Goal: Task Accomplishment & Management: Manage account settings

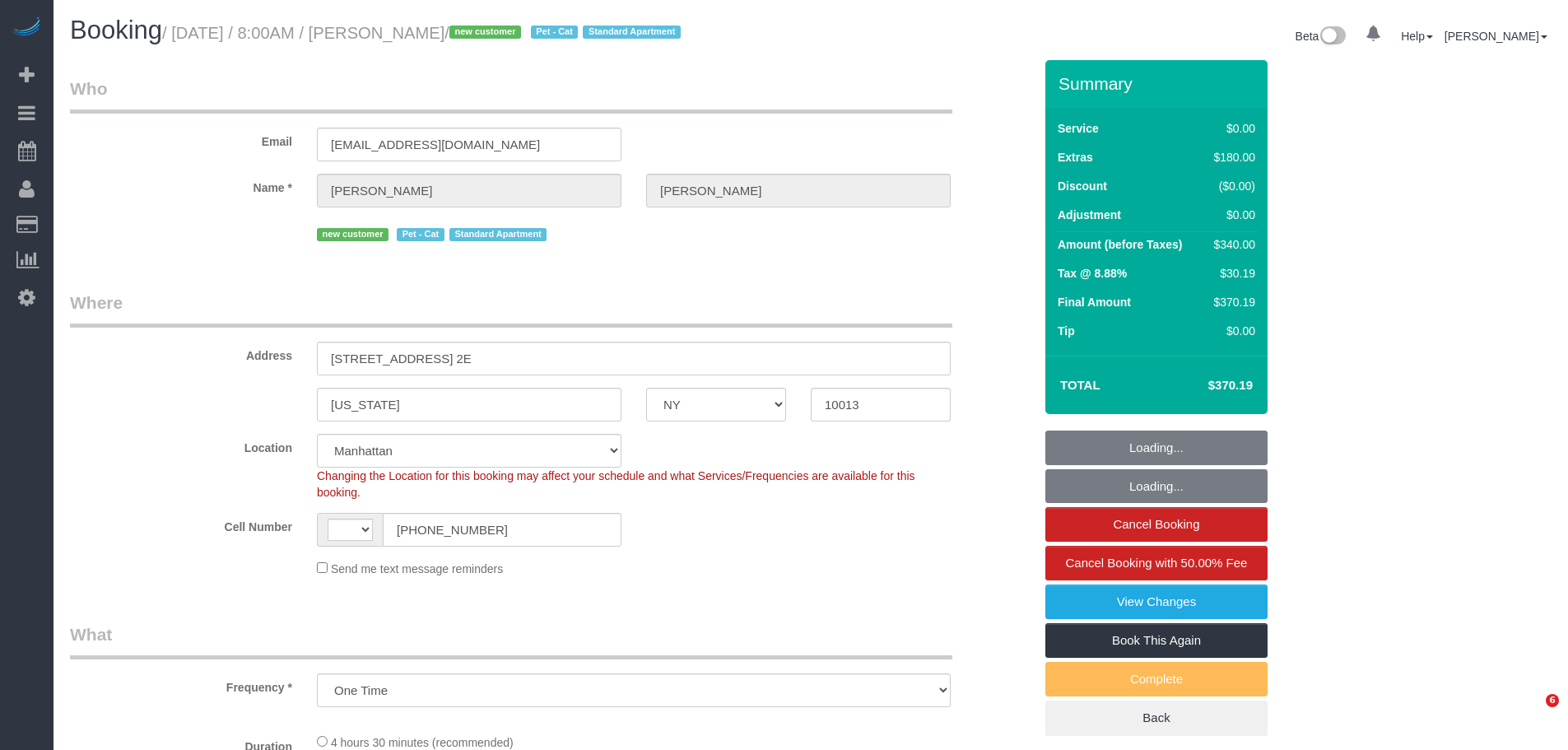
select select "NY"
select select "string:[GEOGRAPHIC_DATA]"
select select "string:stripe-pm_1SHU7D4VGloSiKo7RLCxiQyH"
select select "object:827"
select select "spot1"
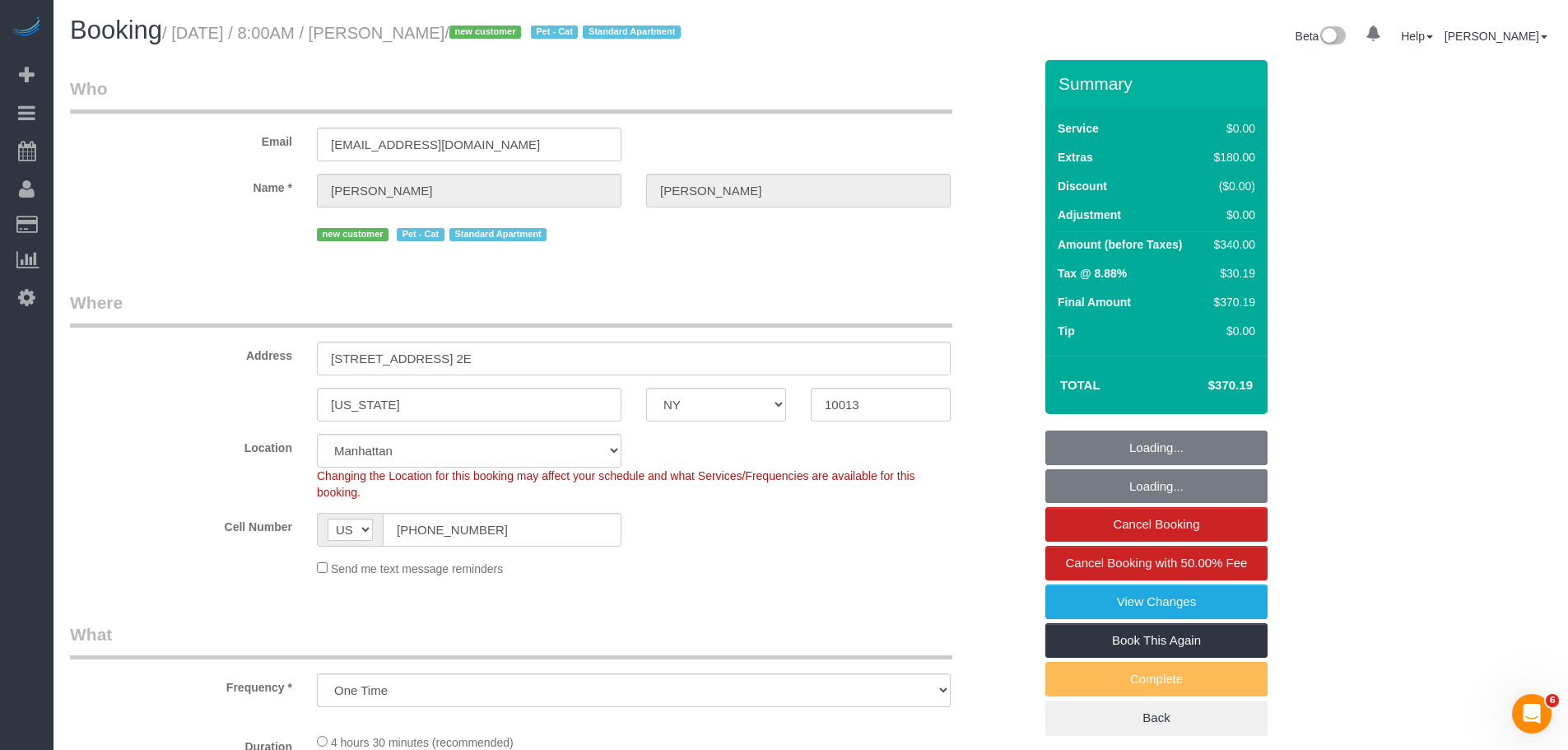
select select "number:56"
select select "number:72"
select select "number:14"
select select "number:5"
select select "1"
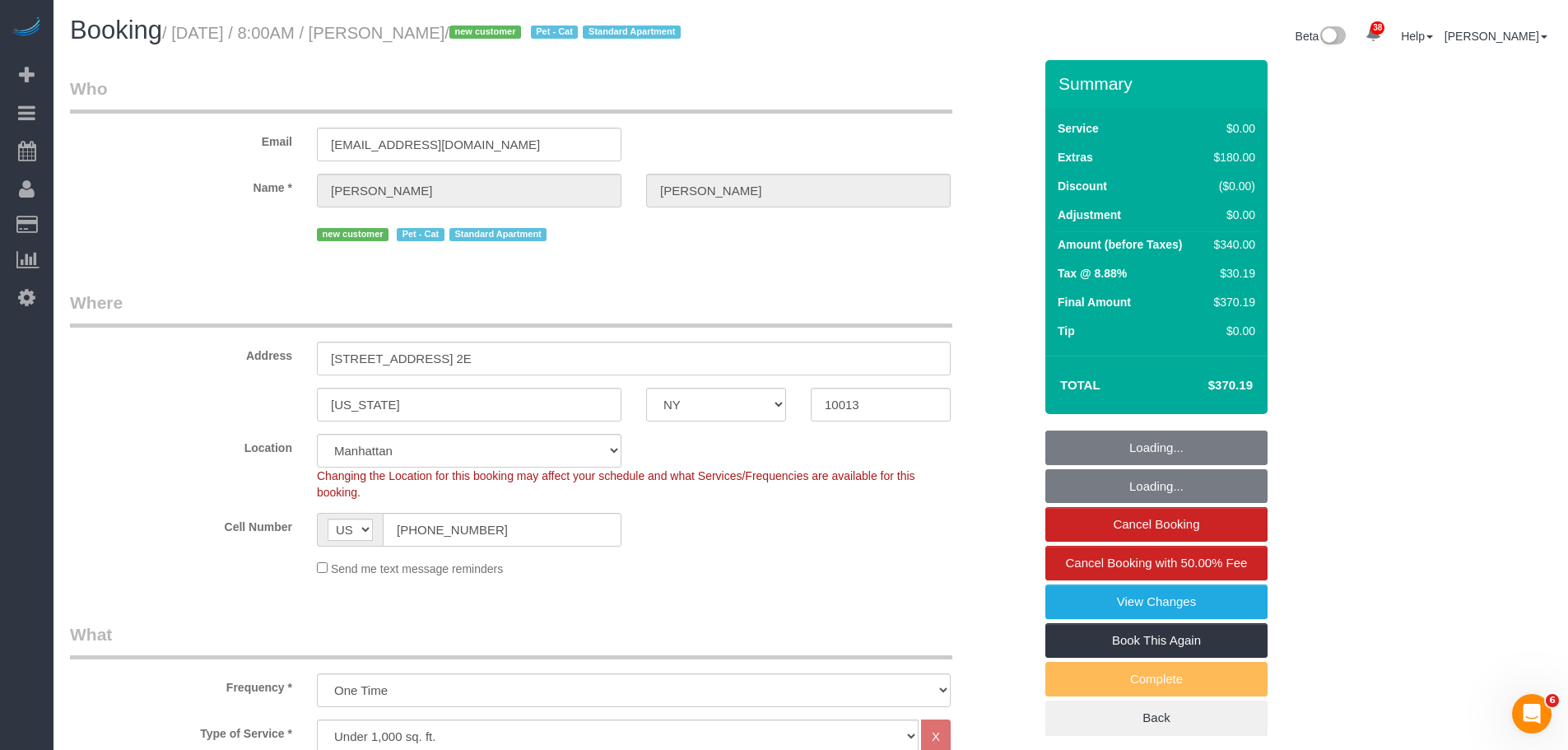
select select "1"
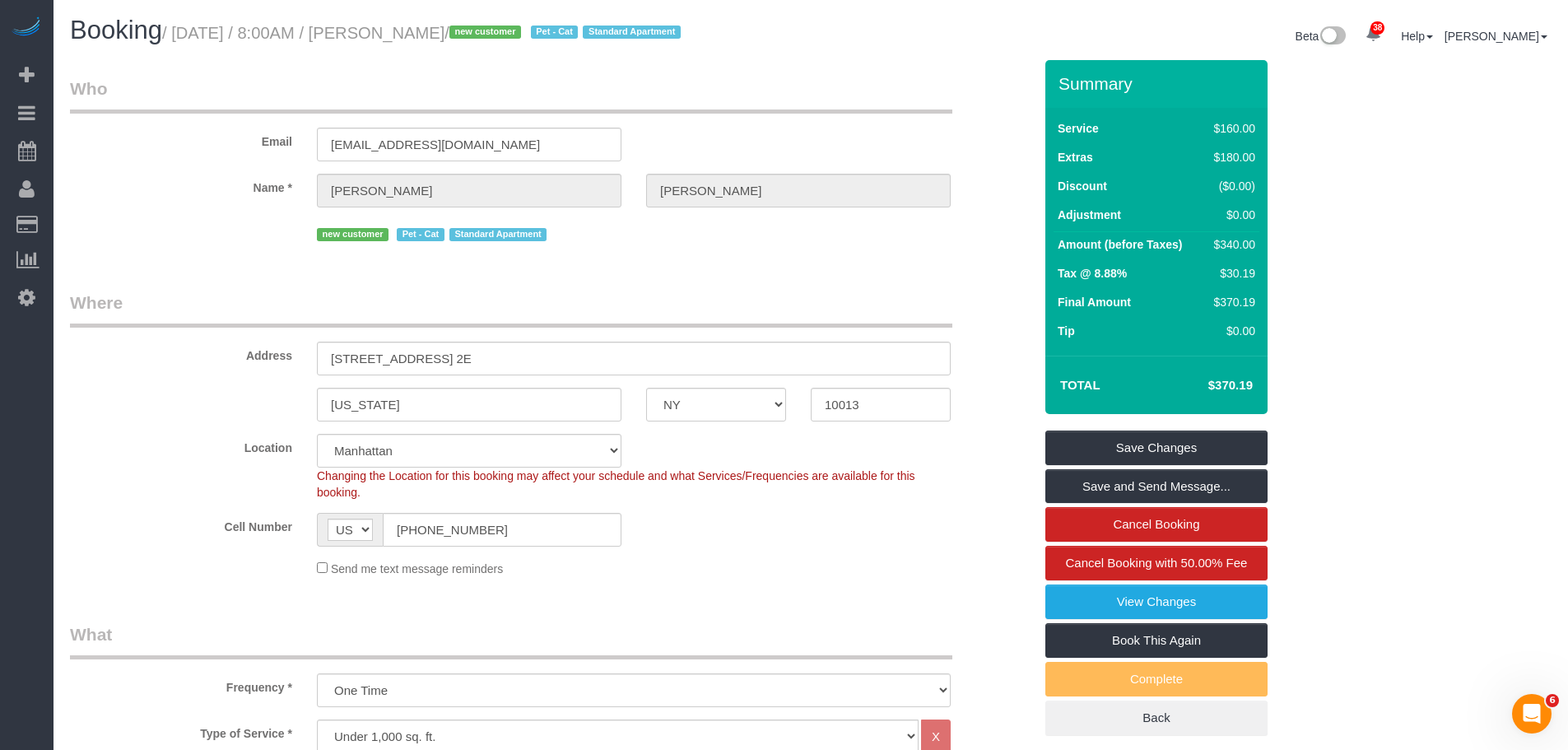
drag, startPoint x: 834, startPoint y: 299, endPoint x: 858, endPoint y: 303, distance: 24.3
click at [834, 298] on legend "Where" at bounding box center [511, 309] width 883 height 37
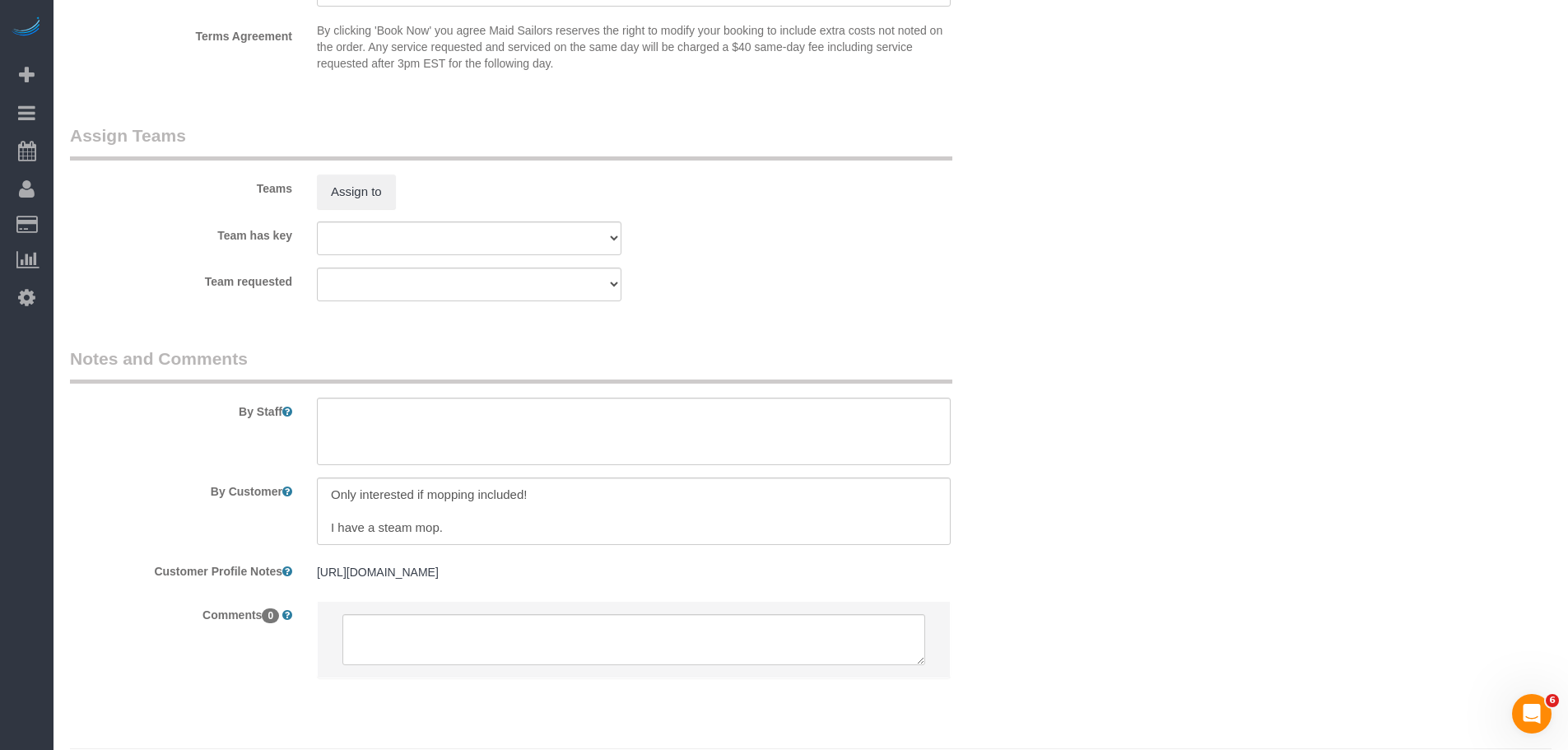
scroll to position [2106, 0]
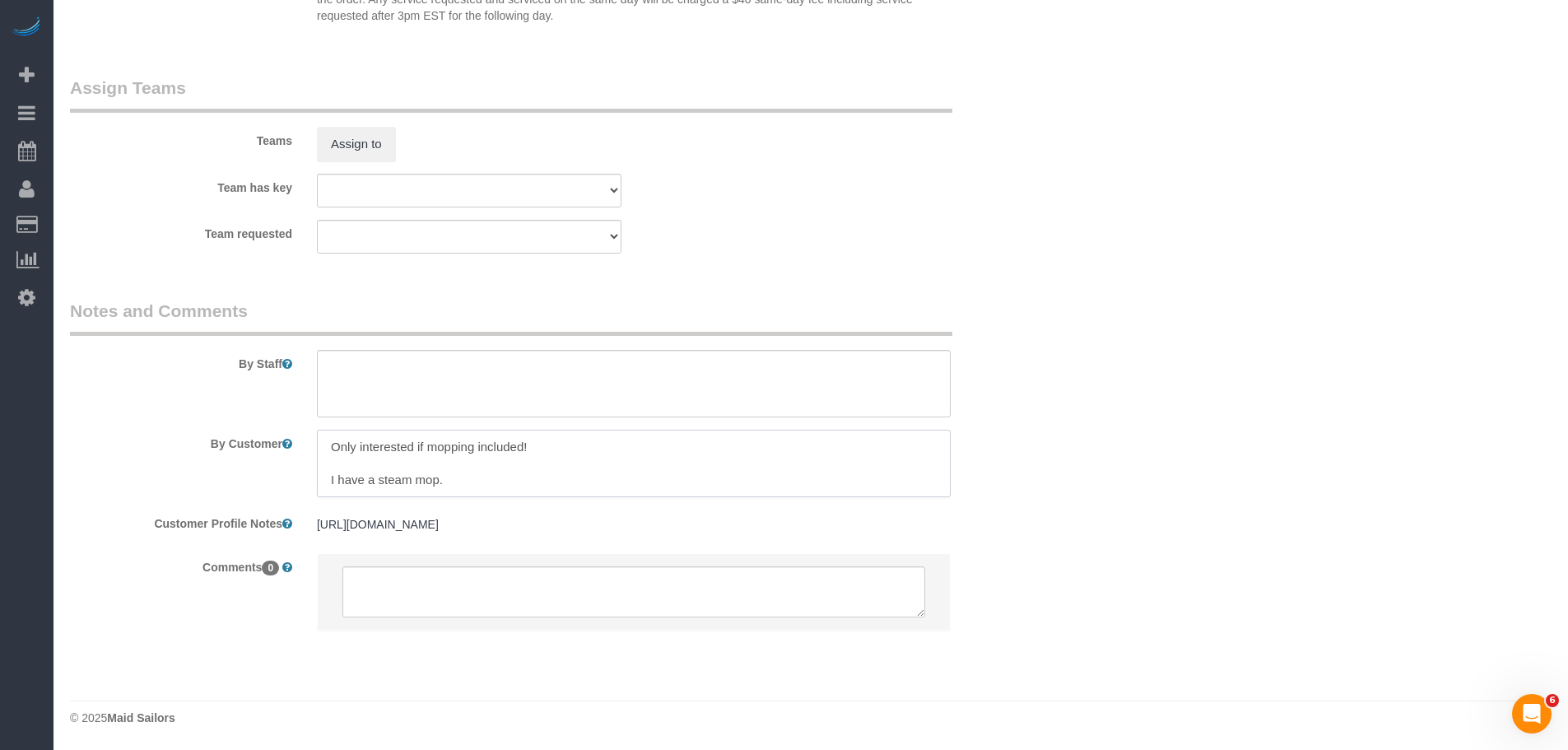
click at [628, 456] on textarea at bounding box center [634, 463] width 634 height 67
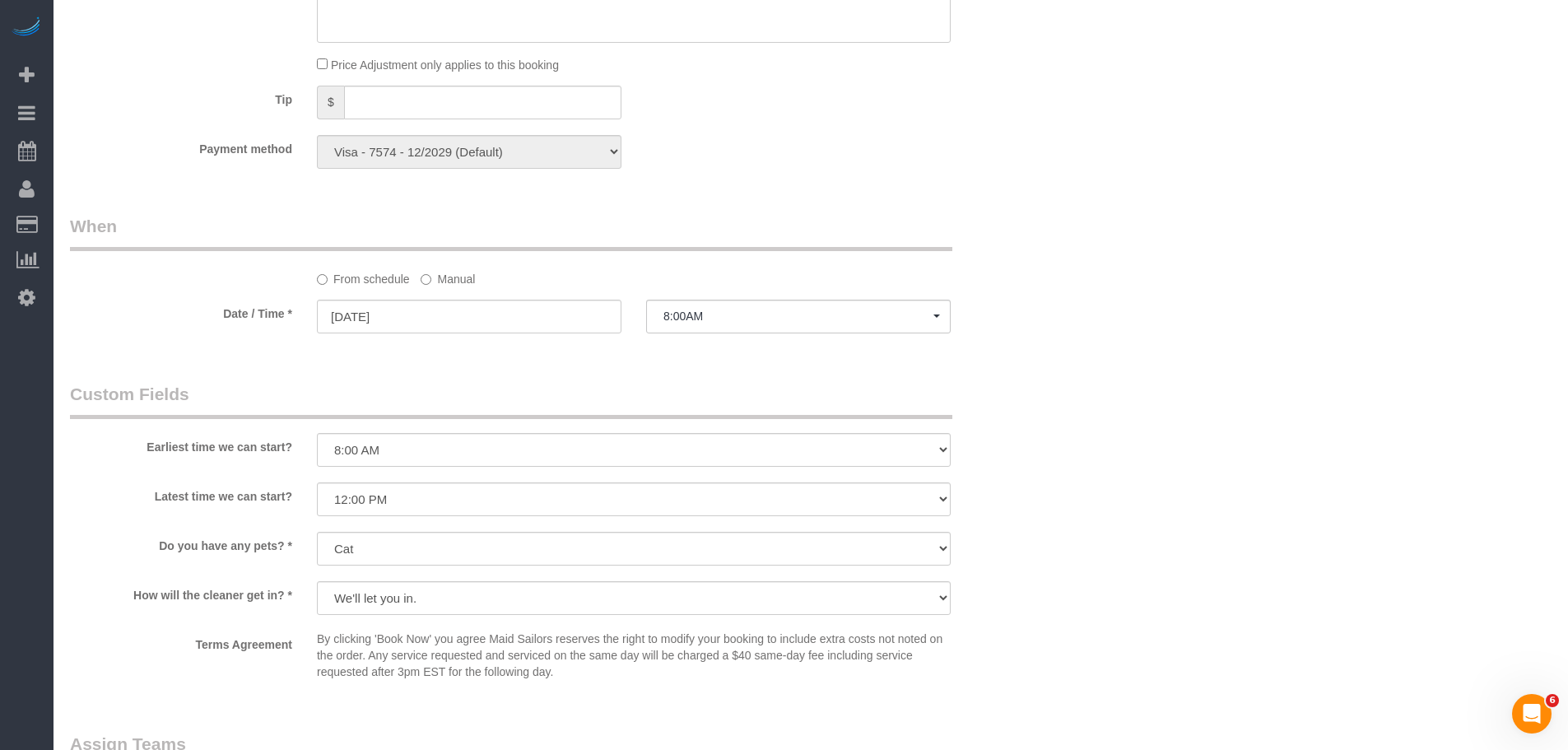
drag, startPoint x: 1315, startPoint y: 217, endPoint x: 1578, endPoint y: 176, distance: 266.2
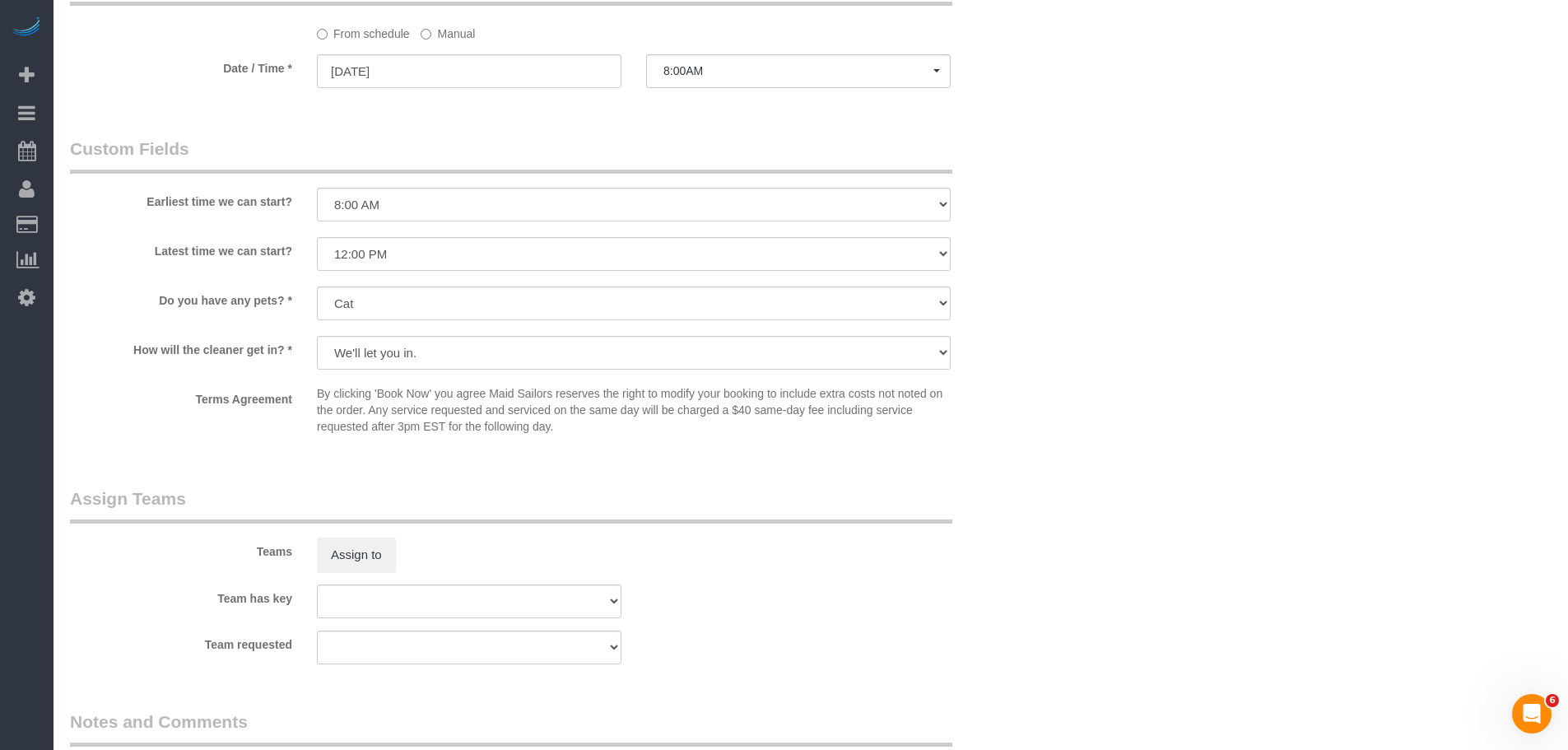
scroll to position [2026, 0]
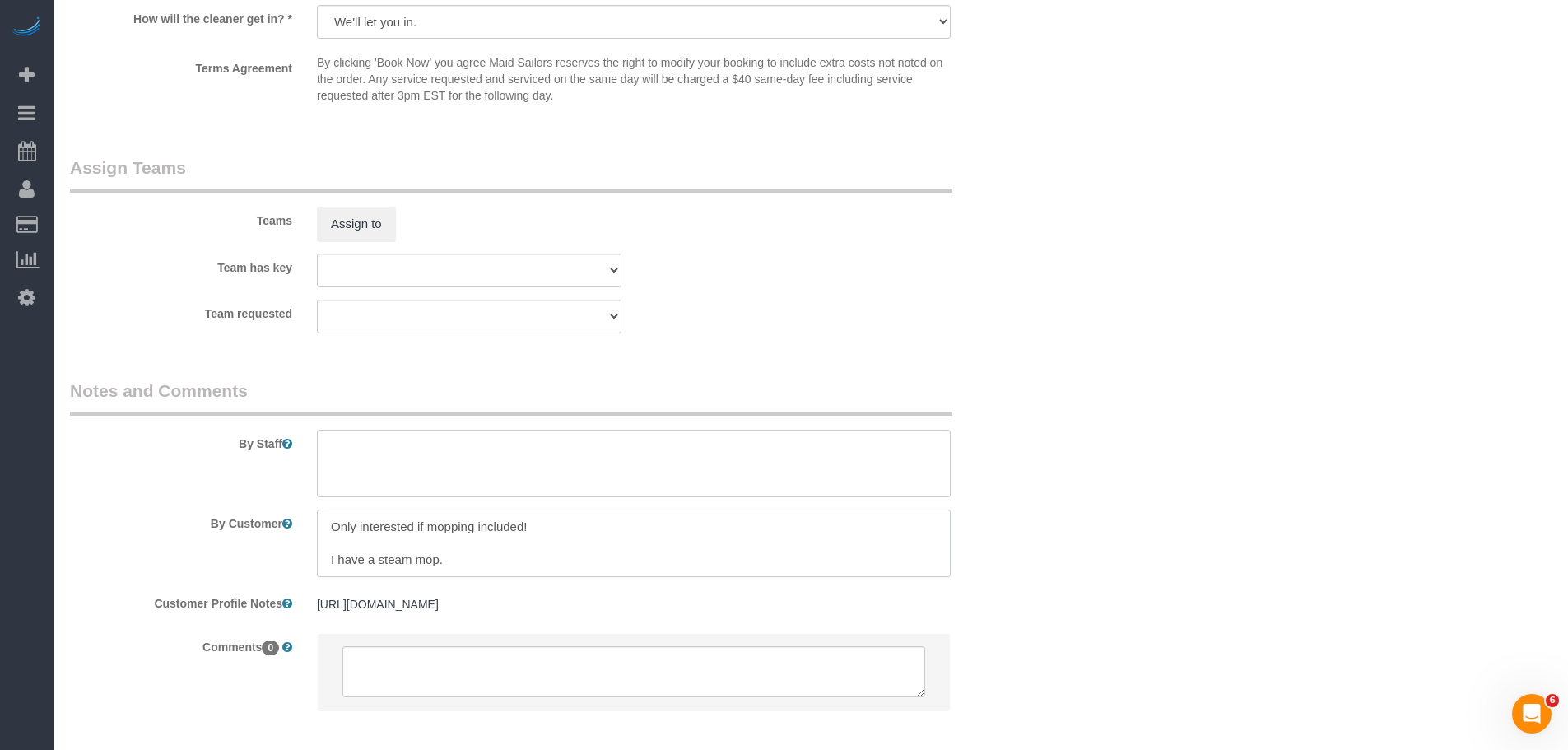
drag, startPoint x: 438, startPoint y: 526, endPoint x: 555, endPoint y: 538, distance: 117.6
click at [555, 538] on textarea at bounding box center [634, 543] width 634 height 67
drag, startPoint x: 450, startPoint y: 554, endPoint x: 461, endPoint y: 554, distance: 11.0
click at [461, 554] on textarea at bounding box center [634, 543] width 634 height 67
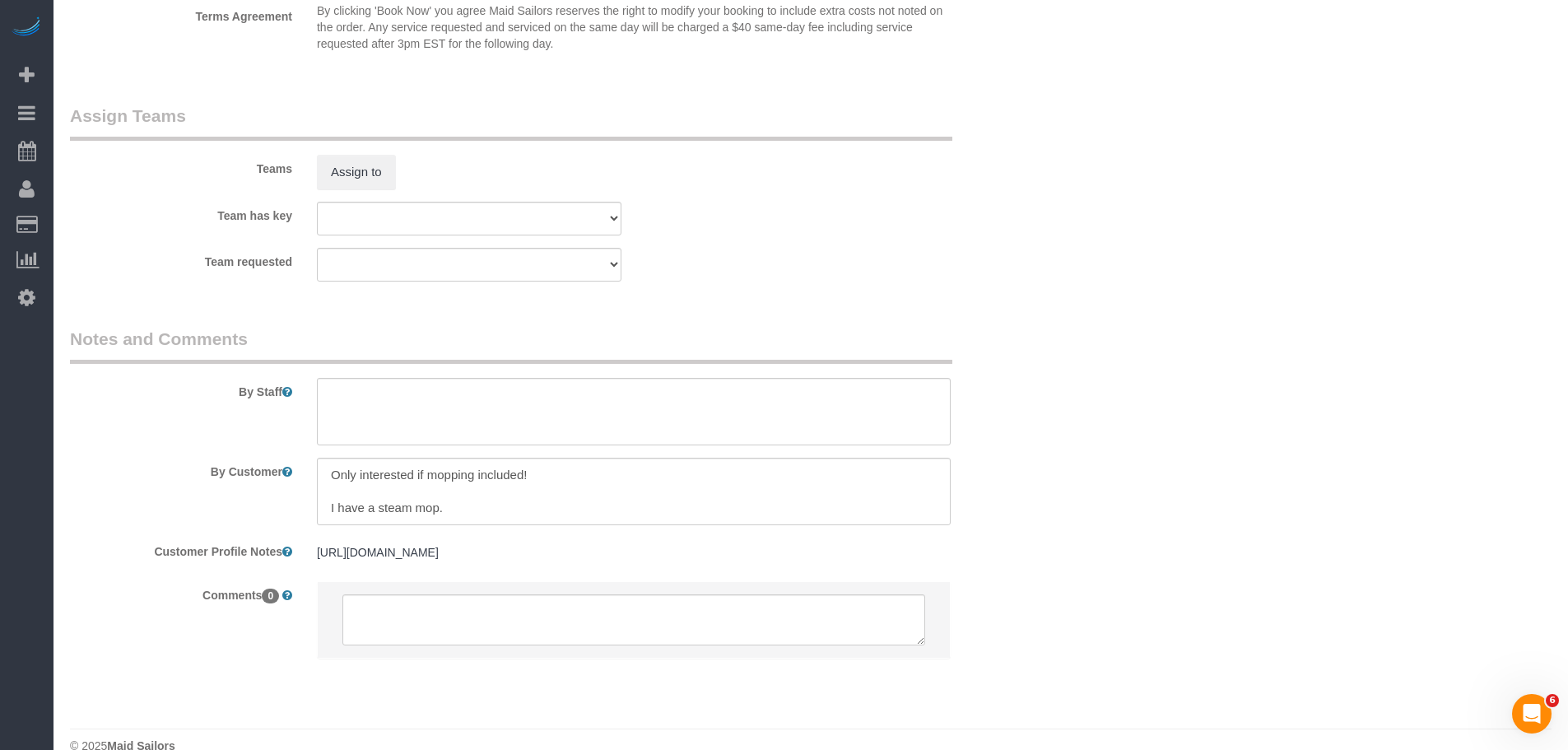
scroll to position [2106, 0]
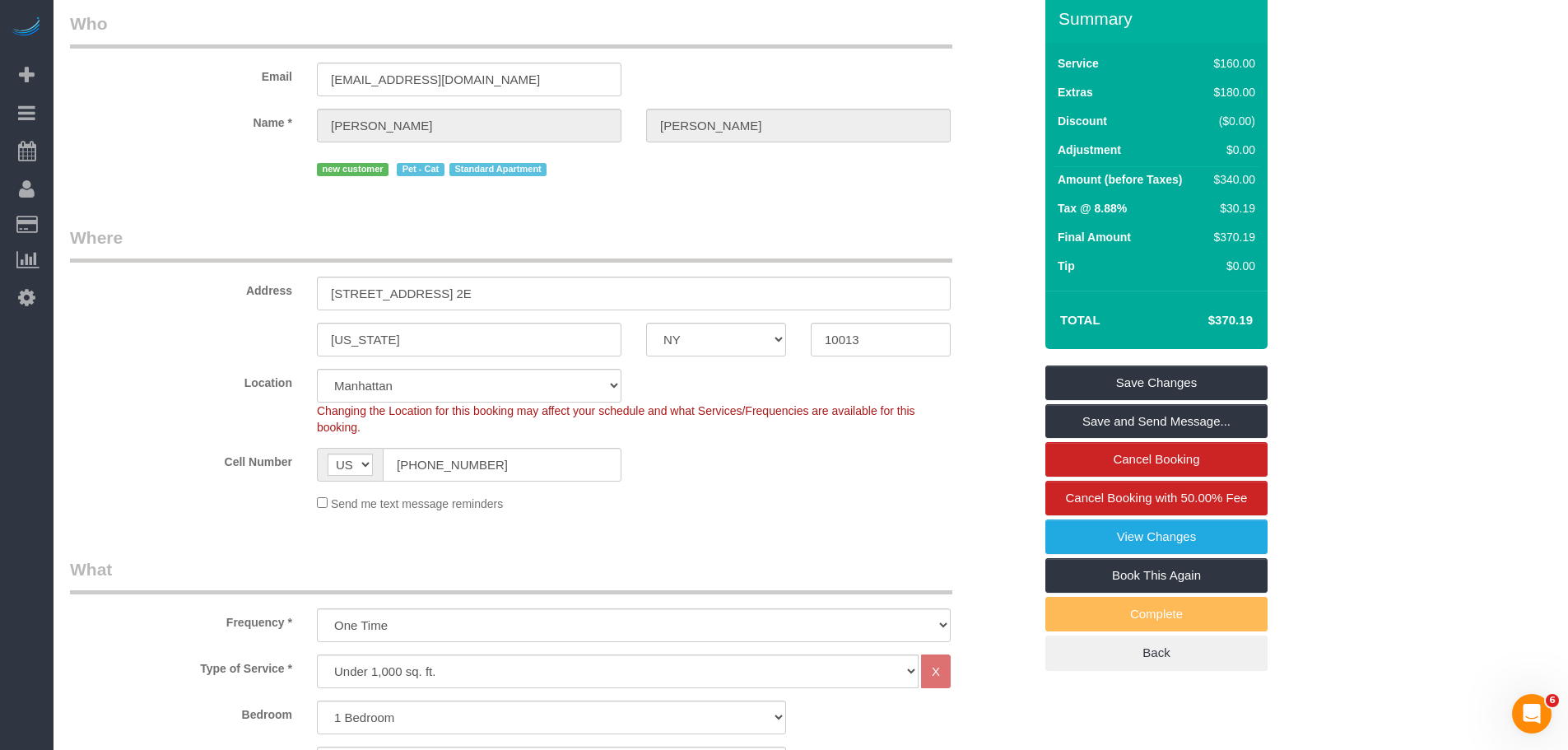
scroll to position [0, 0]
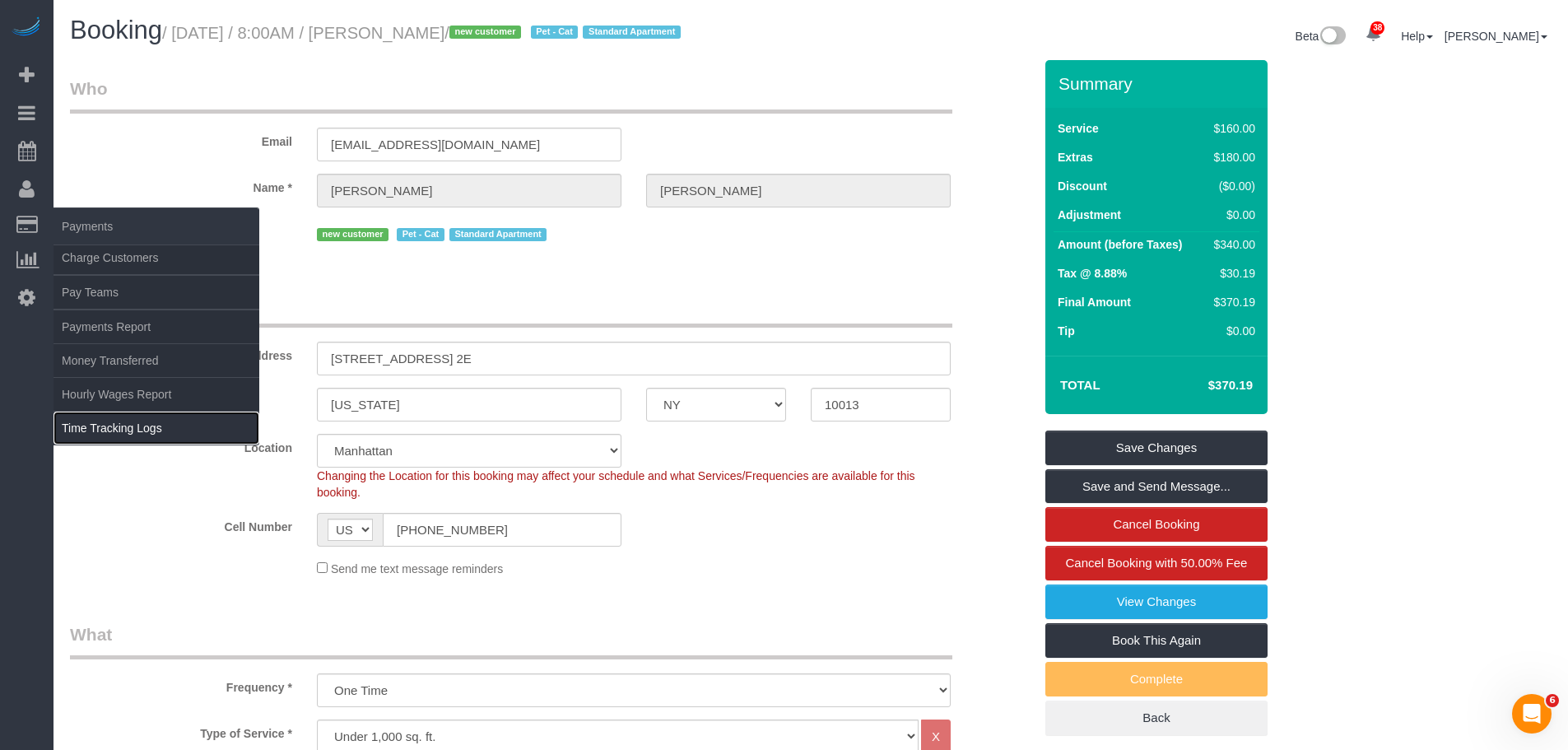
click at [142, 428] on link "Time Tracking Logs" at bounding box center [156, 428] width 206 height 33
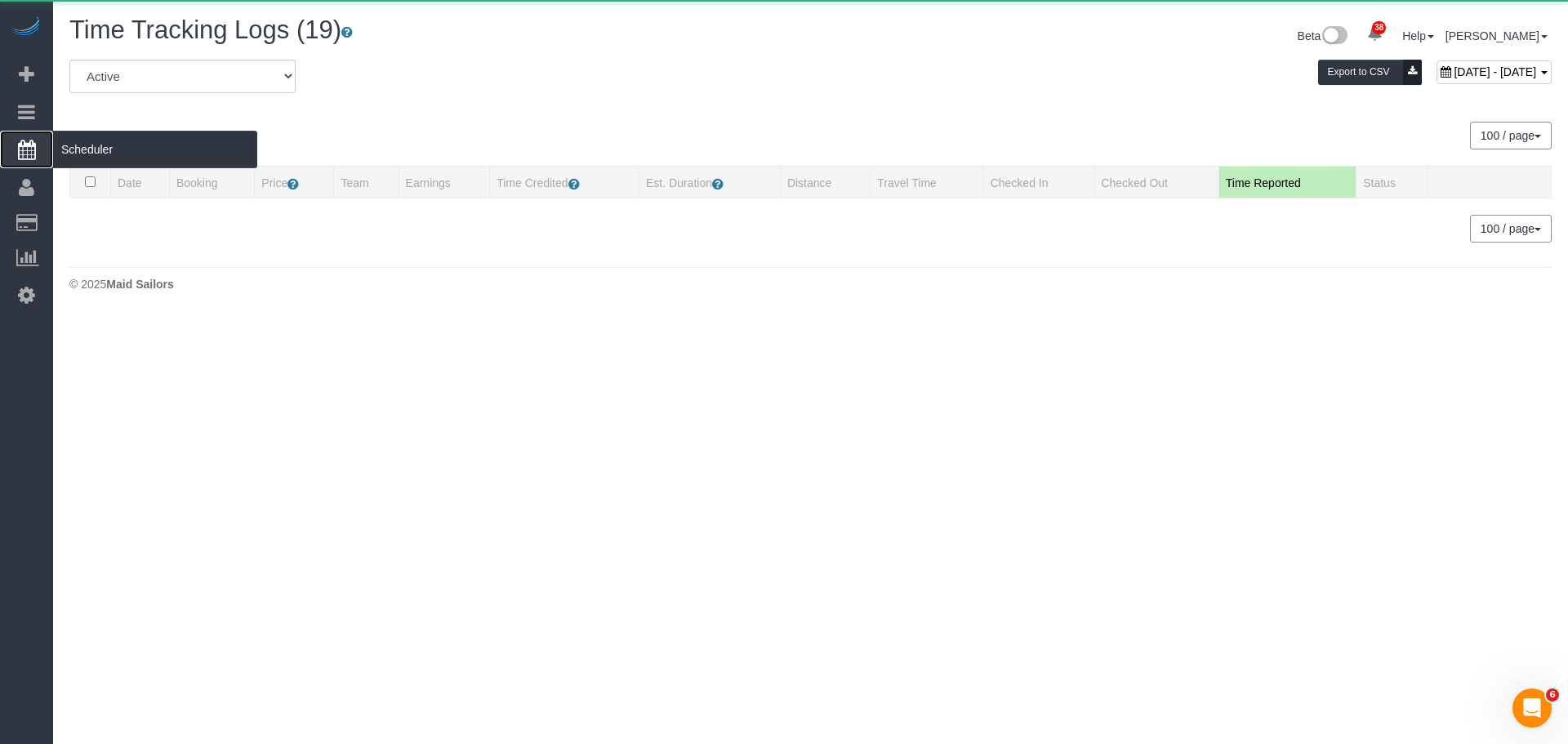
click at [108, 149] on span "Scheduler" at bounding box center [155, 149] width 204 height 37
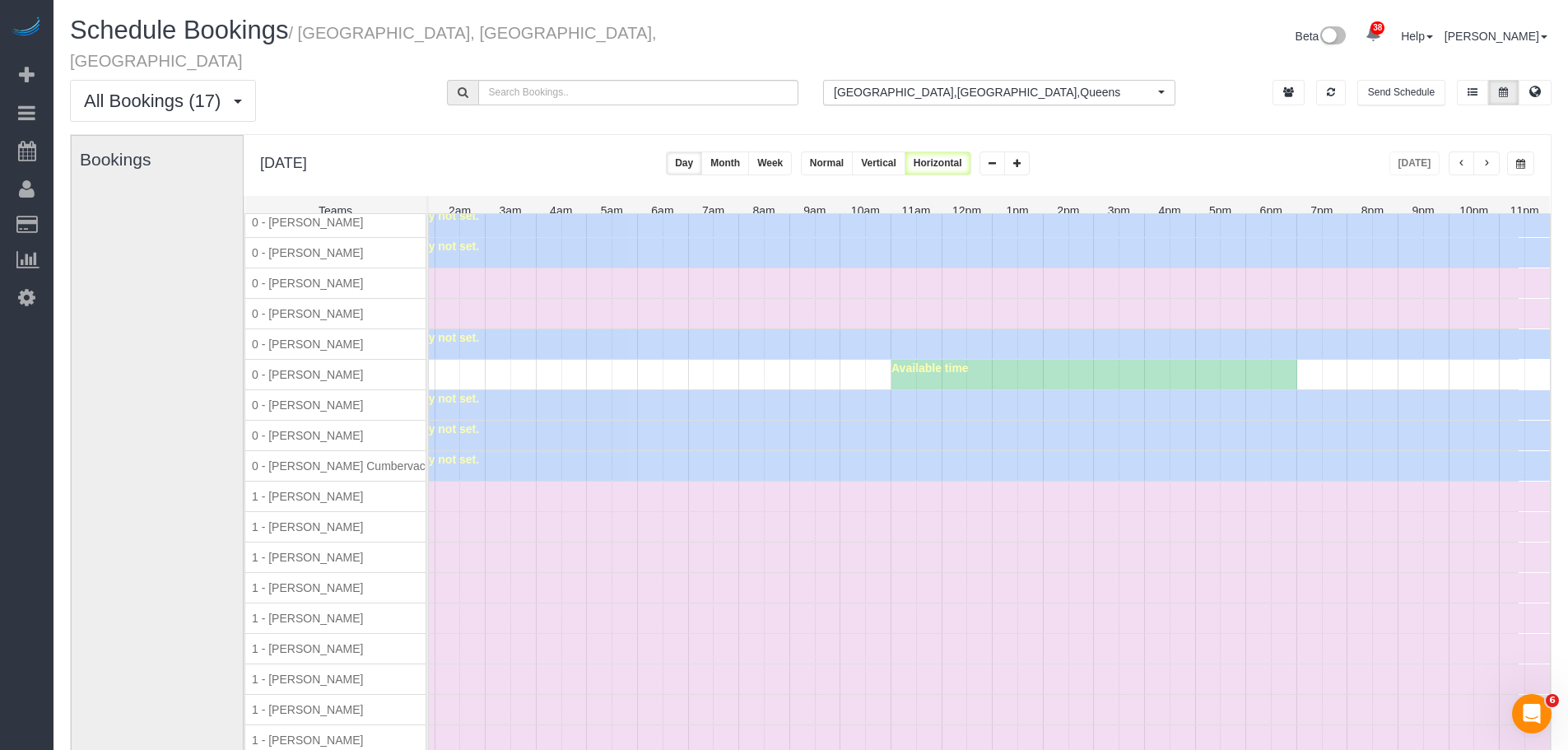
scroll to position [329, 0]
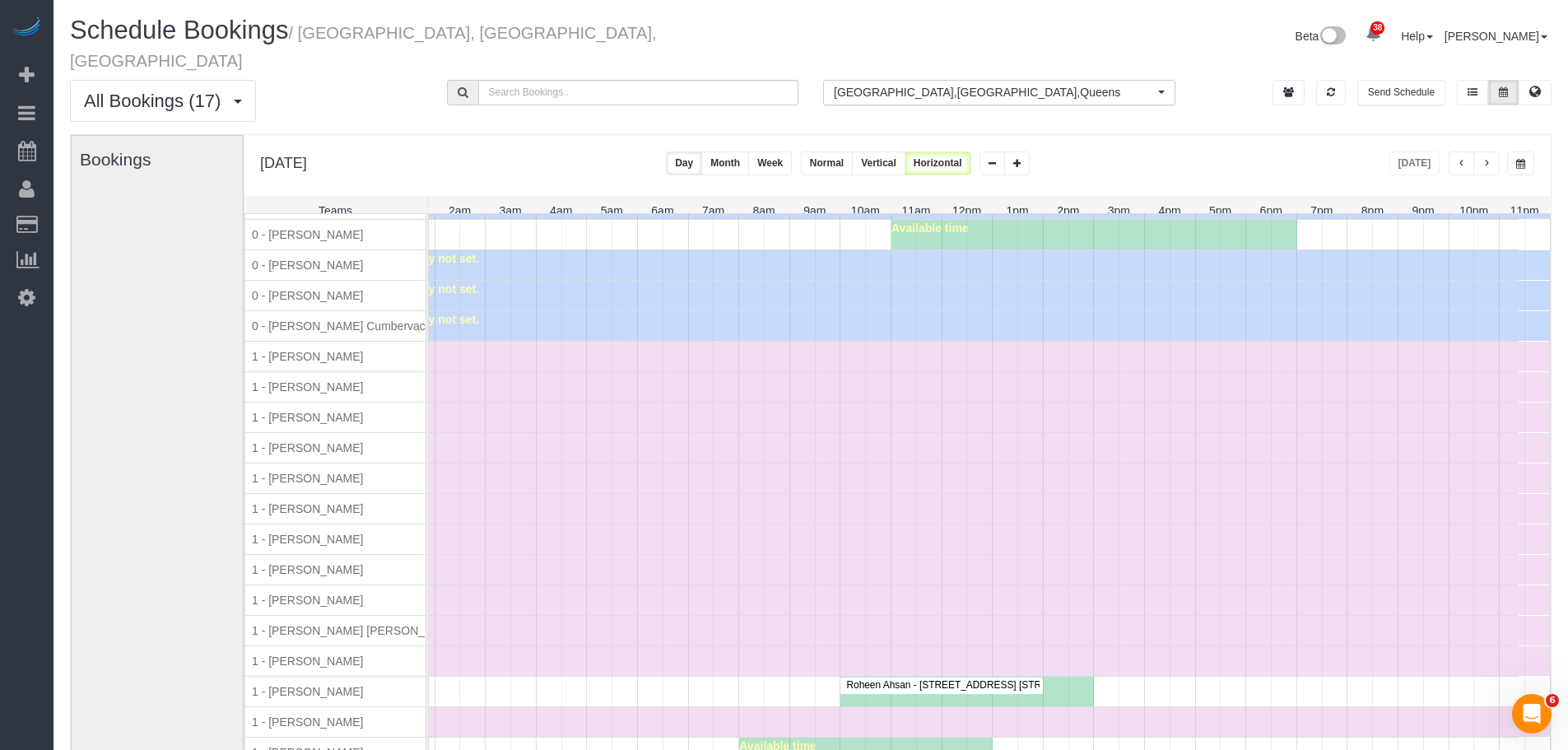
drag, startPoint x: 1492, startPoint y: 141, endPoint x: 560, endPoint y: 460, distance: 985.1
click at [1492, 151] on button "button" at bounding box center [1487, 162] width 26 height 24
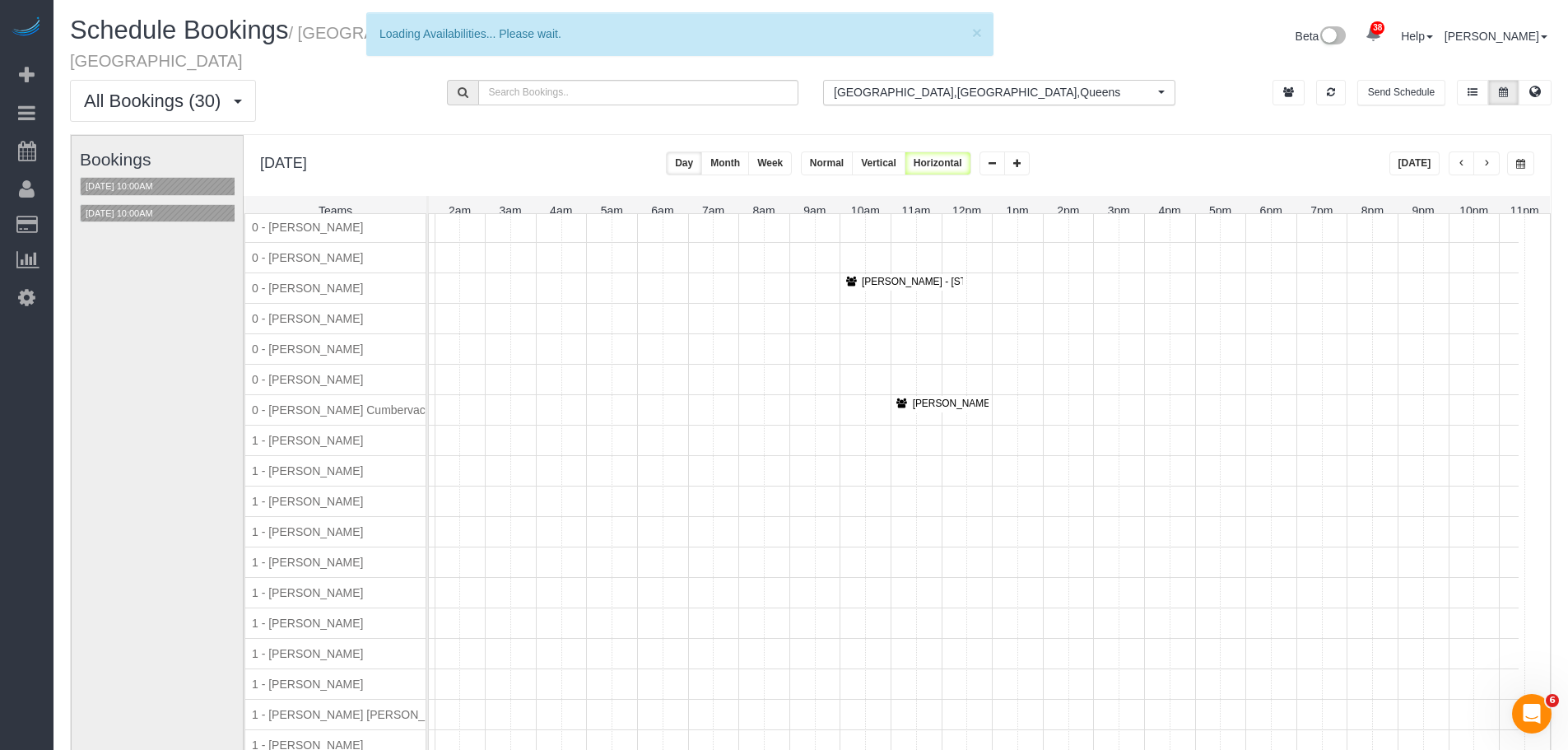
scroll to position [247, 0]
click at [139, 408] on div "Bookings [DATE] 10:00AM [DATE] 10:00AM" at bounding box center [162, 464] width 167 height 657
click at [166, 456] on div "Bookings [DATE] 10:00AM [DATE] 10:00AM" at bounding box center [162, 464] width 167 height 657
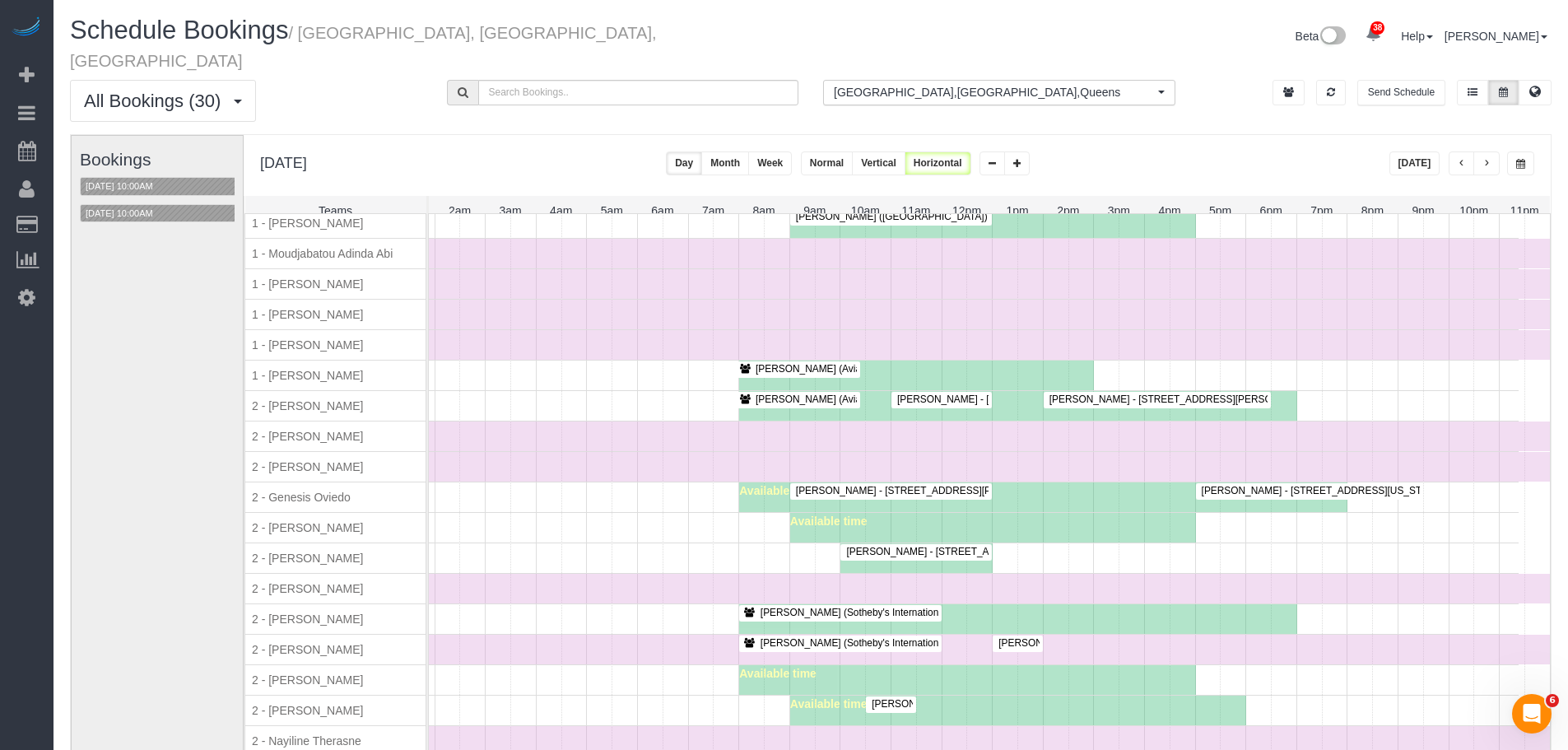
click at [581, 484] on div "[PERSON_NAME] - [STREET_ADDRESS][GEOGRAPHIC_DATA][PERSON_NAME][PERSON_NAME] - […" at bounding box center [926, 497] width 1186 height 30
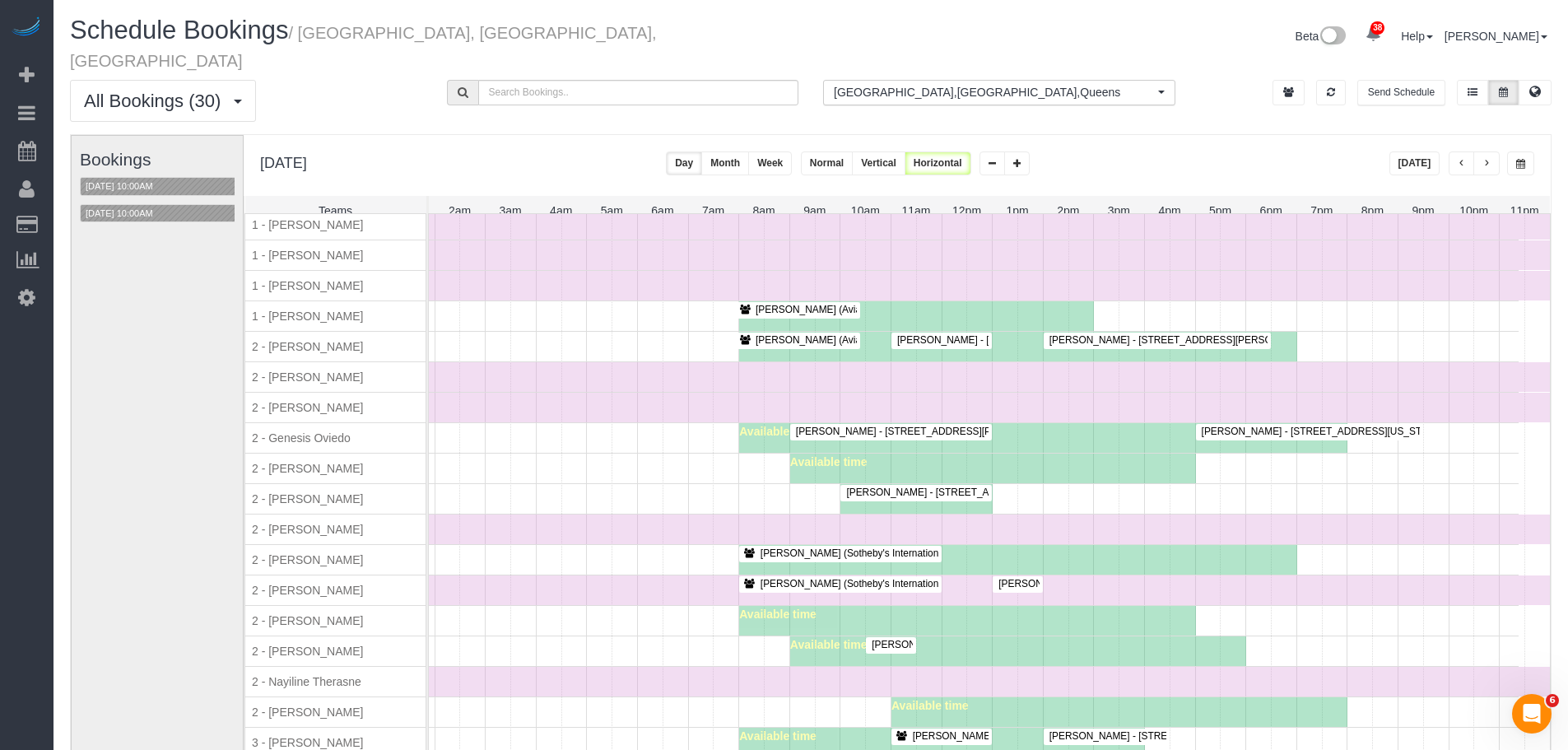
scroll to position [1245, 0]
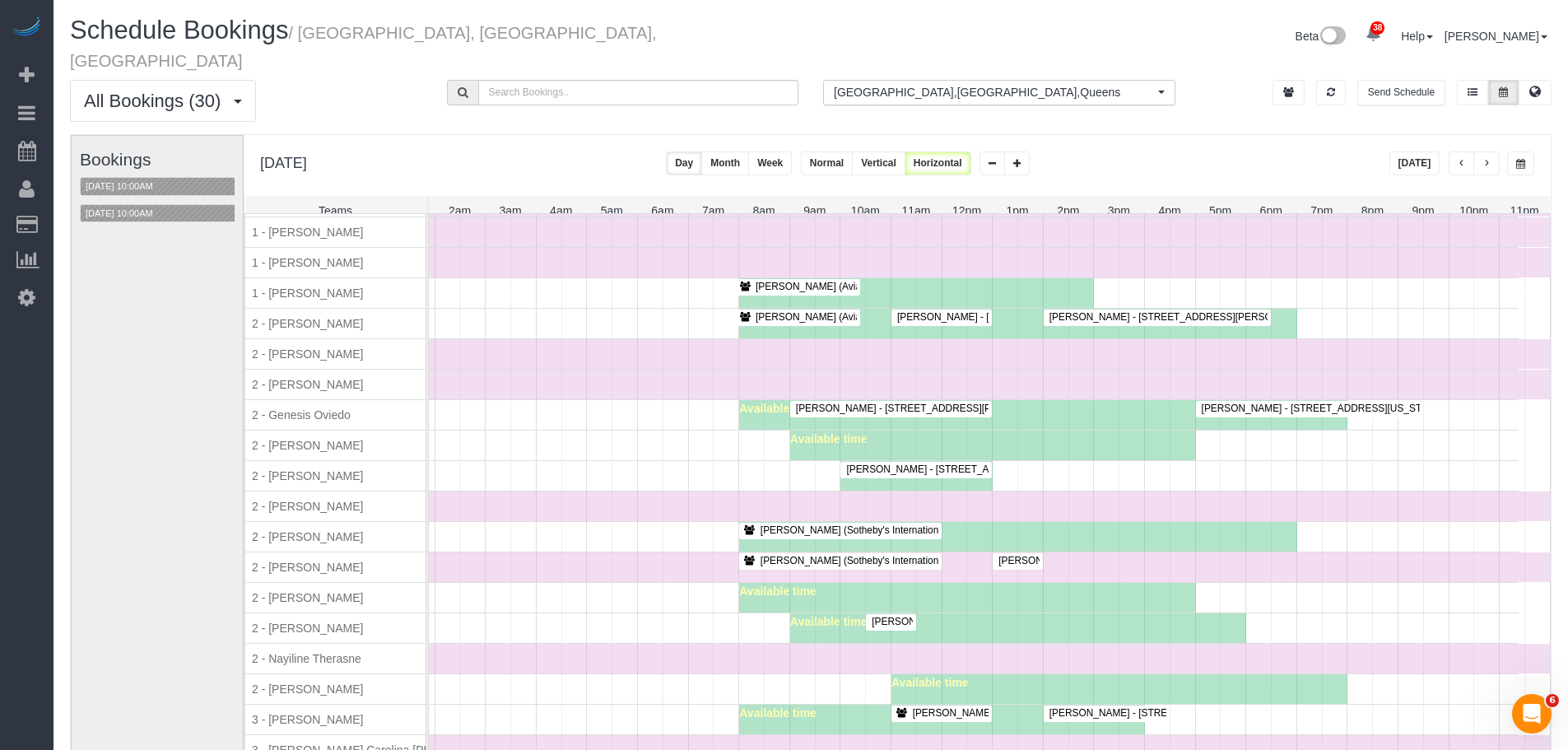
click at [1125, 464] on div "[PERSON_NAME] - [STREET_ADDRESS][US_STATE] Available time" at bounding box center [926, 476] width 1186 height 30
click at [1256, 400] on div "Available time" at bounding box center [1043, 415] width 609 height 30
click at [1256, 403] on span "[PERSON_NAME] - [STREET_ADDRESS][US_STATE]" at bounding box center [1318, 408] width 250 height 11
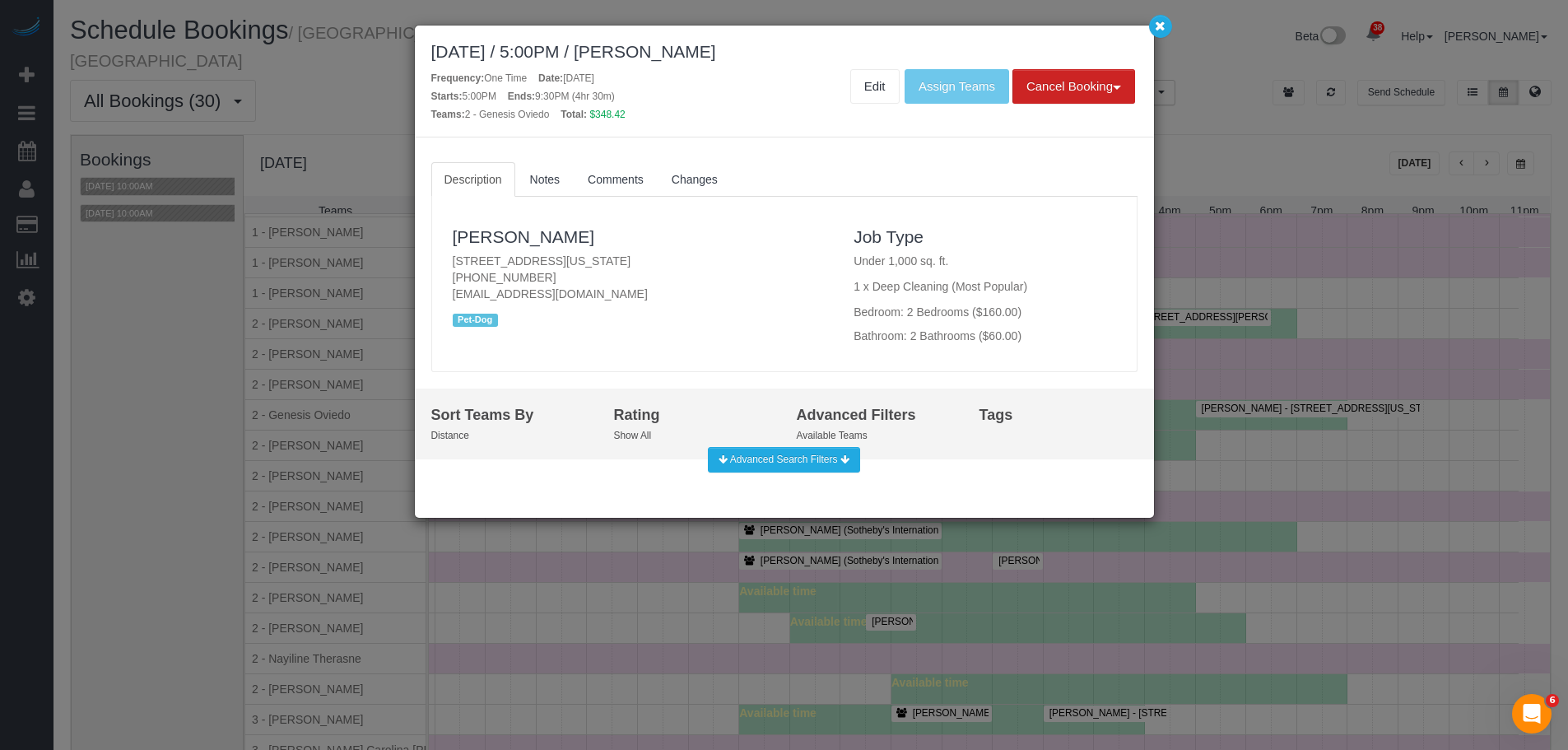
scroll to position [1245, 83]
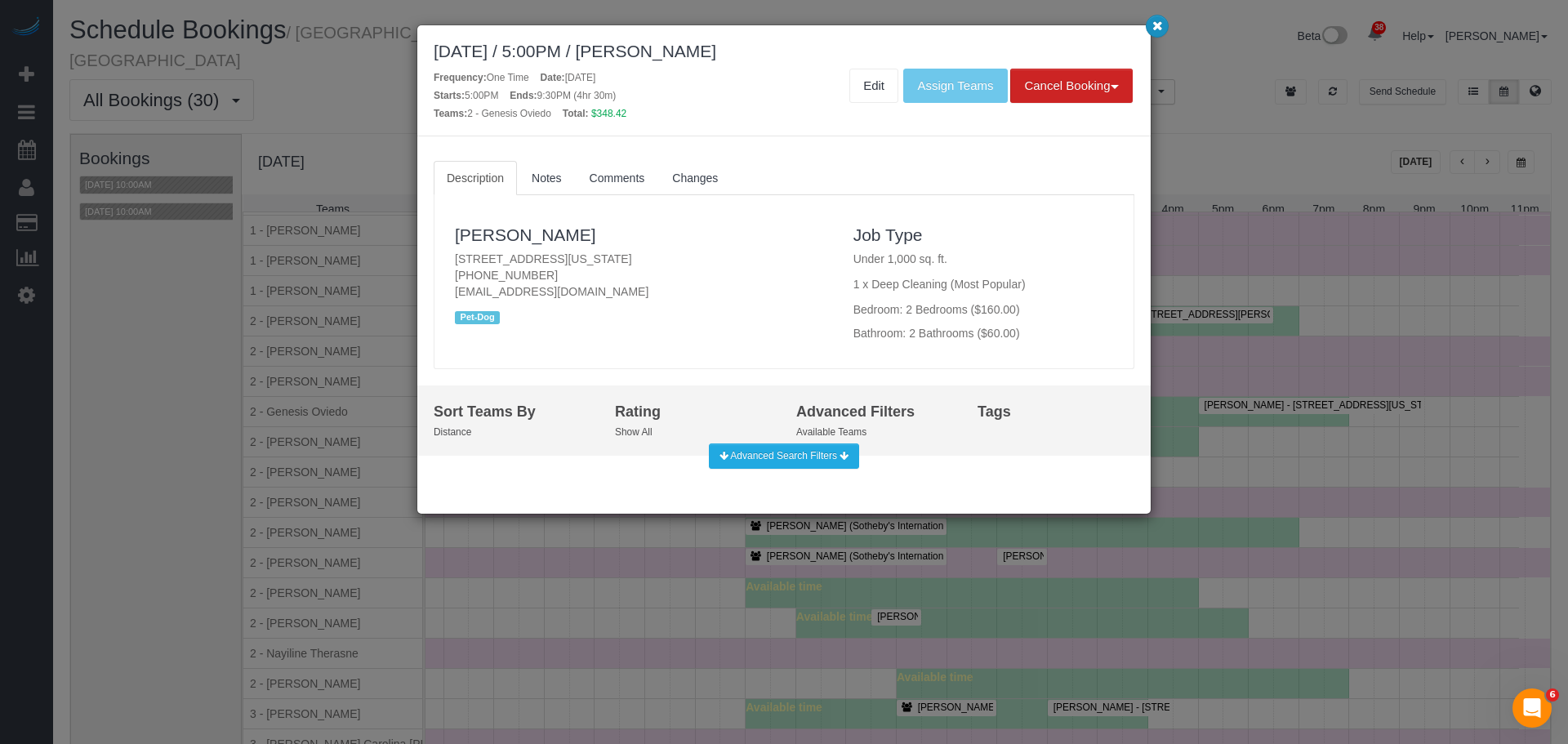
click at [1161, 30] on icon "button" at bounding box center [1157, 25] width 10 height 10
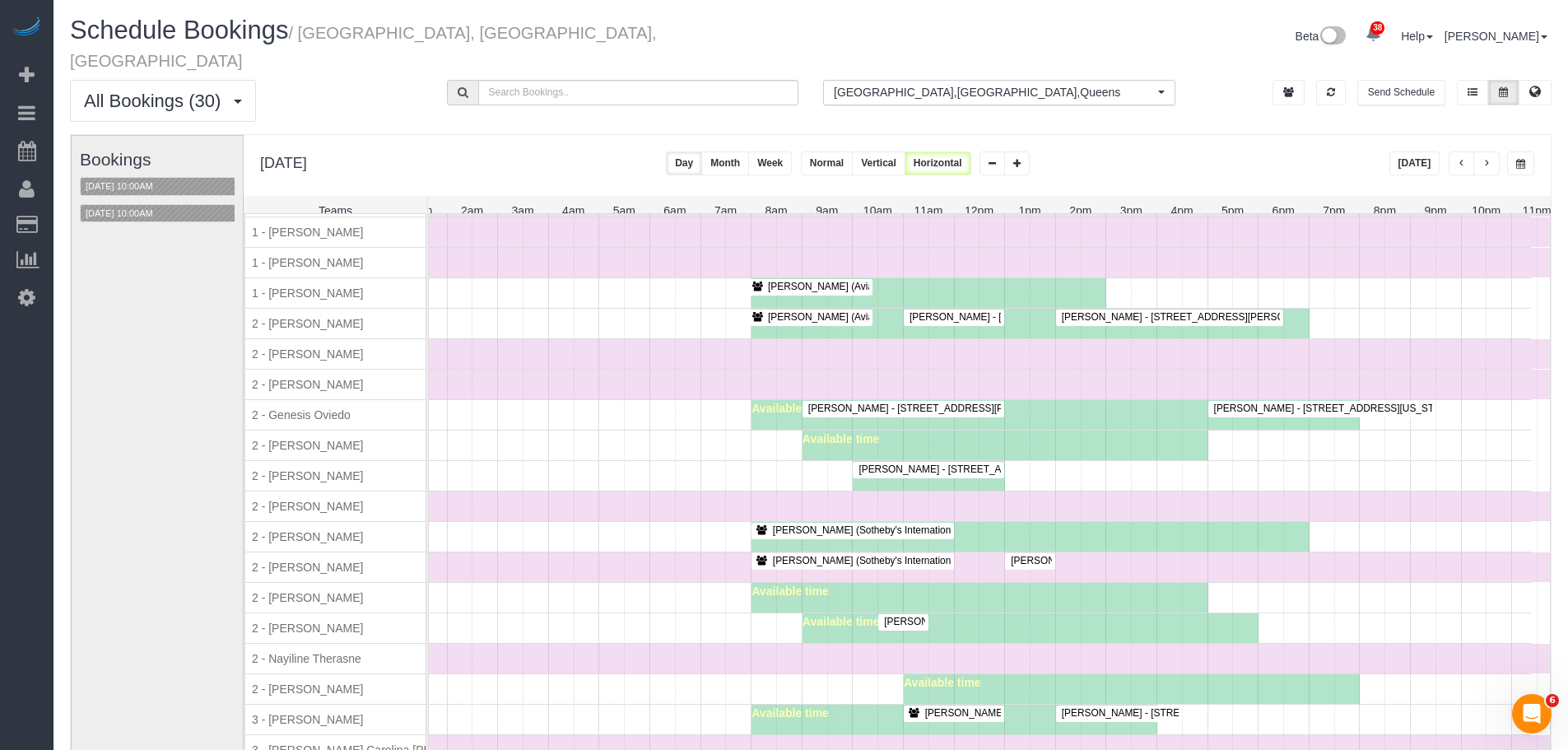
scroll to position [1328, 0]
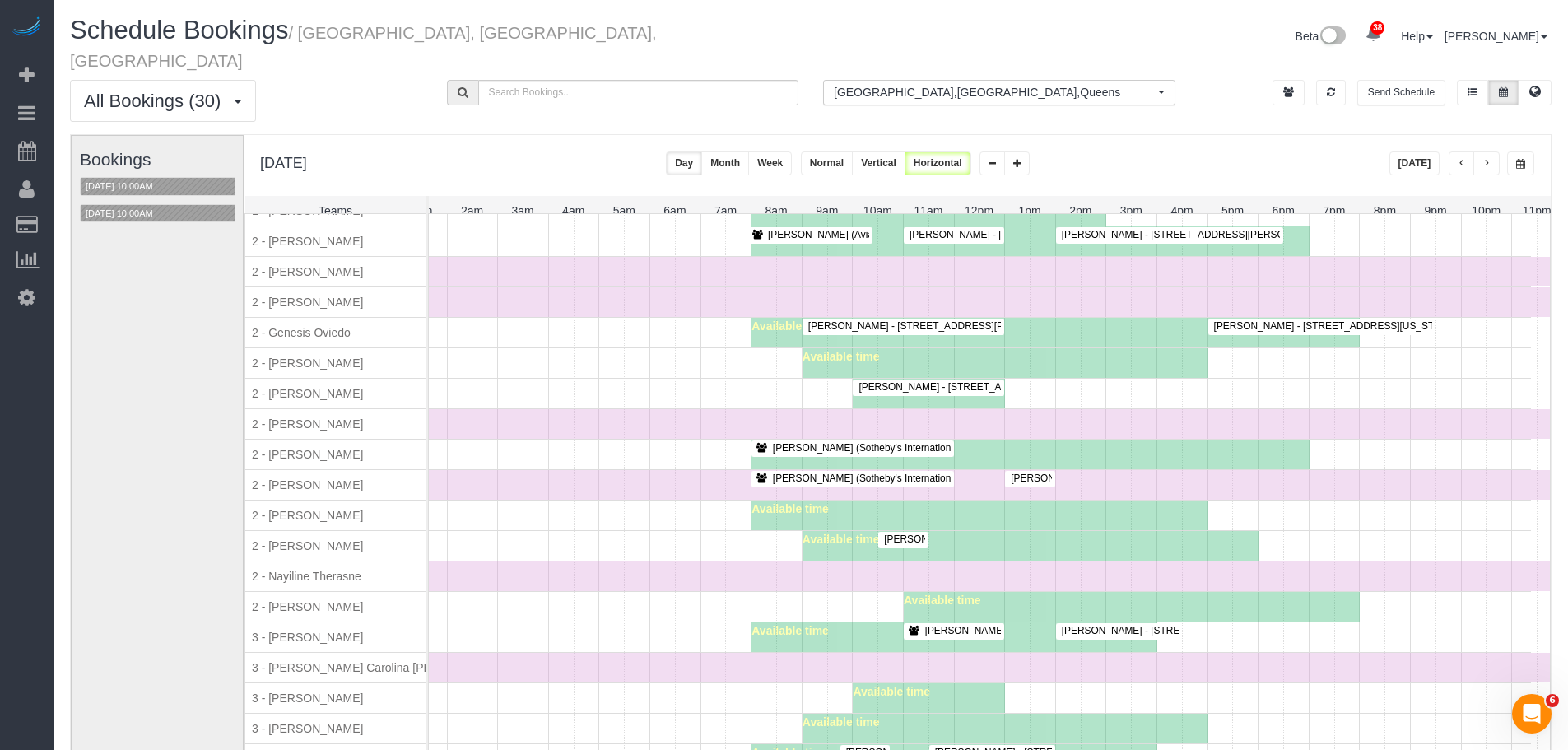
drag, startPoint x: 1035, startPoint y: 446, endPoint x: 1199, endPoint y: 444, distance: 164.0
click at [1199, 444] on div "Available time" at bounding box center [1030, 454] width 558 height 30
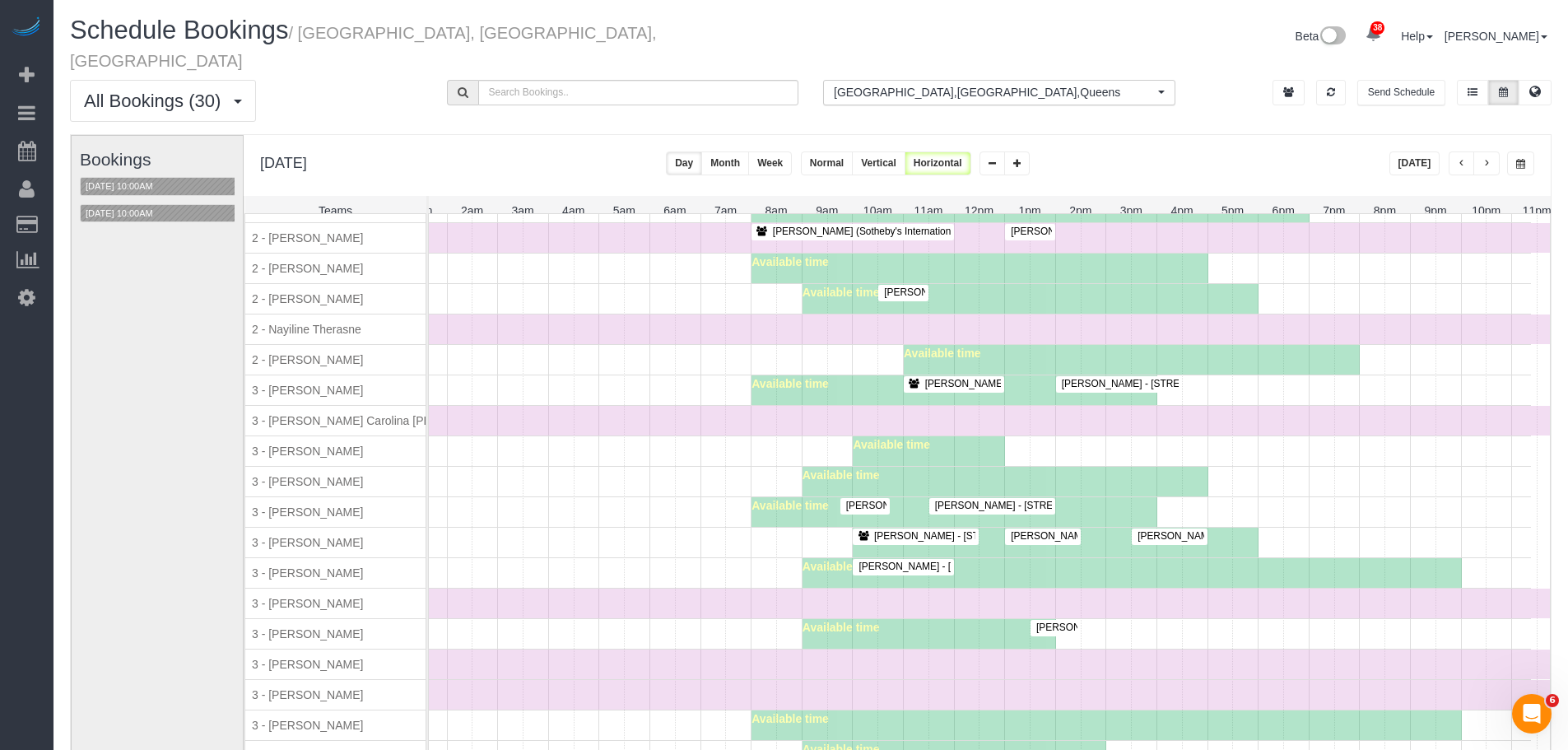
click at [1099, 568] on div "Available time" at bounding box center [1131, 573] width 659 height 30
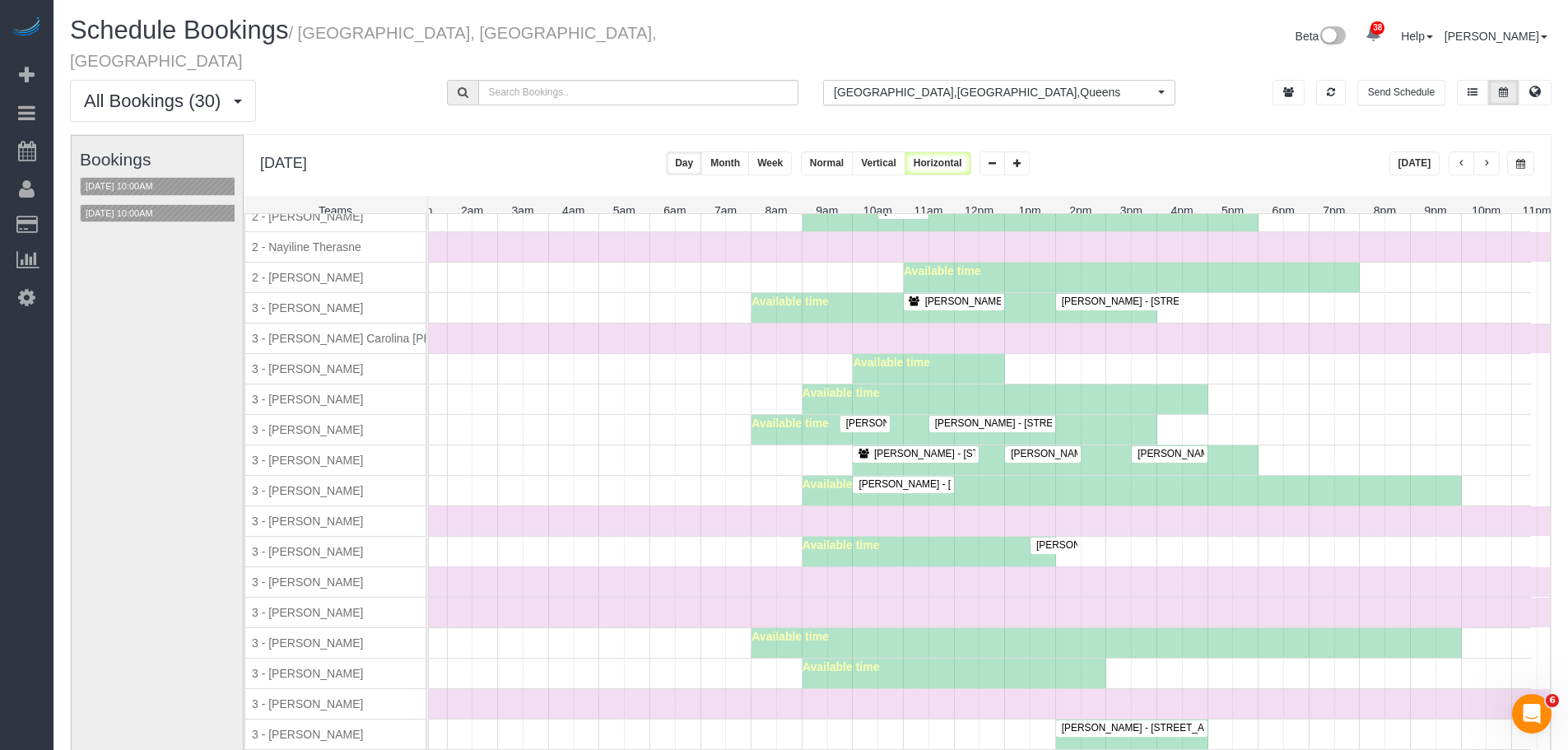
click at [622, 543] on div "[PERSON_NAME] (H&R Block) - [STREET_ADDRESS] Available time" at bounding box center [939, 552] width 1186 height 30
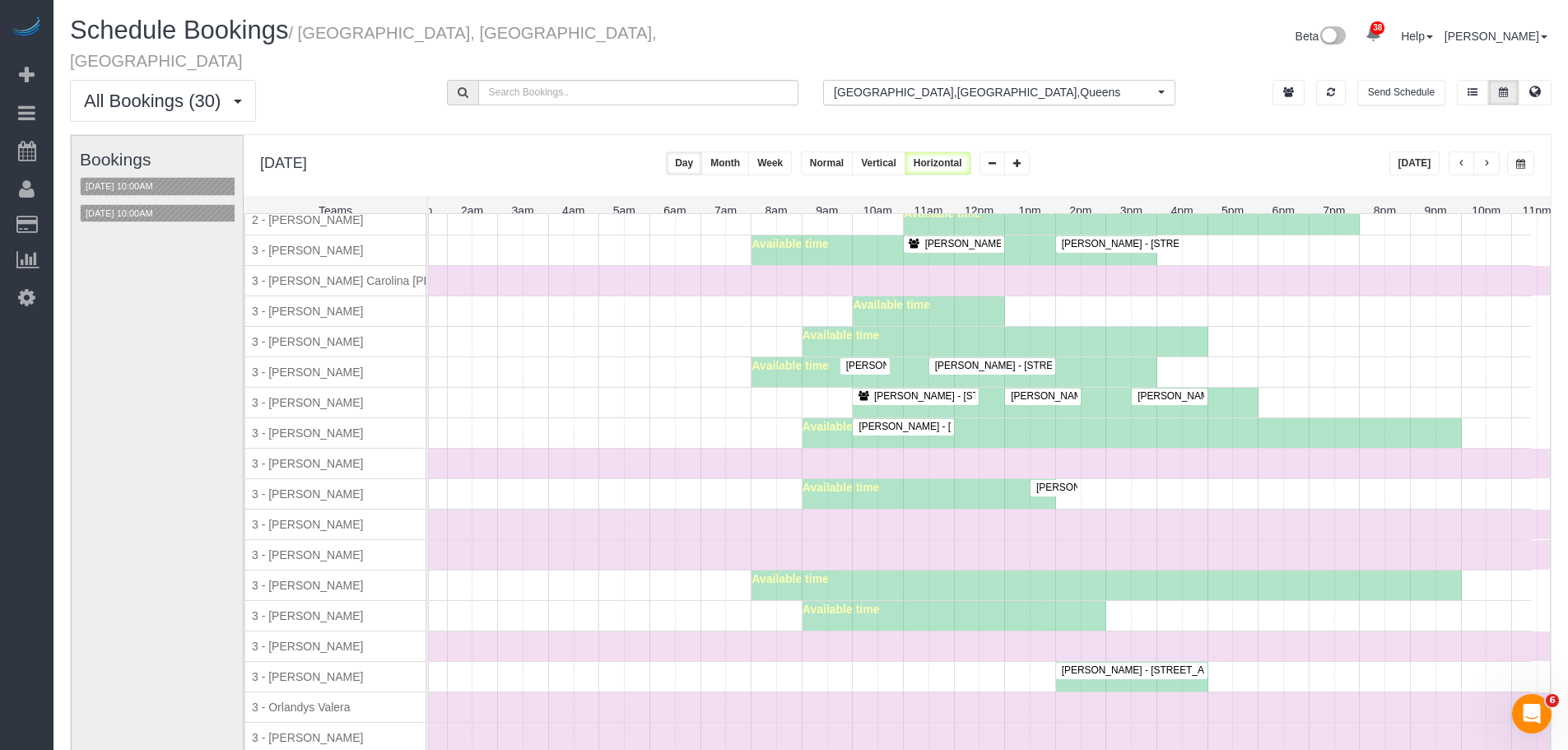
scroll to position [1739, 0]
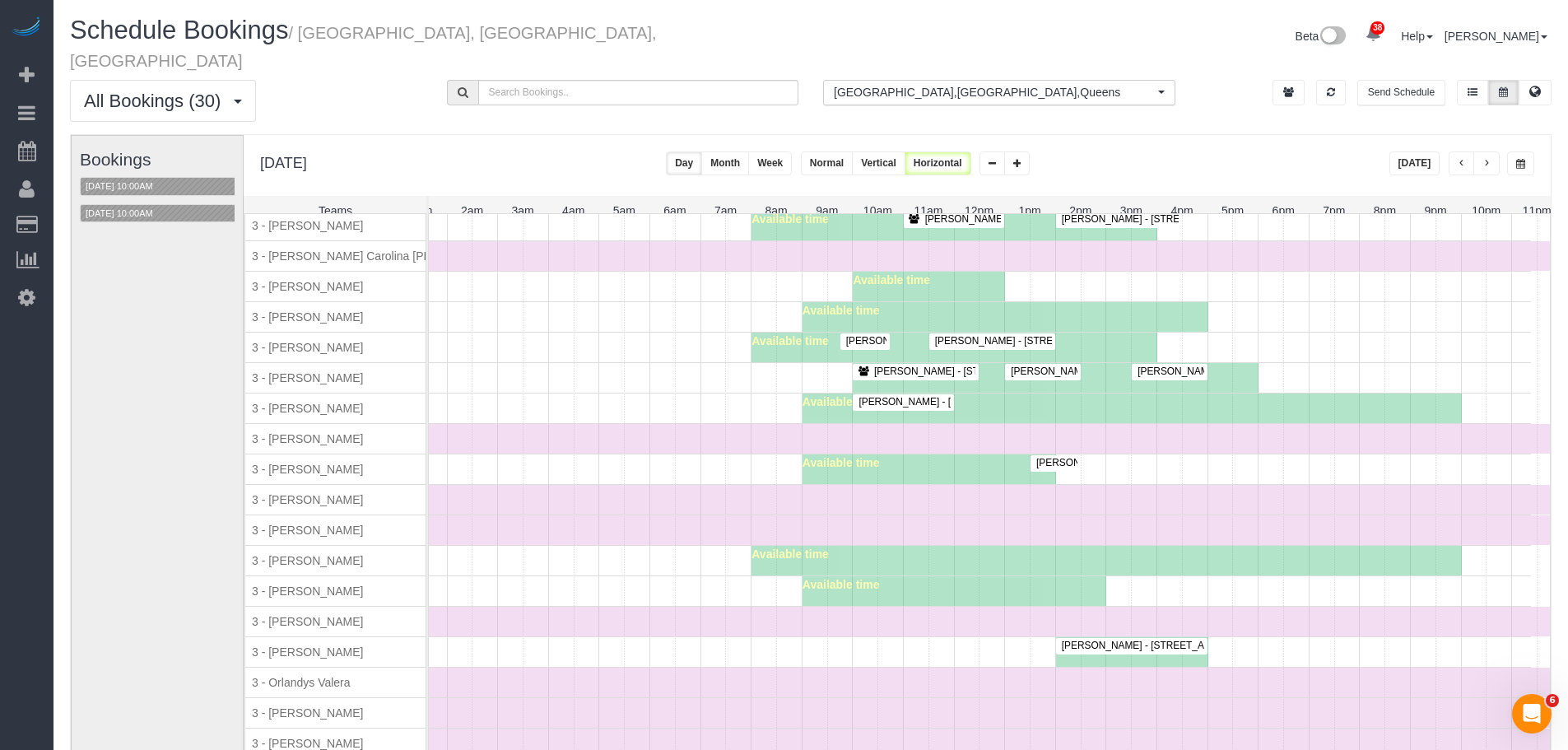
drag, startPoint x: 619, startPoint y: 447, endPoint x: 485, endPoint y: 381, distance: 149.4
click at [620, 454] on div "[PERSON_NAME] (H&R Block) - [STREET_ADDRESS] Available time" at bounding box center [939, 469] width 1186 height 30
click at [1114, 578] on div "Available time" at bounding box center [939, 591] width 1186 height 30
click at [145, 205] on button "[DATE] 10:00AM" at bounding box center [119, 214] width 78 height 17
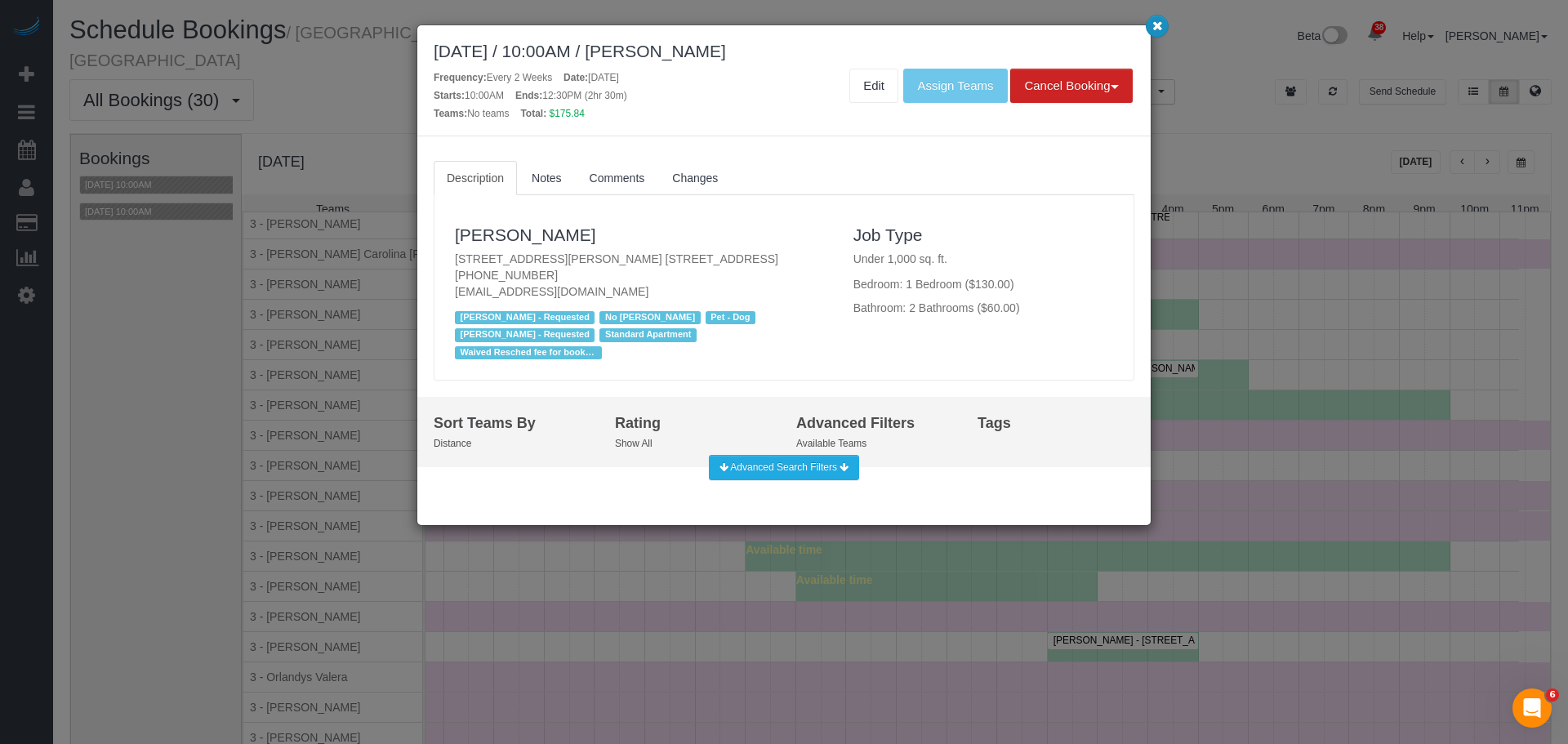
click at [1162, 32] on button "button" at bounding box center [1157, 26] width 23 height 23
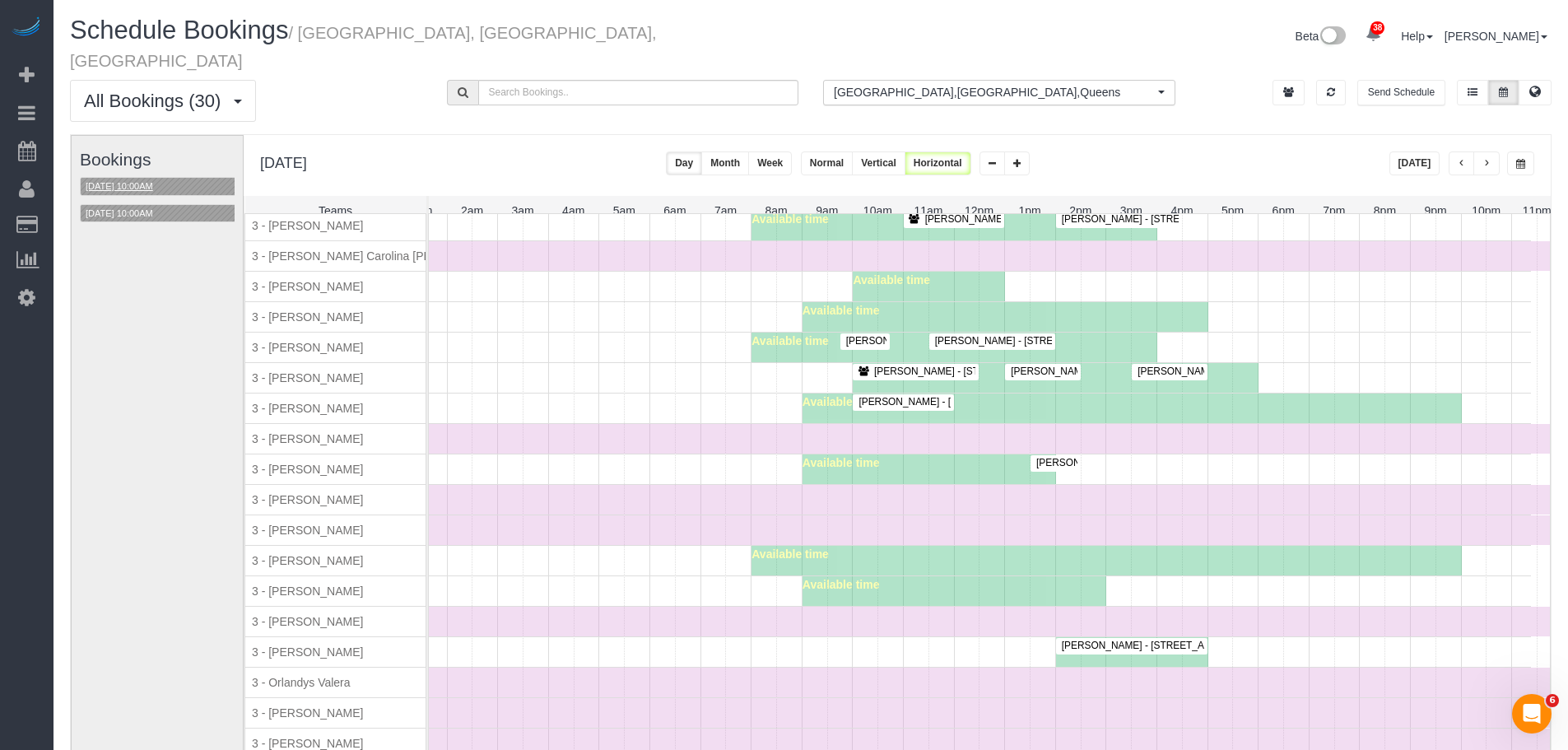
click at [151, 178] on button "[DATE] 10:00AM" at bounding box center [119, 187] width 78 height 17
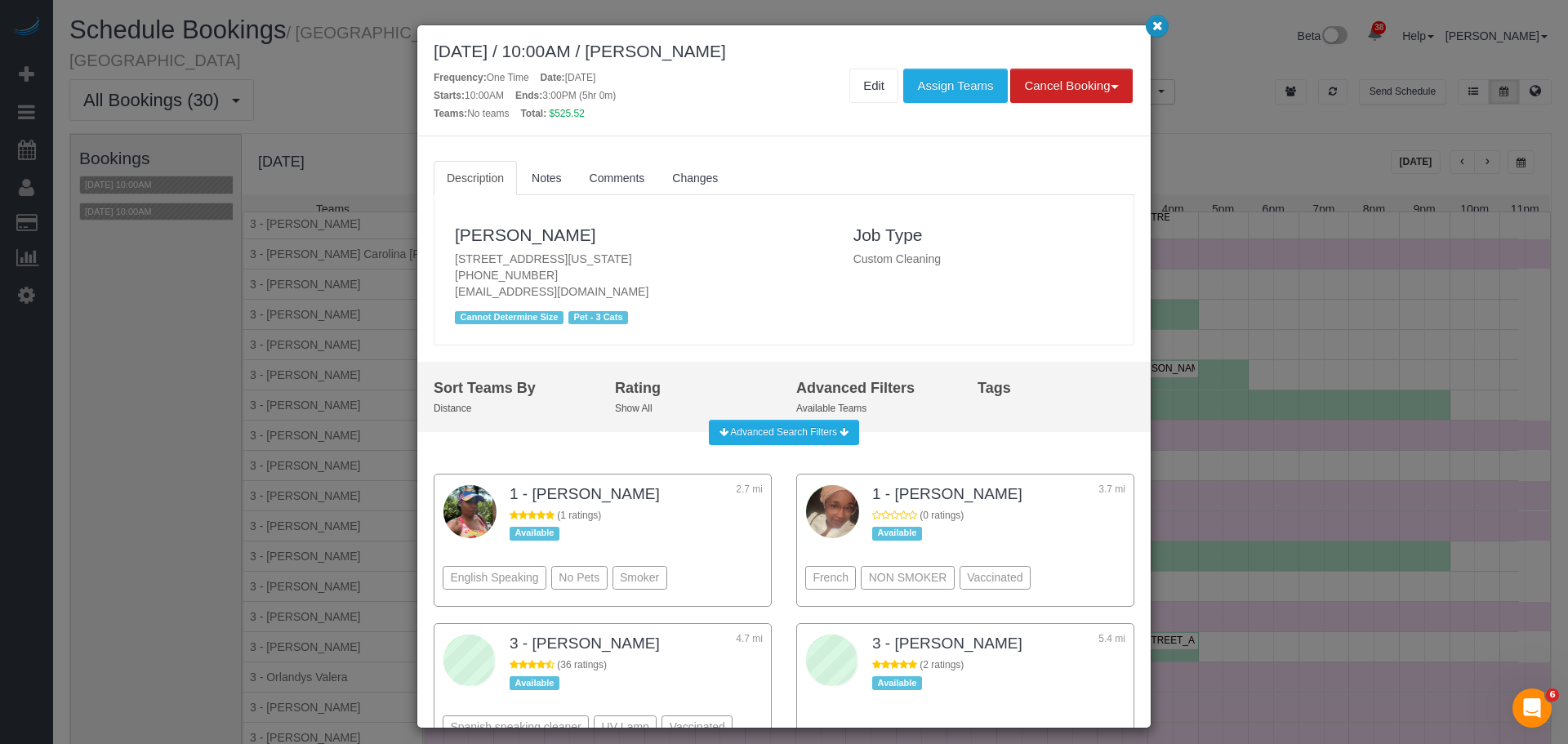
click at [1154, 30] on icon "button" at bounding box center [1157, 25] width 10 height 10
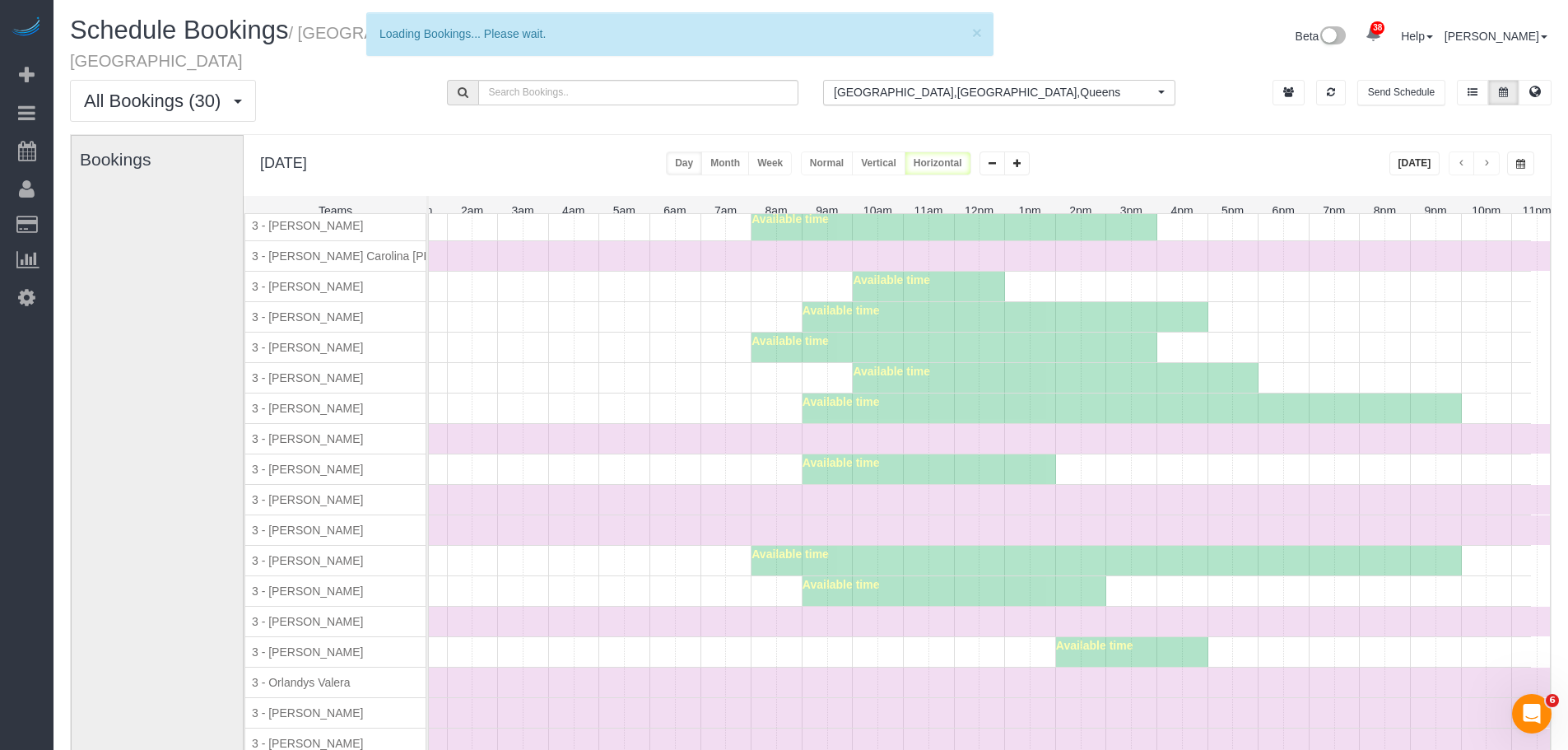
click at [683, 343] on div "Available time" at bounding box center [939, 347] width 1186 height 30
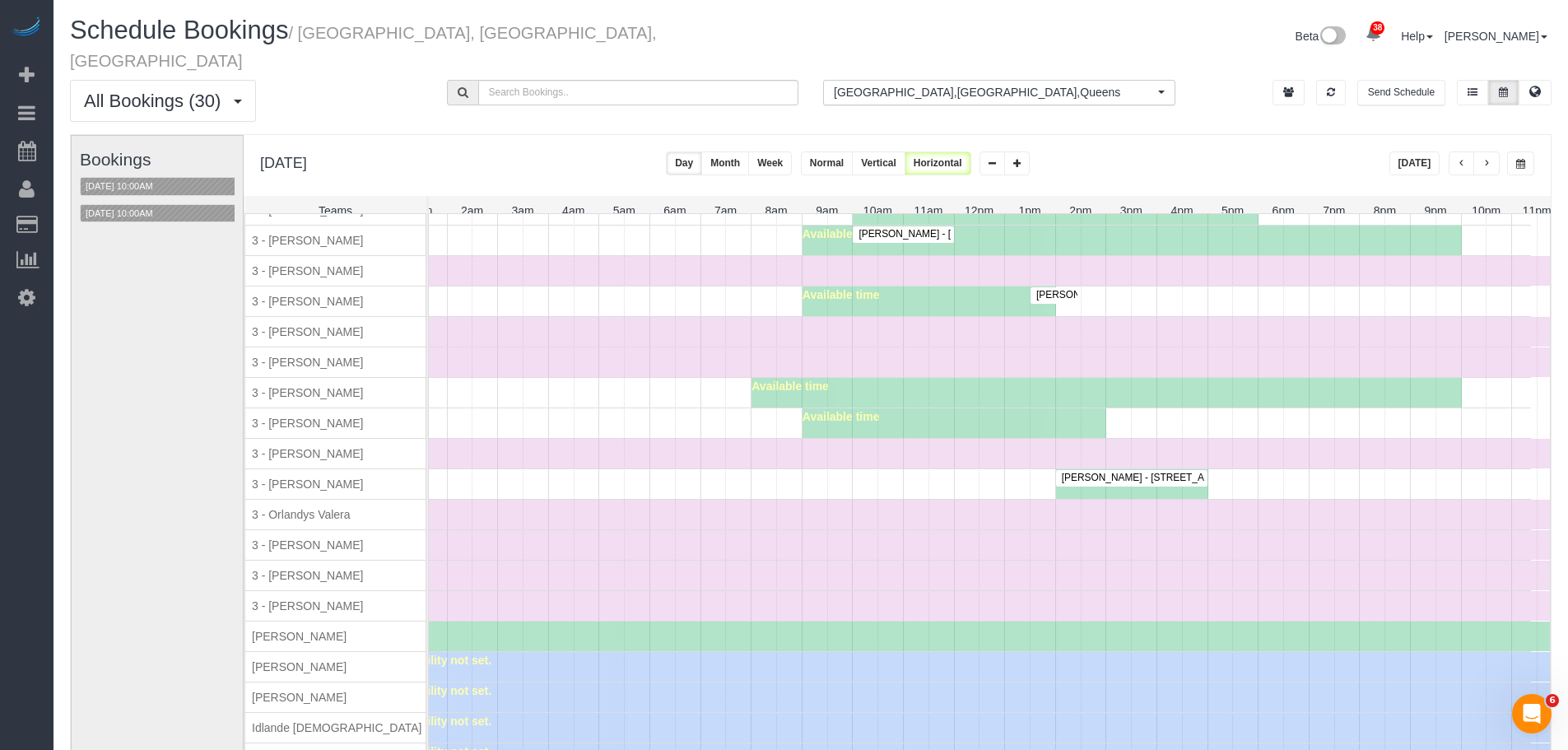
scroll to position [1986, 0]
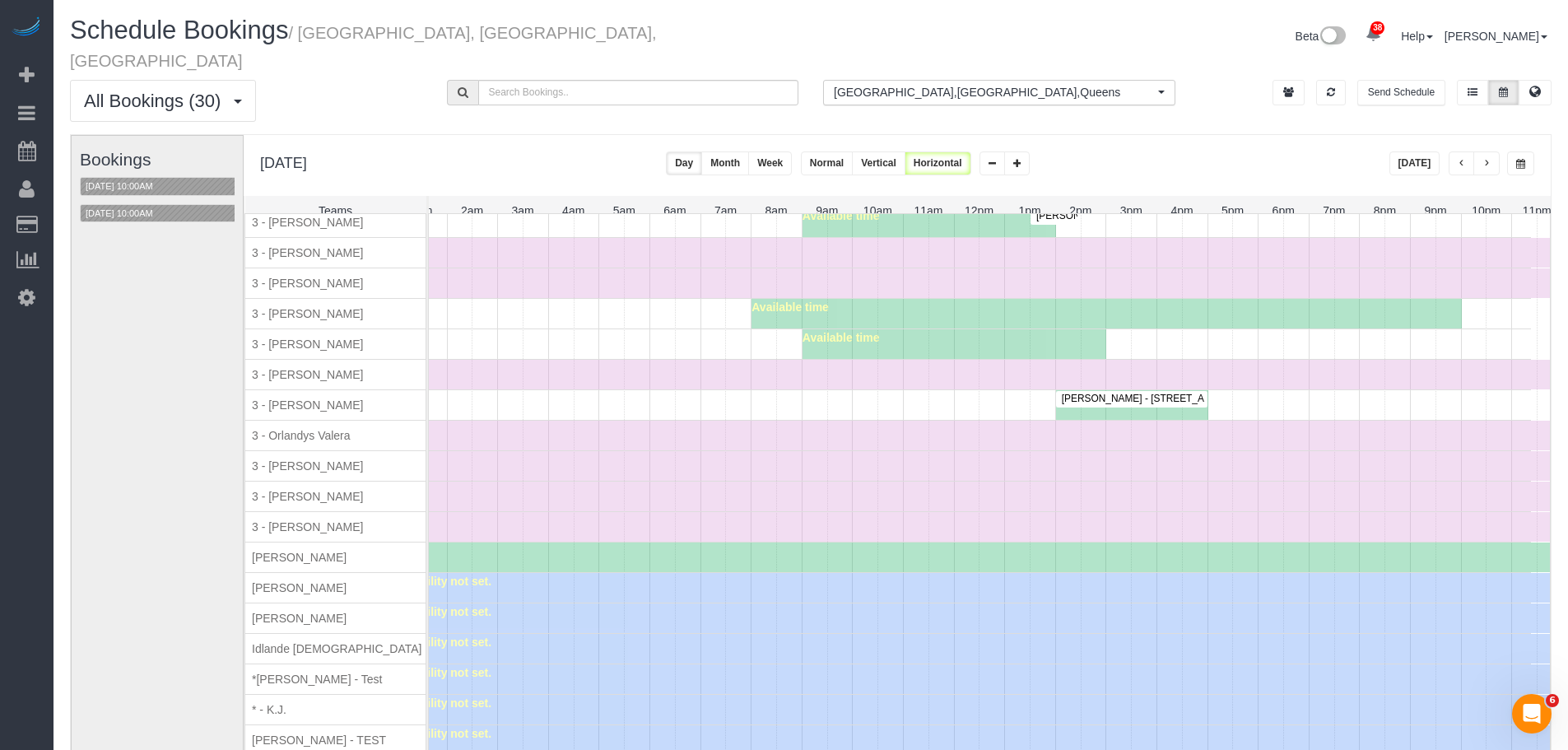
click at [1176, 396] on span "[PERSON_NAME] - [STREET_ADDRESS] [STREET_ADDRESS]" at bounding box center [1201, 398] width 295 height 11
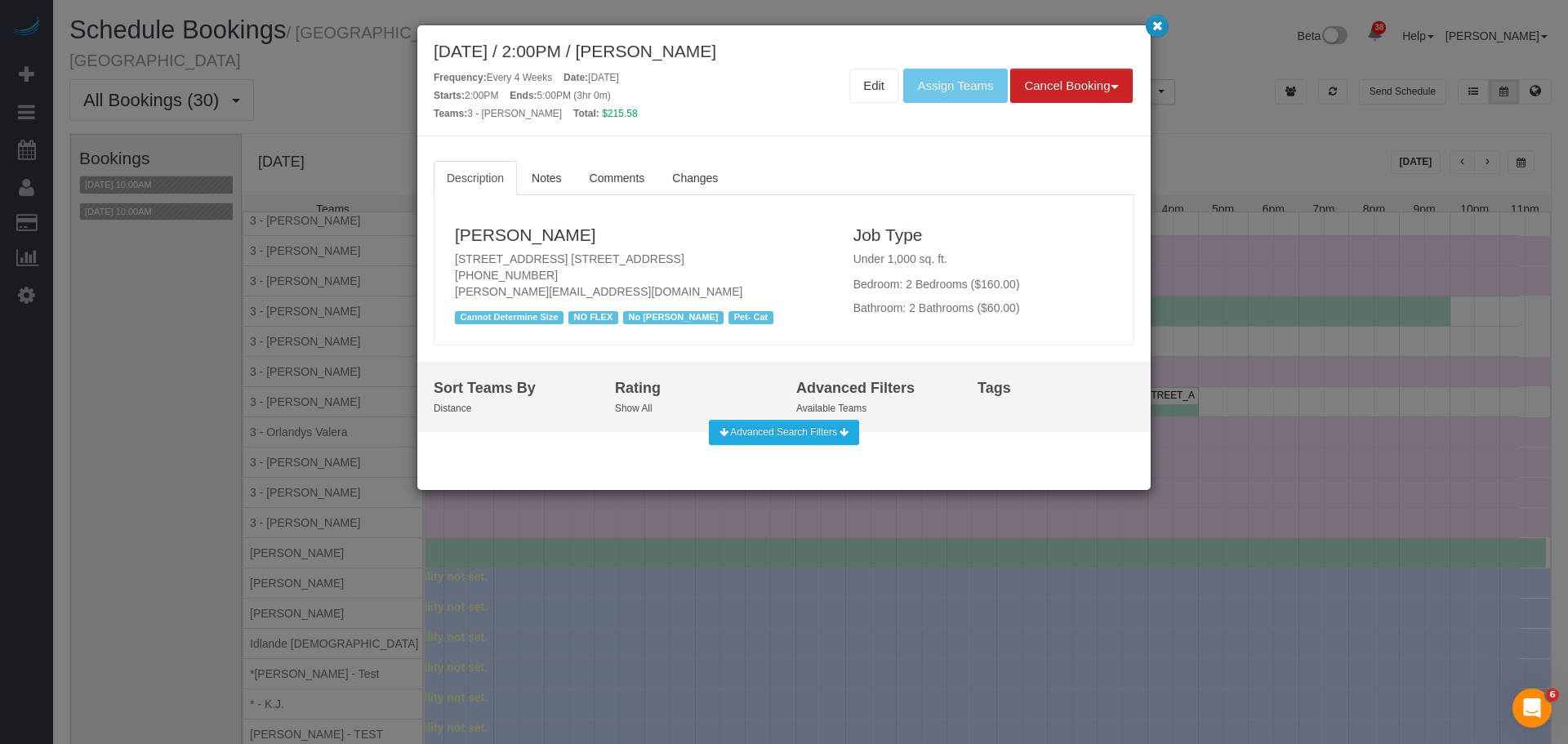
click at [1161, 29] on icon "button" at bounding box center [1157, 25] width 10 height 10
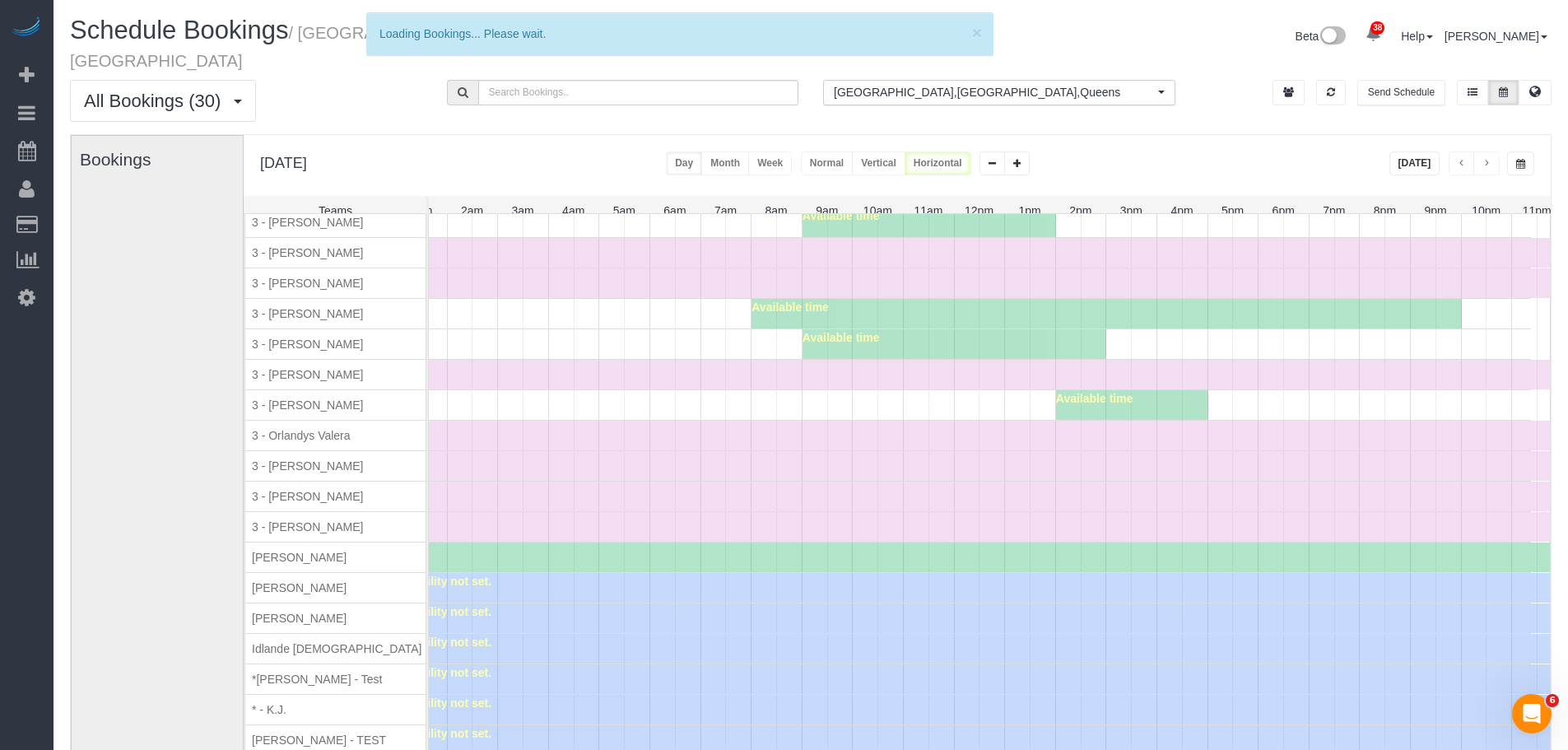
click at [492, 381] on div "Time Off" at bounding box center [953, 375] width 1216 height 30
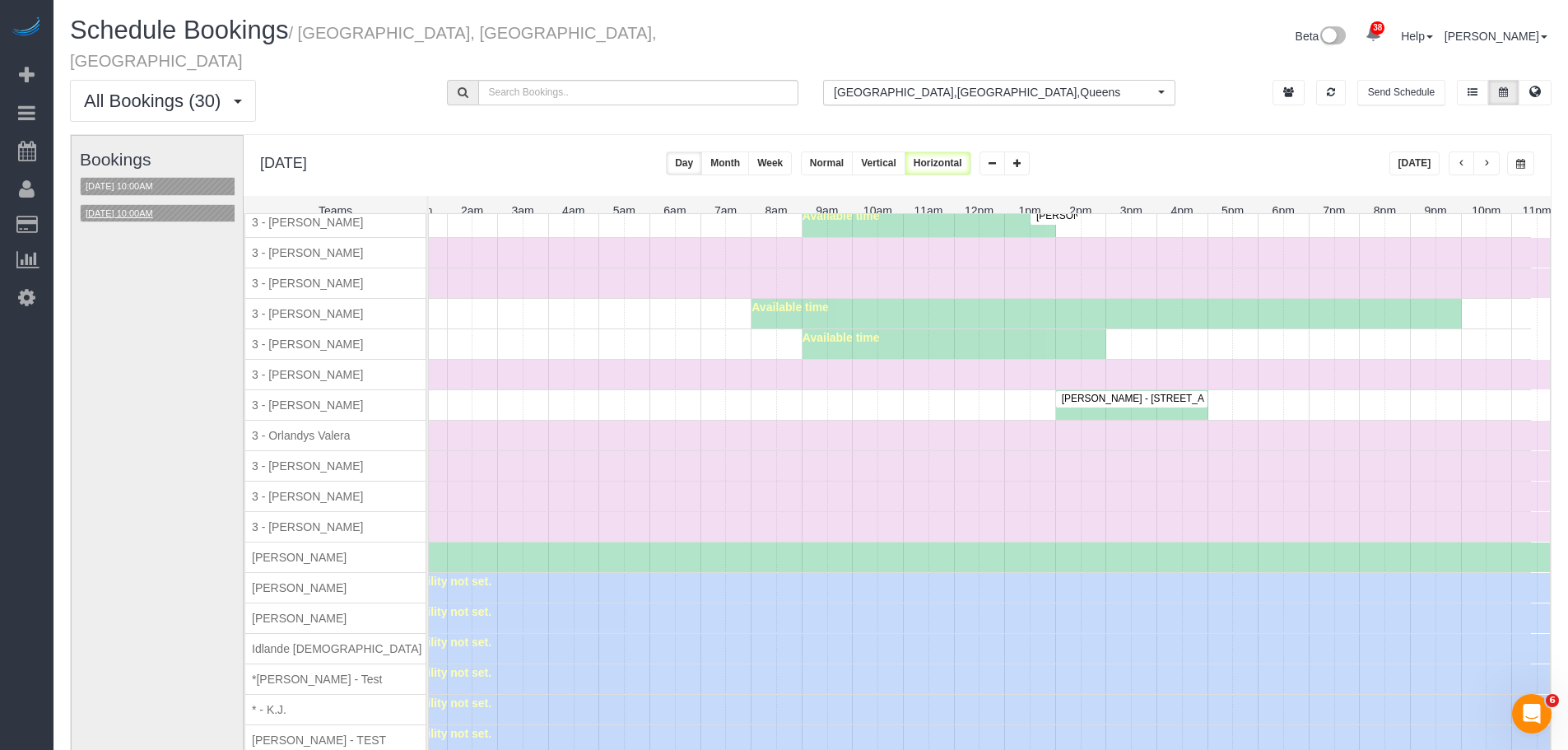
click at [133, 205] on button "[DATE] 10:00AM" at bounding box center [119, 214] width 78 height 17
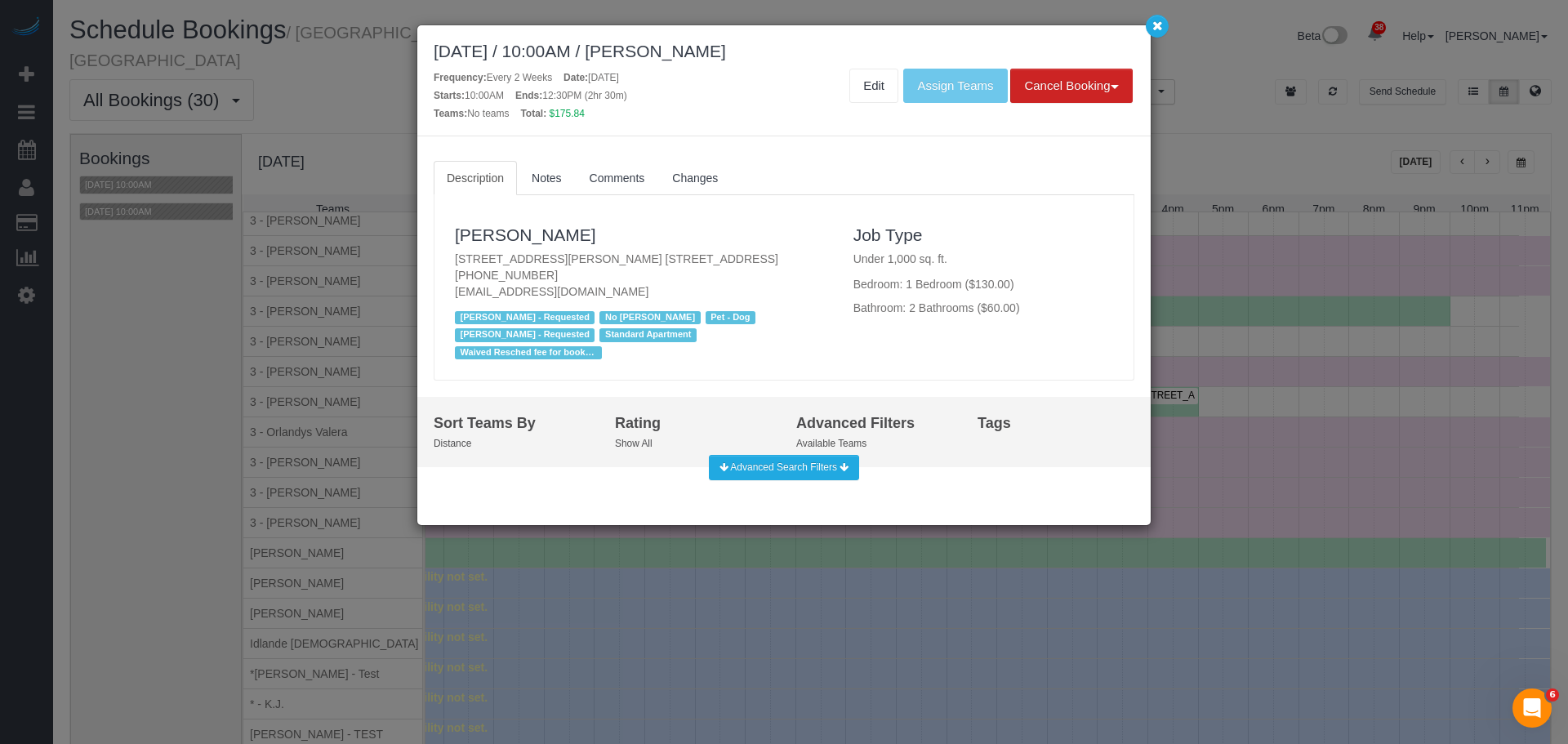
click at [1158, 38] on div "[DATE] / 10:00AM / [PERSON_NAME] Frequency: Every 2 Weeks Date: [DATE] Starts: …" at bounding box center [784, 372] width 1568 height 744
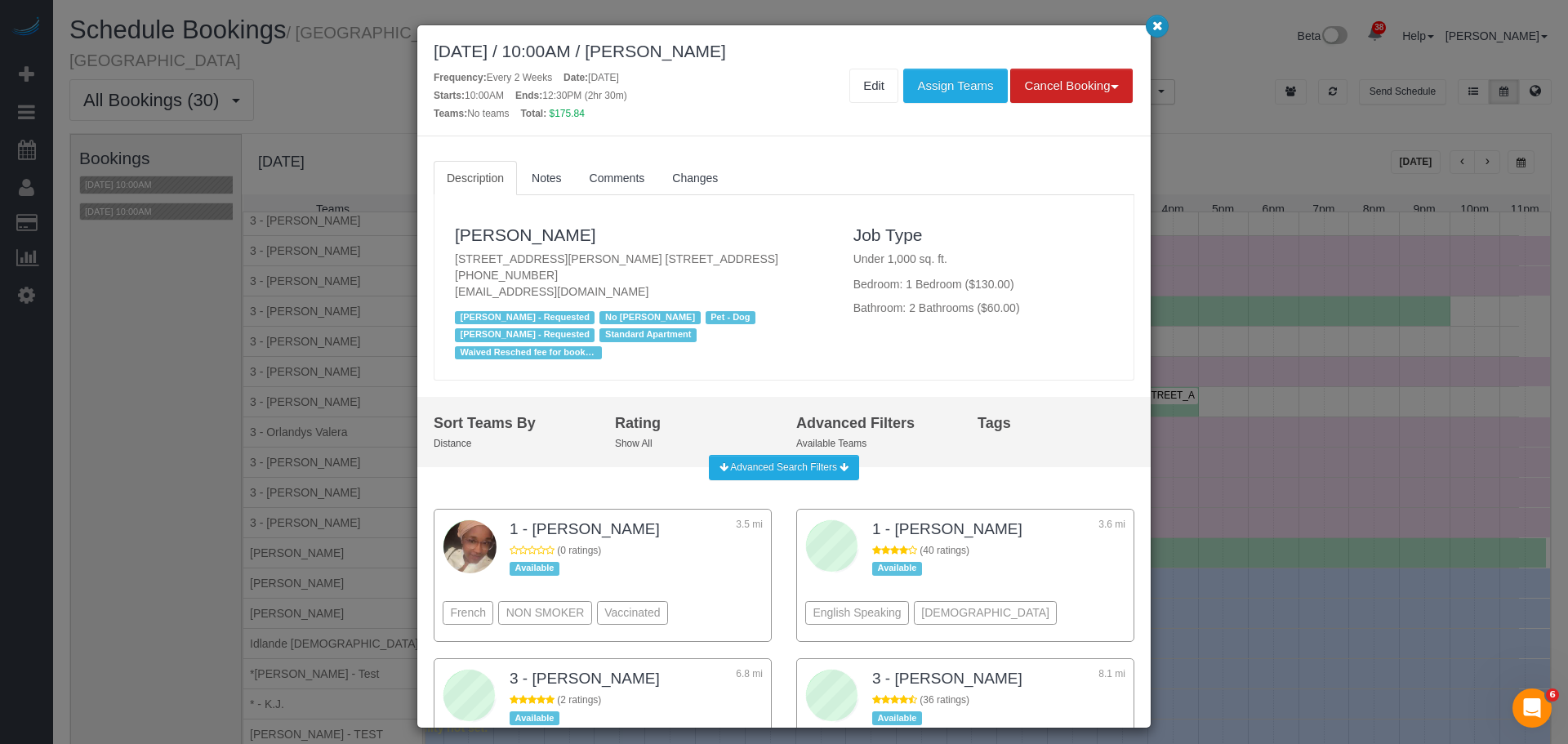
click at [1158, 36] on button "button" at bounding box center [1157, 26] width 23 height 23
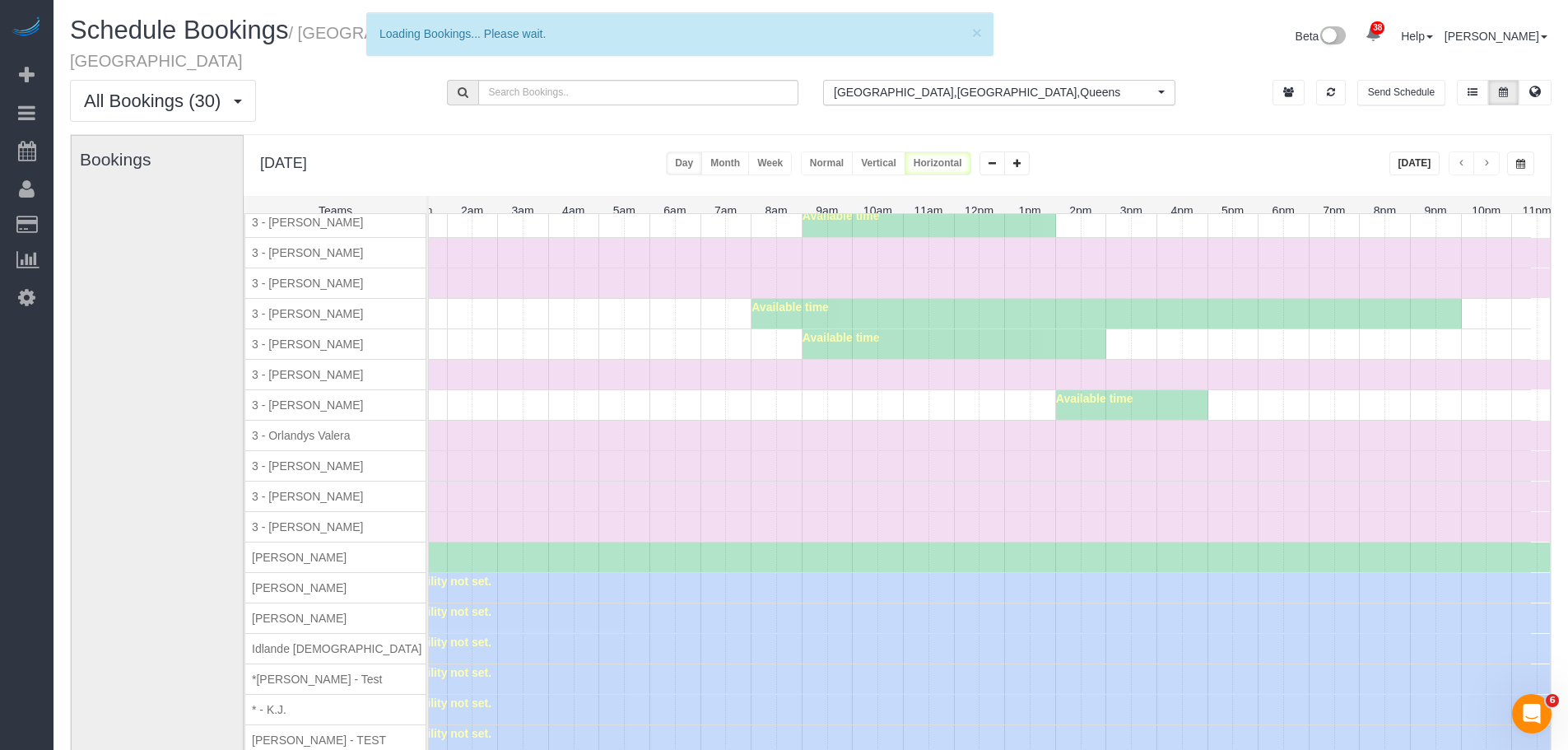
click at [426, 322] on td at bounding box center [427, 497] width 3 height 567
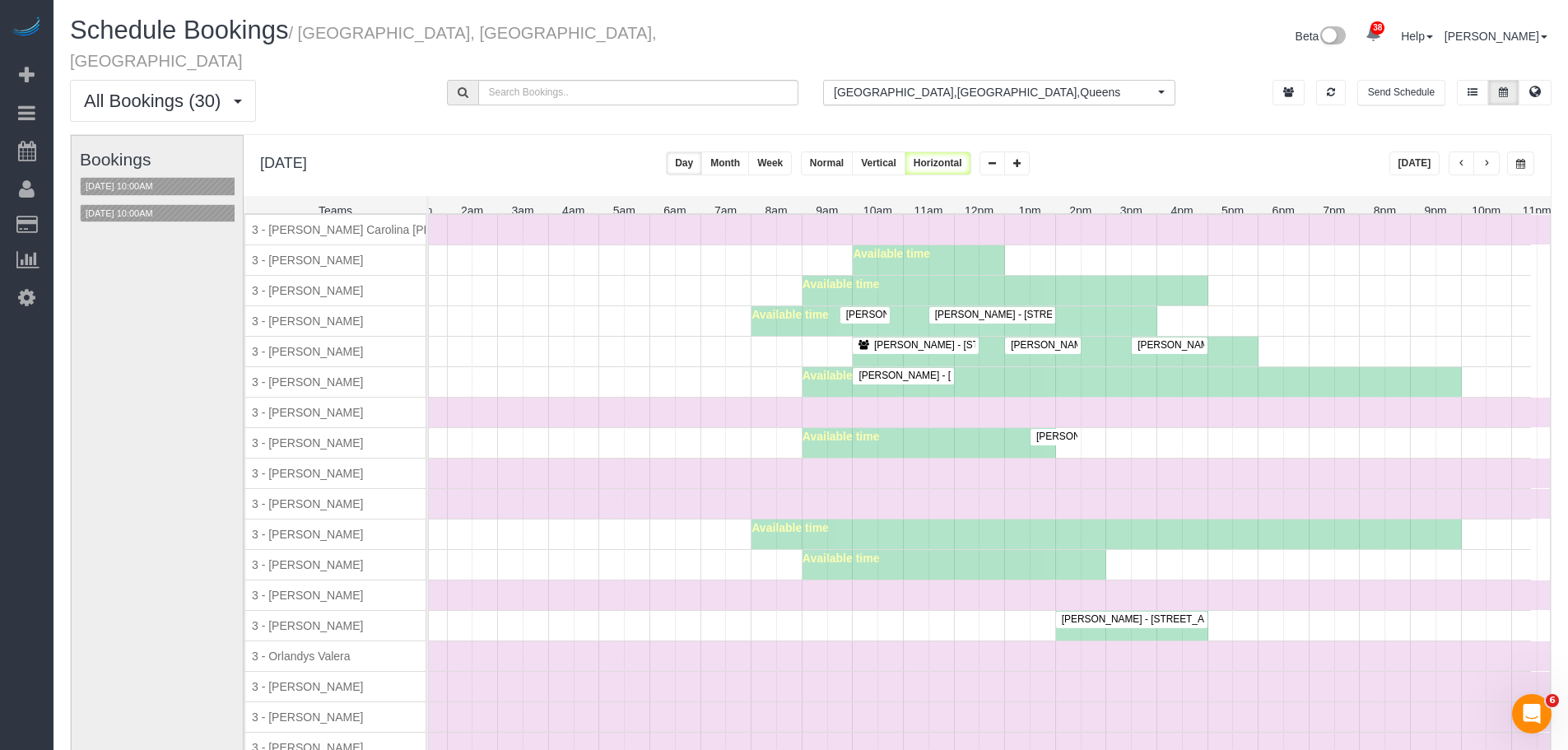
scroll to position [1904, 0]
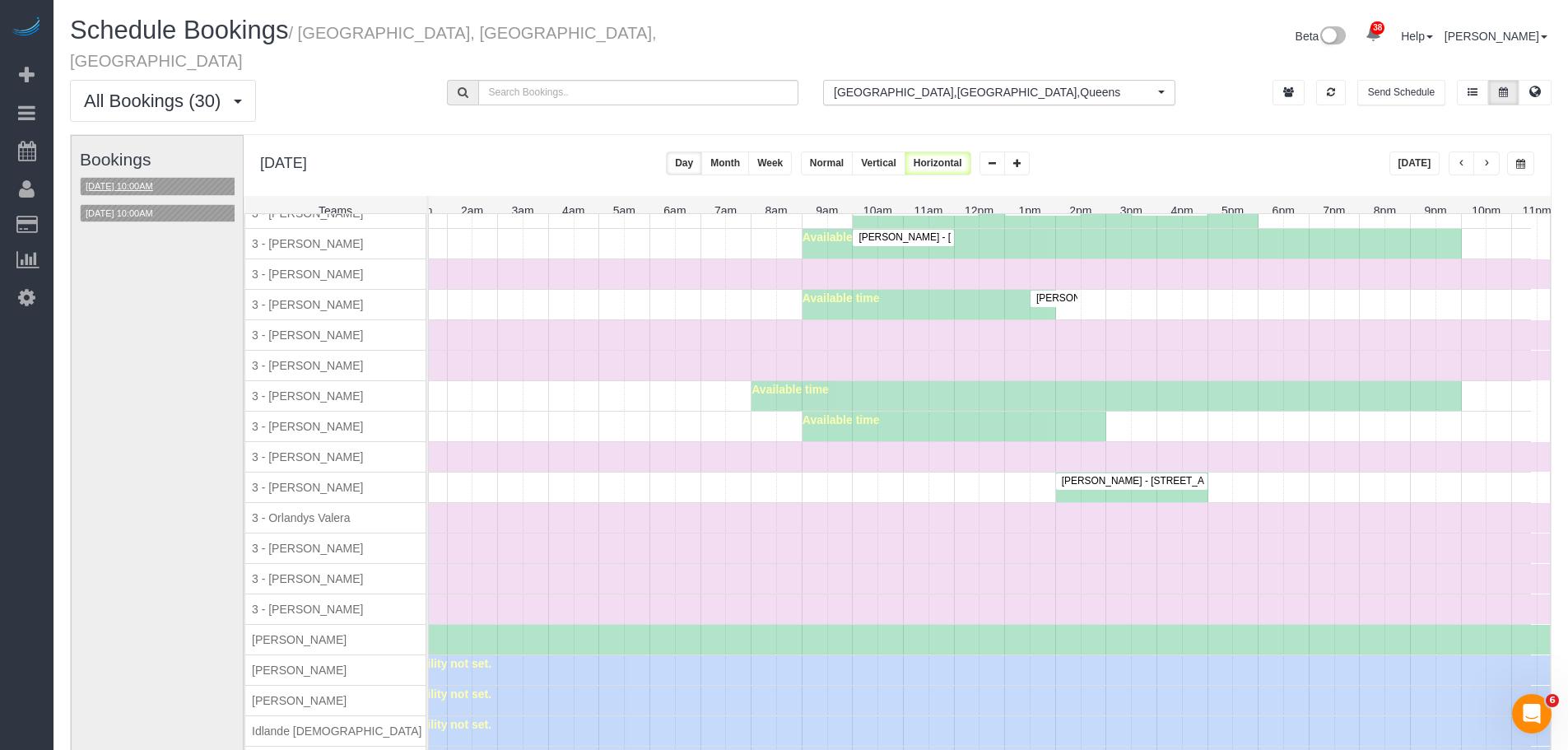
click at [134, 178] on button "[DATE] 10:00AM" at bounding box center [119, 187] width 78 height 17
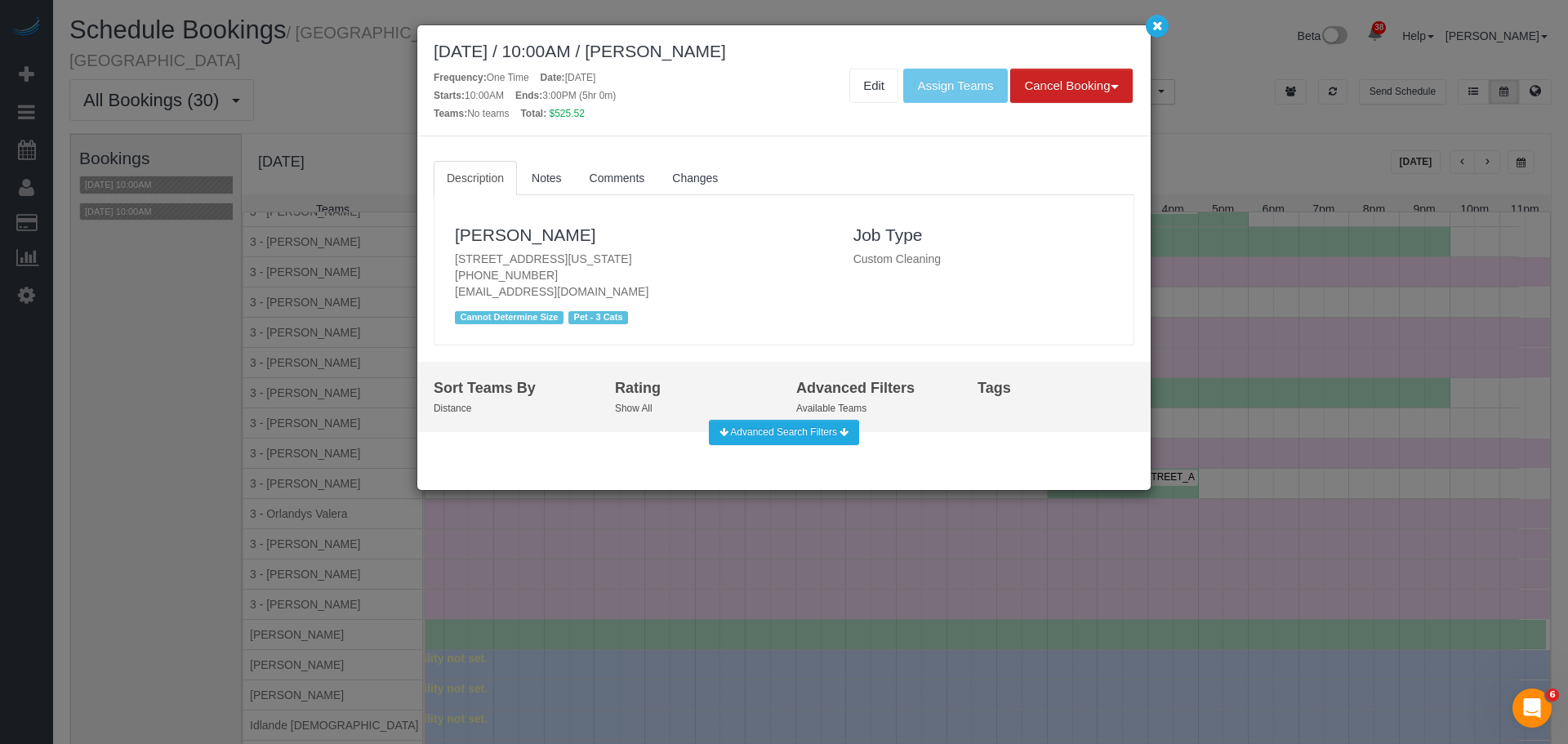
click at [582, 258] on p "[STREET_ADDRESS][US_STATE] [PHONE_NUMBER] [EMAIL_ADDRESS][DOMAIN_NAME]" at bounding box center [642, 275] width 374 height 49
click at [616, 253] on p "[STREET_ADDRESS][US_STATE] [PHONE_NUMBER] [EMAIL_ADDRESS][DOMAIN_NAME]" at bounding box center [642, 275] width 374 height 49
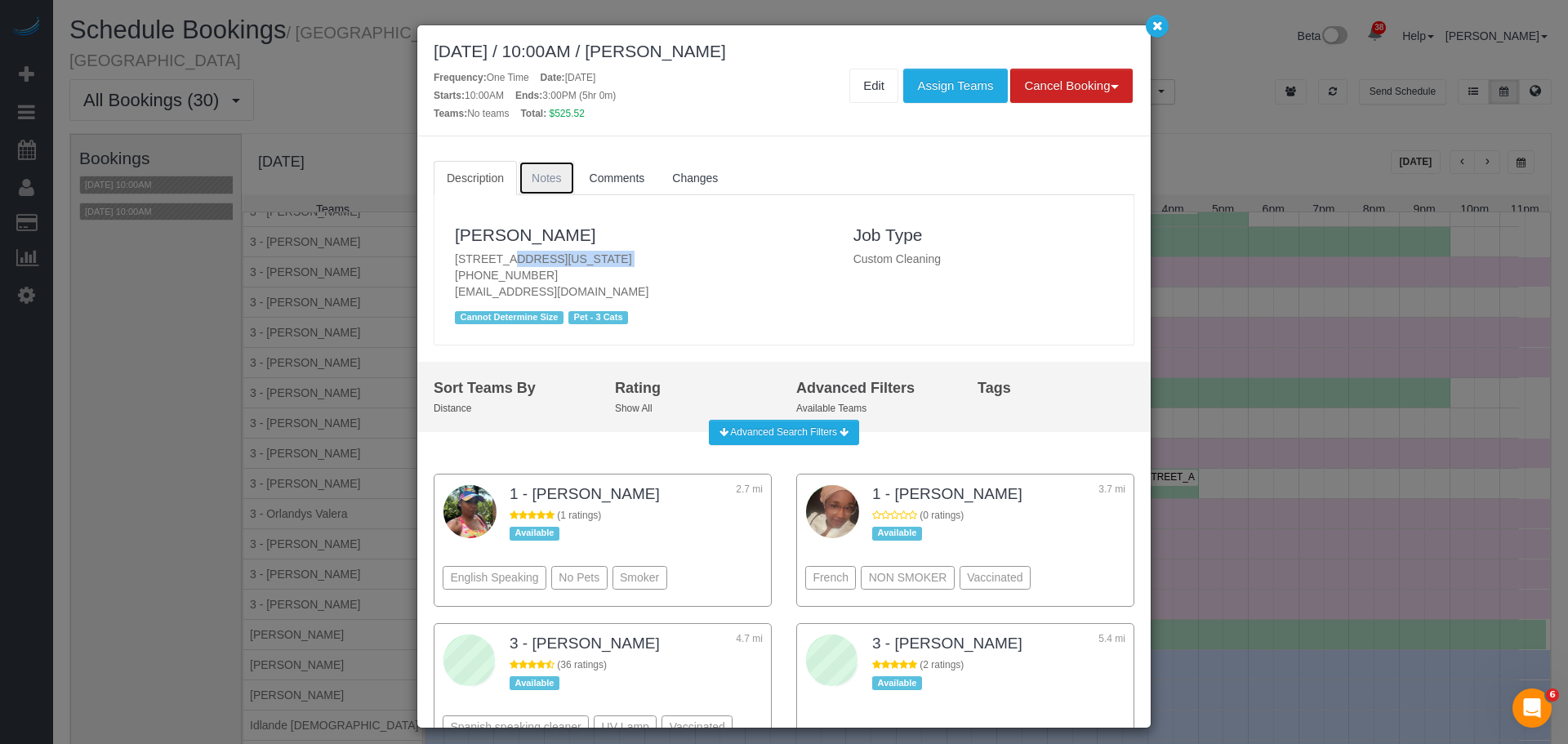
click at [543, 173] on span "Notes" at bounding box center [547, 178] width 30 height 13
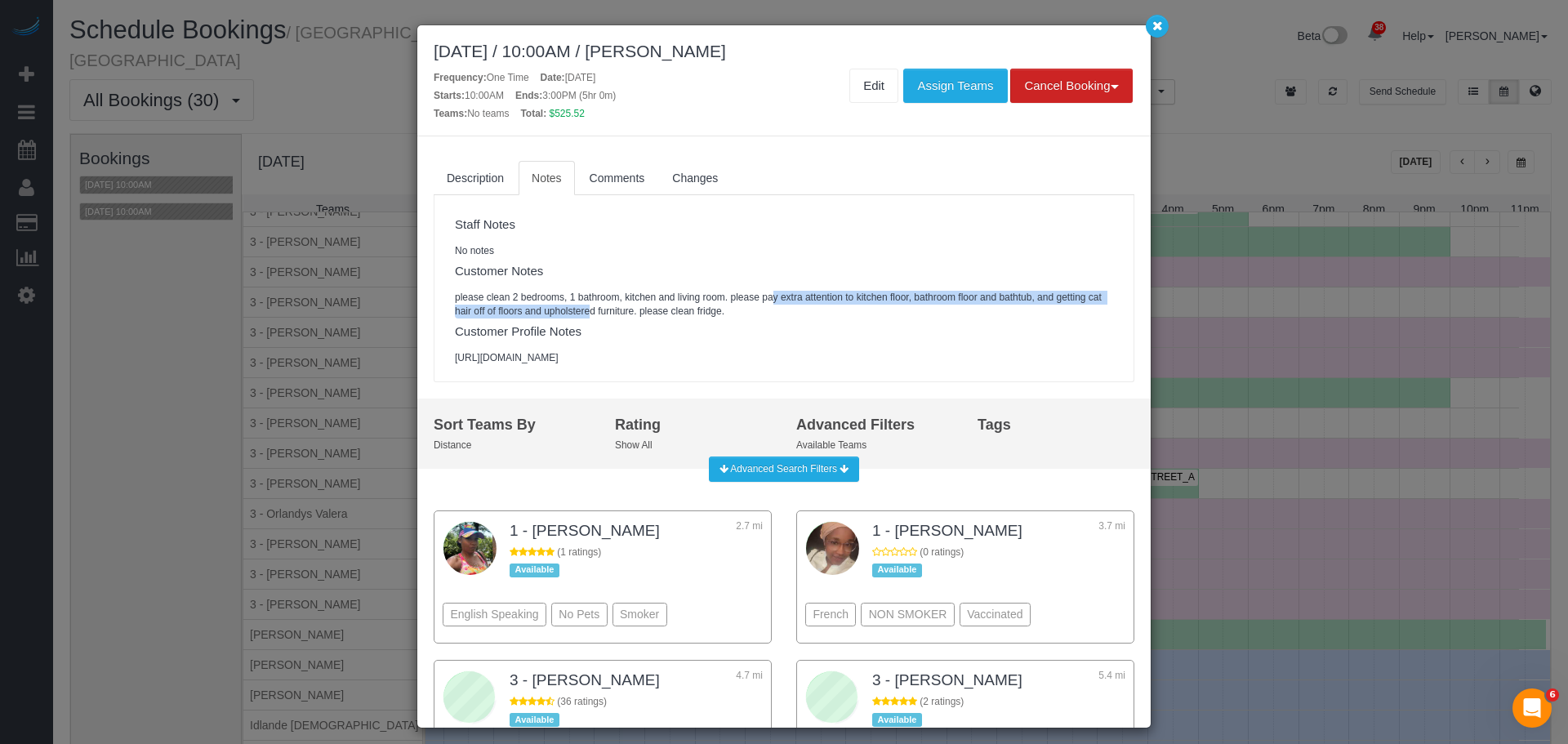
drag, startPoint x: 608, startPoint y: 304, endPoint x: 774, endPoint y: 304, distance: 166.0
click at [774, 304] on pre "please clean 2 bedrooms, 1 bathroom, kitchen and living room. please pay extra …" at bounding box center [784, 305] width 658 height 28
click at [793, 272] on h4 "Customer Notes" at bounding box center [784, 271] width 658 height 14
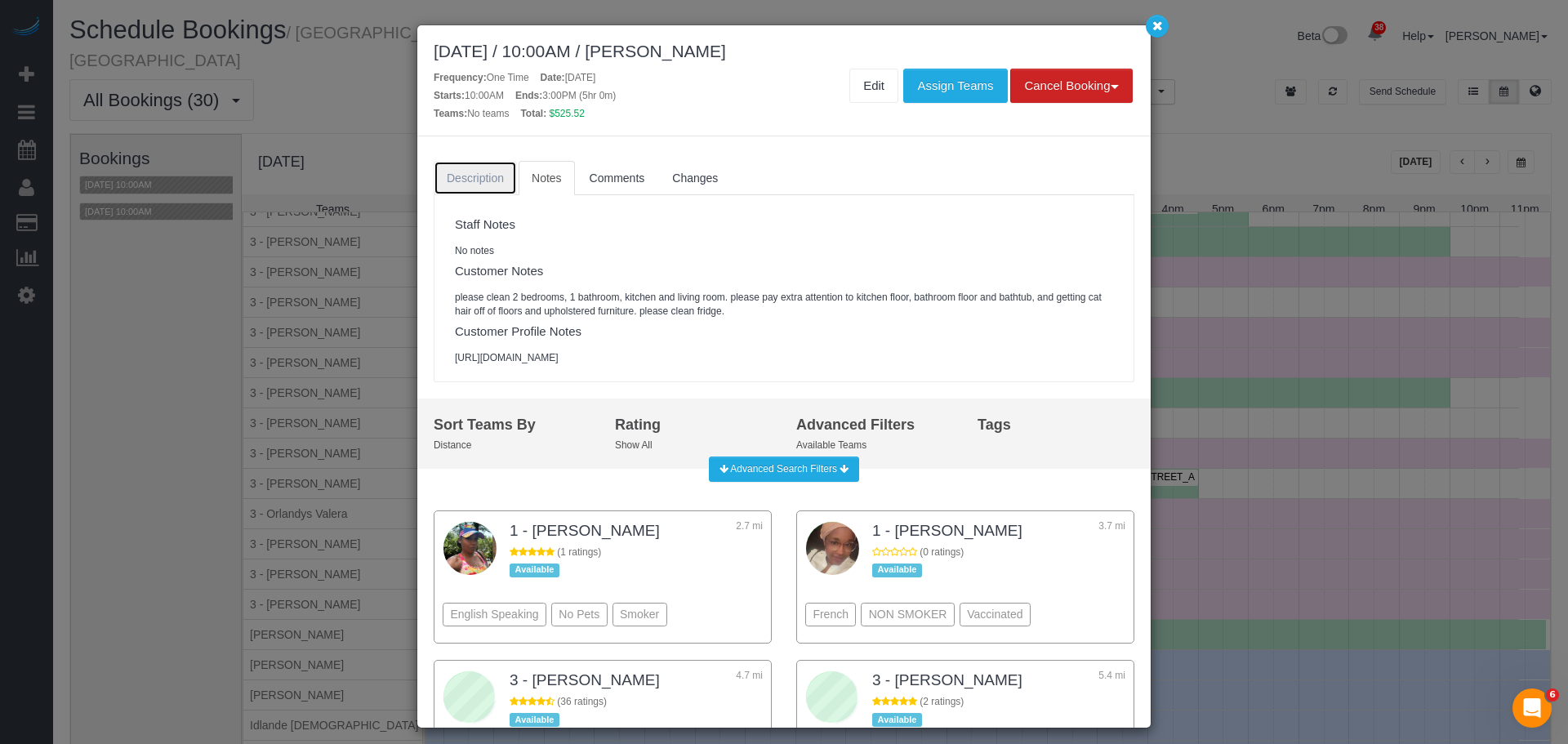
drag, startPoint x: 466, startPoint y: 178, endPoint x: 506, endPoint y: 202, distance: 46.6
click at [468, 179] on span "Description" at bounding box center [476, 178] width 57 height 13
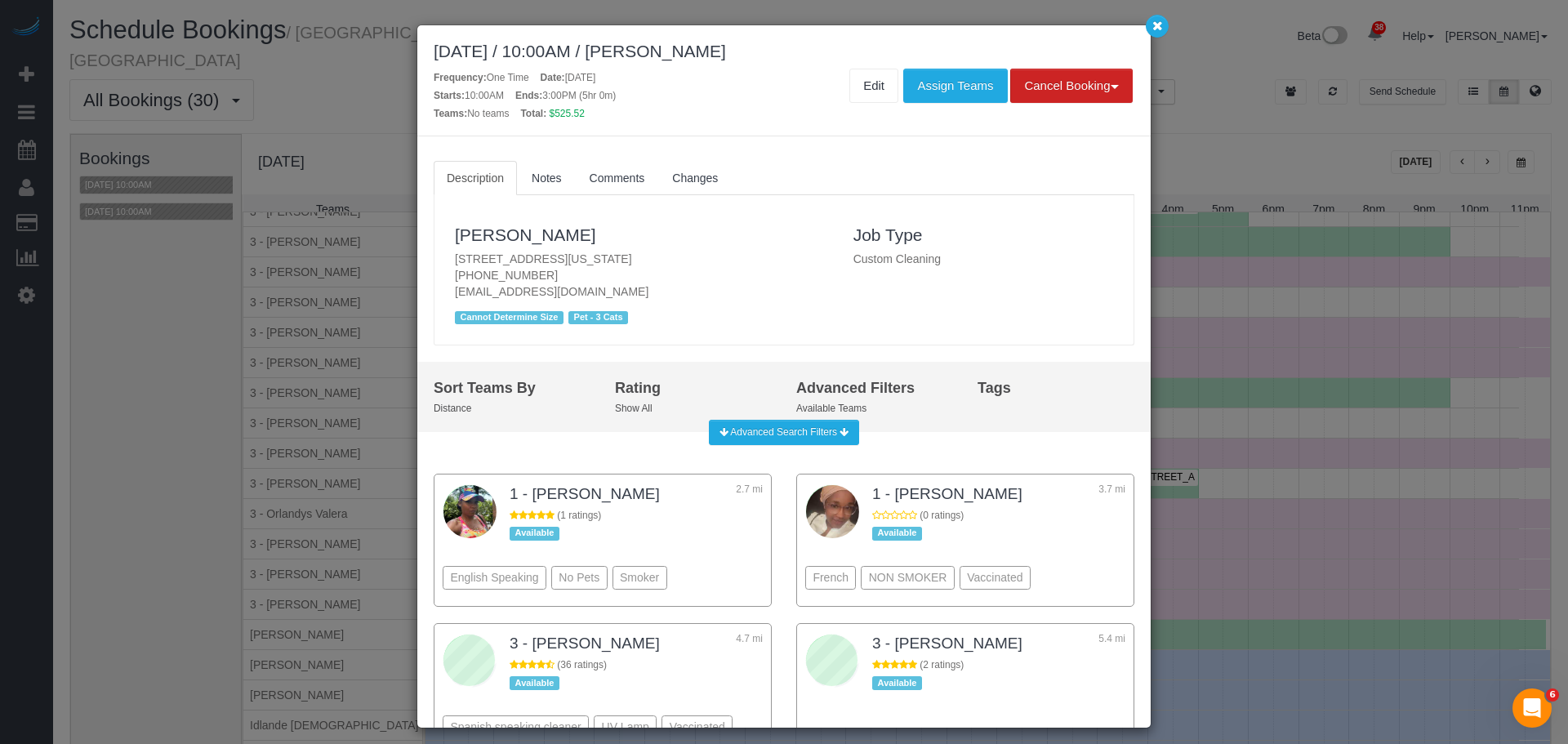
click at [602, 260] on p "[STREET_ADDRESS][US_STATE] [PHONE_NUMBER] [EMAIL_ADDRESS][DOMAIN_NAME]" at bounding box center [642, 275] width 374 height 49
copy p "[STREET_ADDRESS][US_STATE]"
click at [1156, 29] on icon "button" at bounding box center [1157, 25] width 10 height 10
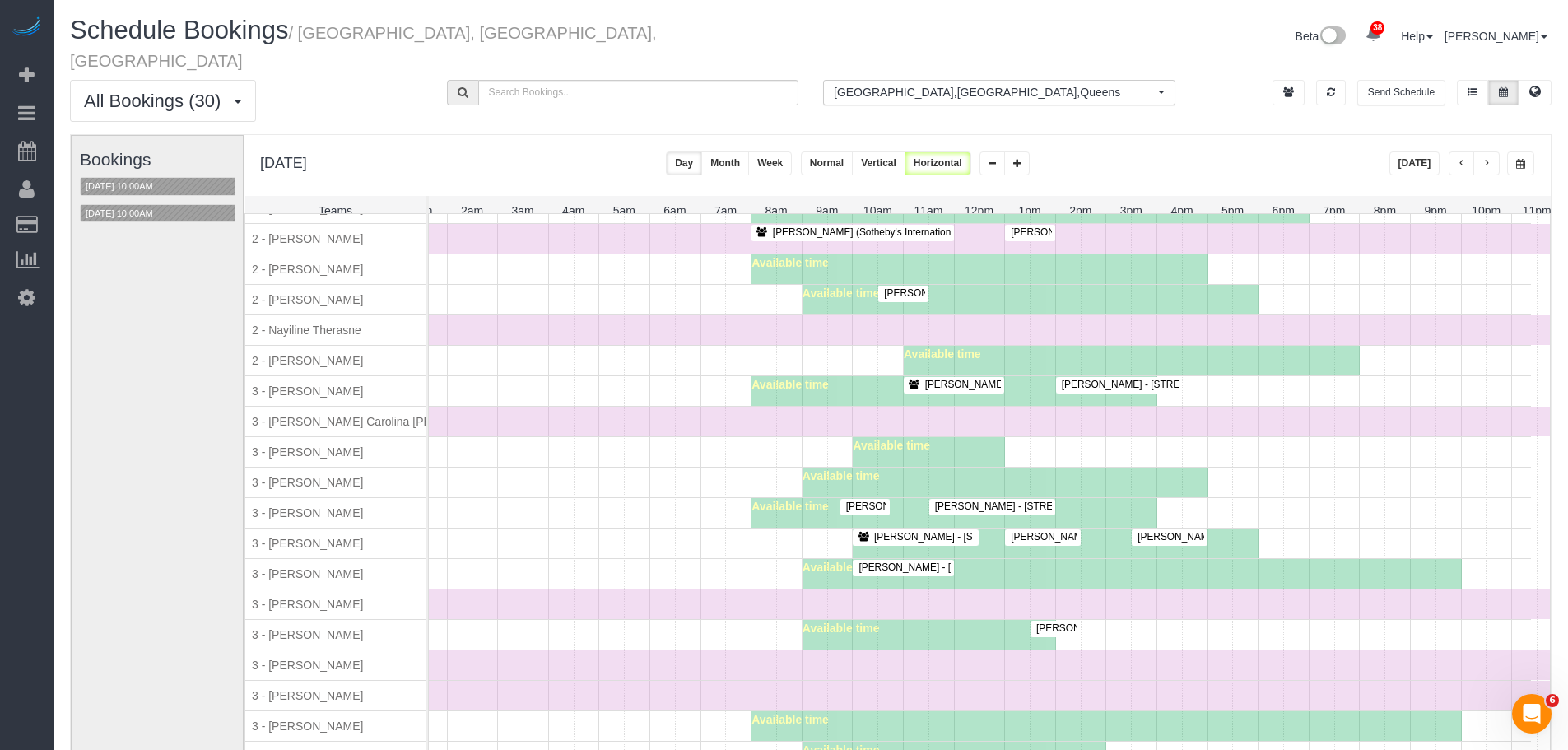
scroll to position [1574, 0]
click at [674, 597] on div "Time Off" at bounding box center [953, 603] width 1216 height 30
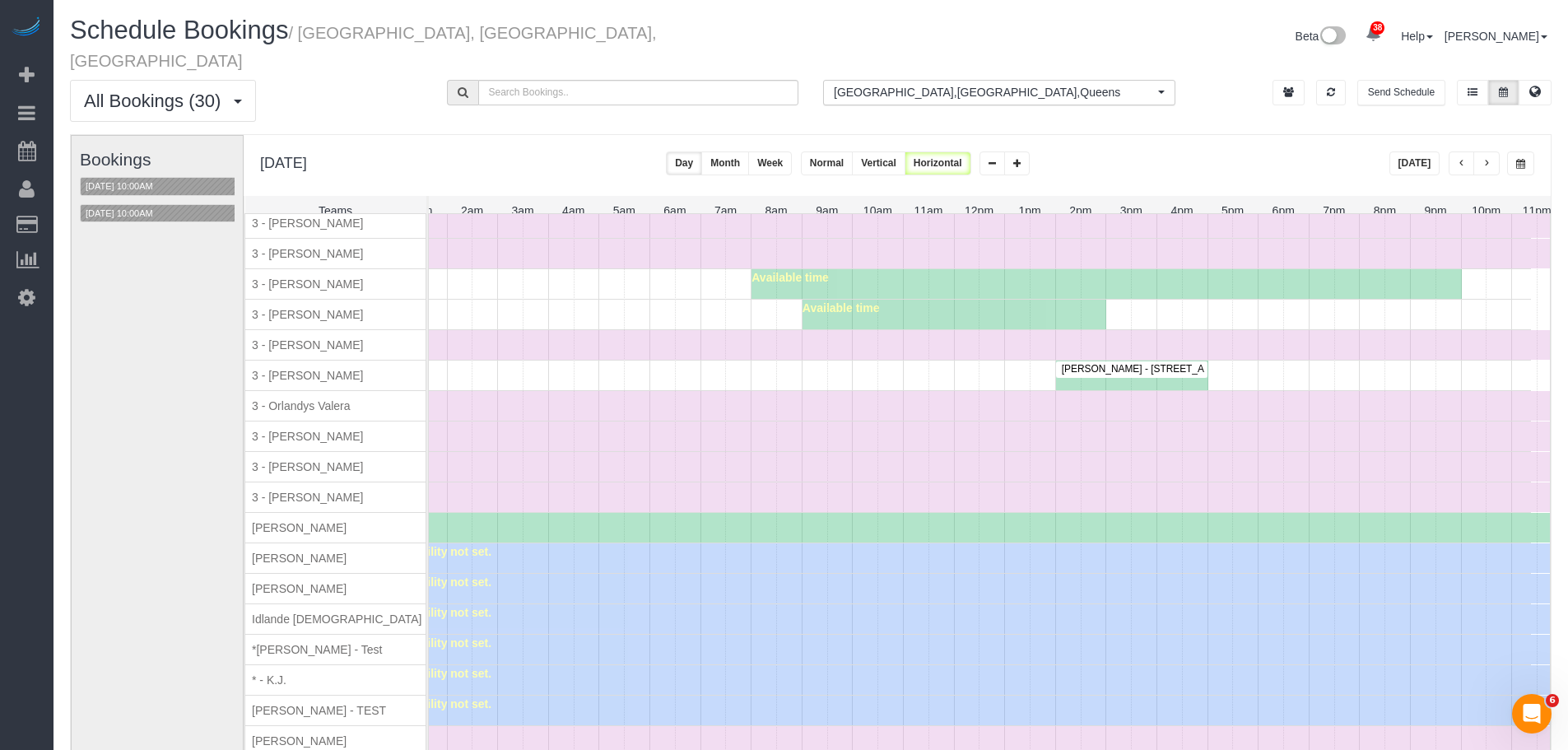
scroll to position [2065, 0]
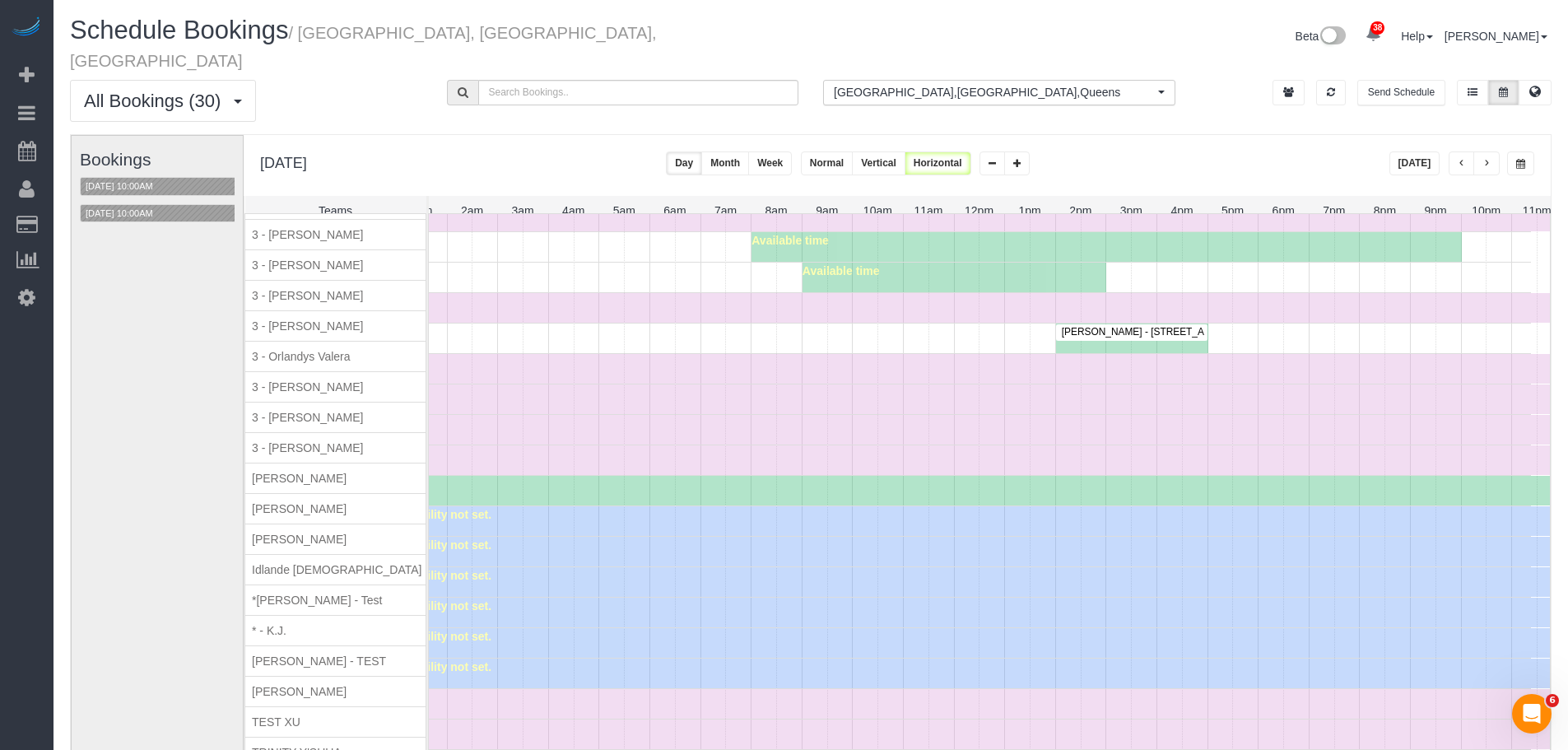
click at [1167, 326] on span "[PERSON_NAME] - [STREET_ADDRESS] [STREET_ADDRESS]" at bounding box center [1201, 331] width 295 height 11
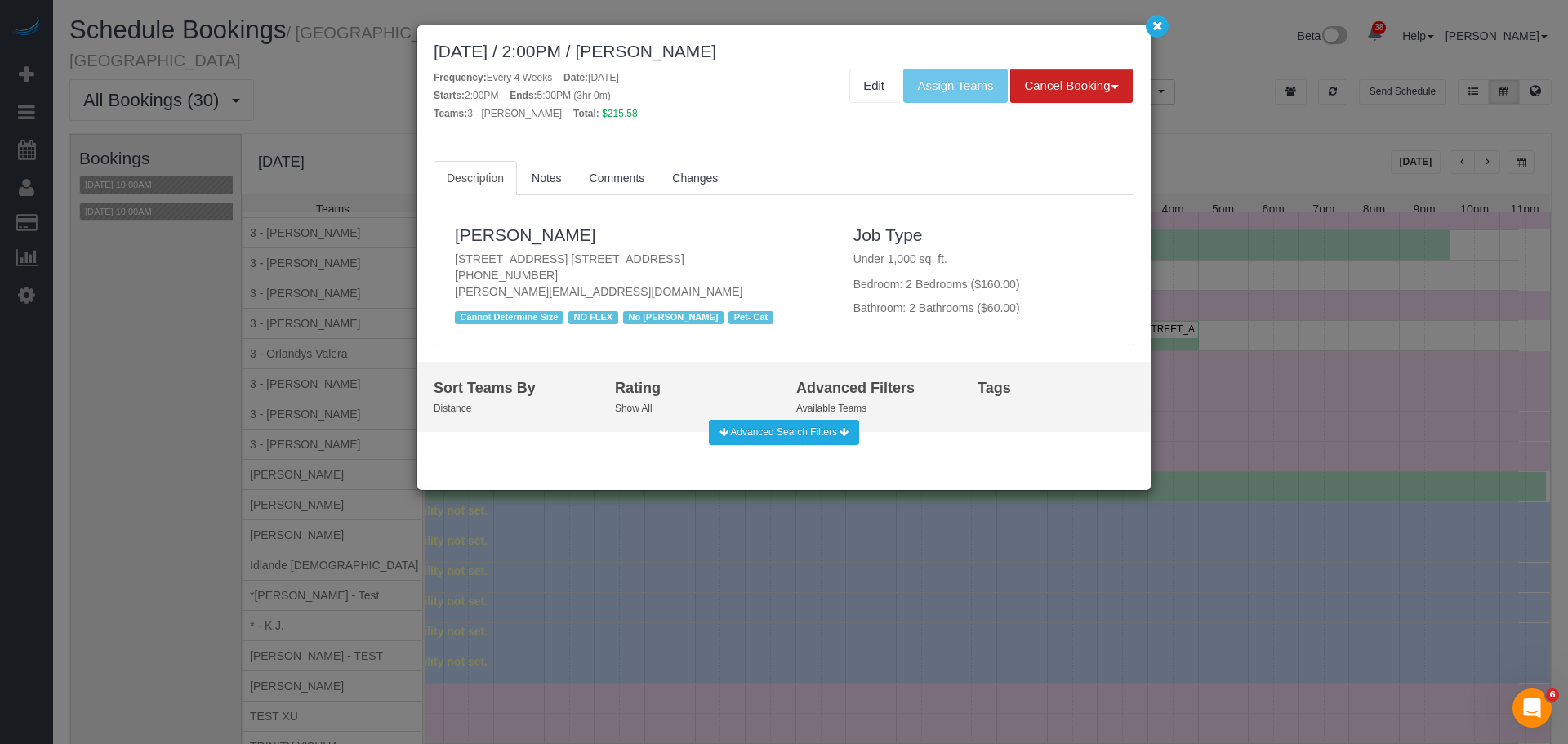
click at [670, 50] on div "[DATE] / 2:00PM / [PERSON_NAME]" at bounding box center [784, 51] width 701 height 19
click at [669, 50] on div "[DATE] / 2:00PM / [PERSON_NAME]" at bounding box center [784, 51] width 701 height 19
copy div "[DATE] / 2:00PM / [PERSON_NAME]"
click at [896, 81] on div "Edit Assign Teams Cancel Booking Without Fee With 50.00% Fee" at bounding box center [965, 86] width 363 height 35
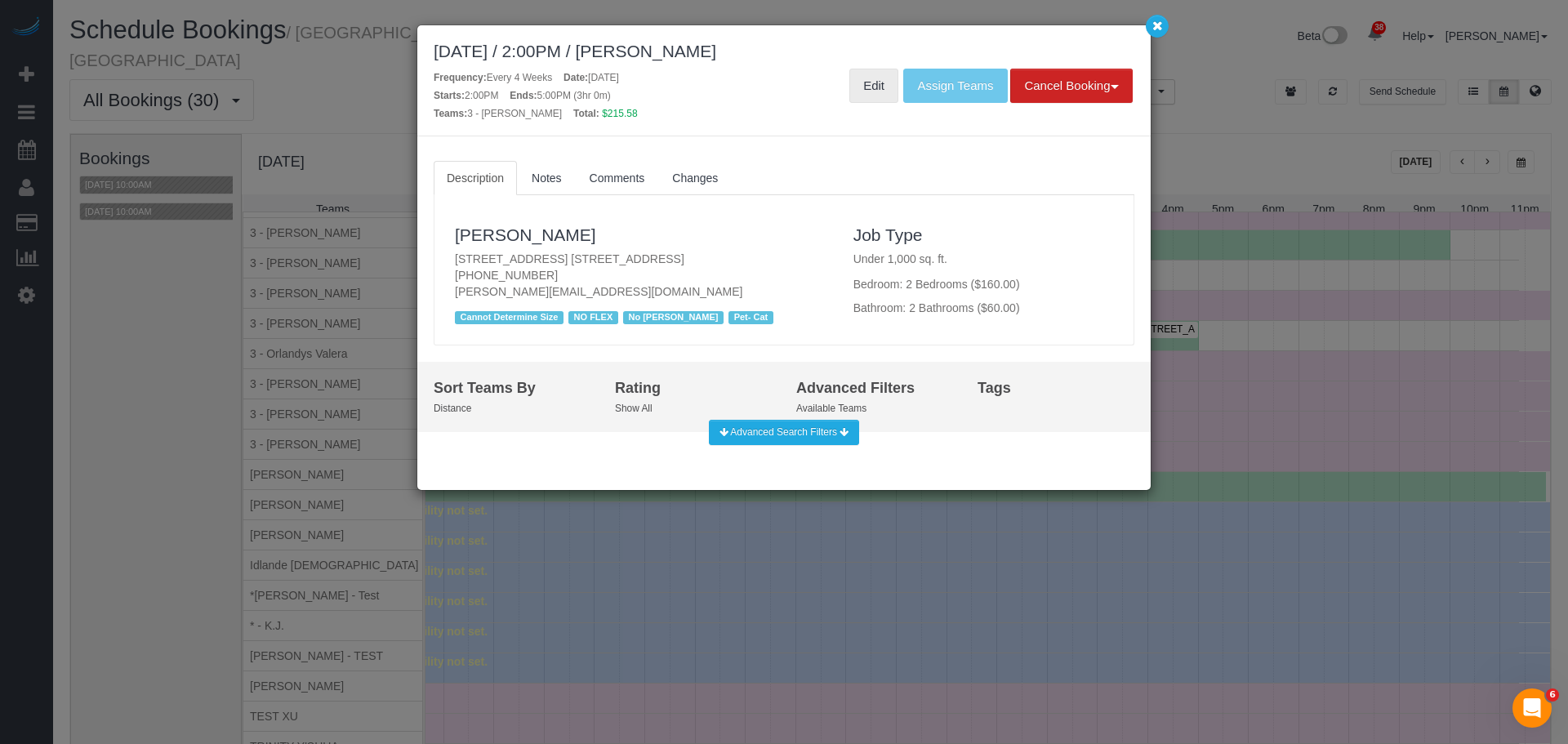
click at [876, 87] on link "Edit" at bounding box center [873, 86] width 49 height 35
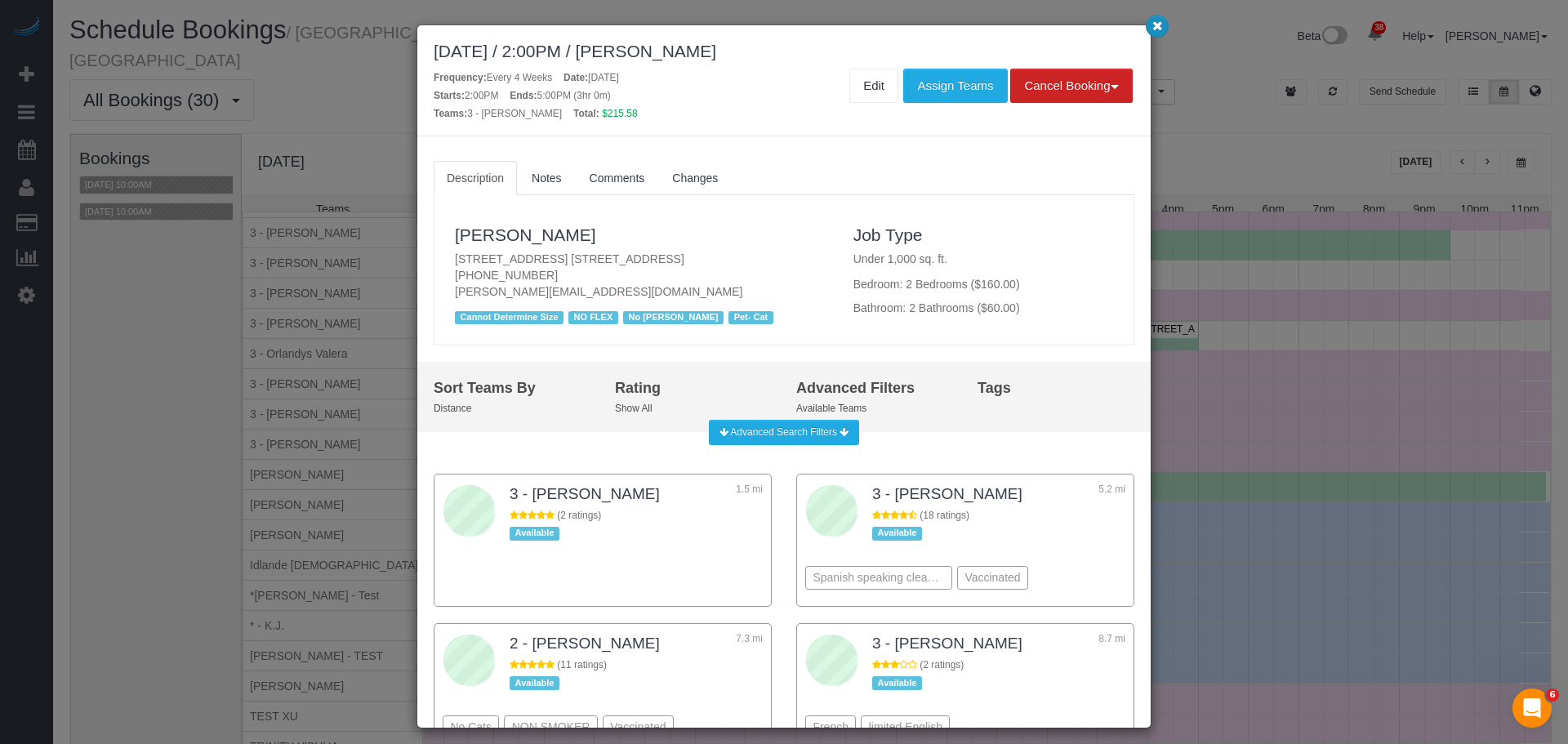
drag, startPoint x: 1146, startPoint y: 30, endPoint x: 1154, endPoint y: 35, distance: 9.4
click at [1149, 31] on button "button" at bounding box center [1157, 26] width 23 height 23
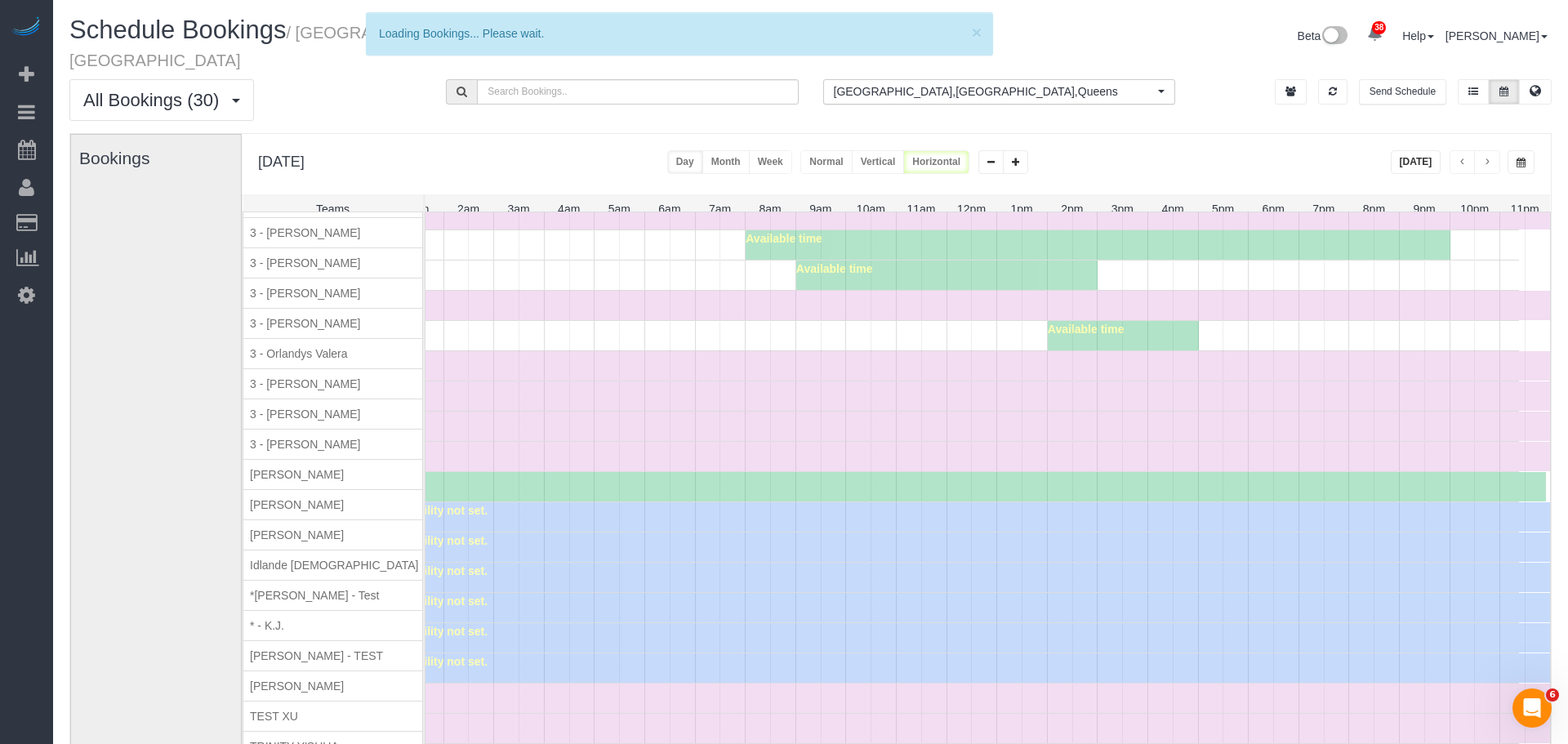
click at [1155, 35] on div "[DATE] / 2:00PM / [PERSON_NAME] Frequency: Every 4 Weeks Date: [DATE] Starts: 2…" at bounding box center [784, 372] width 1568 height 744
click at [706, 472] on div "Available time" at bounding box center [944, 487] width 1203 height 29
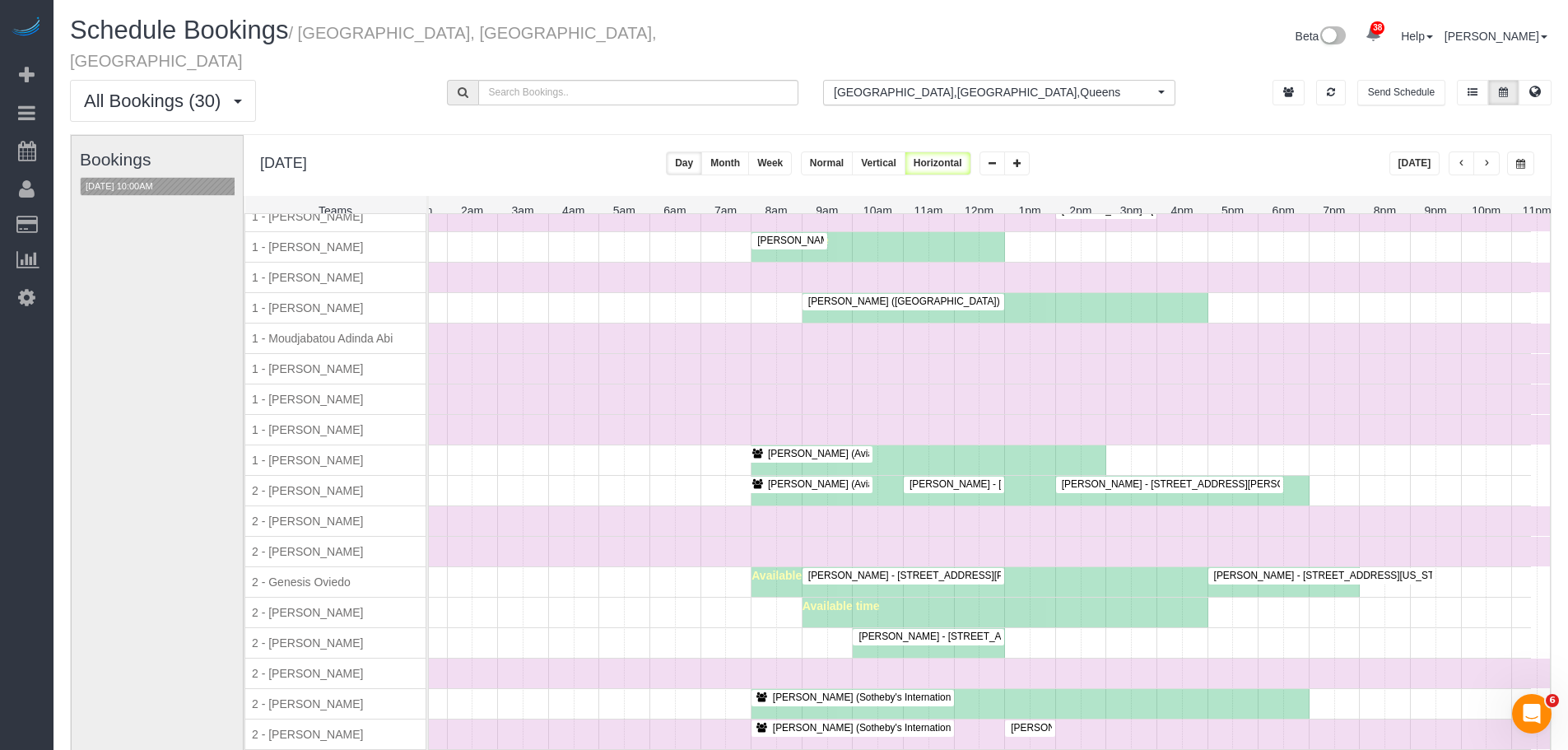
scroll to position [0, 0]
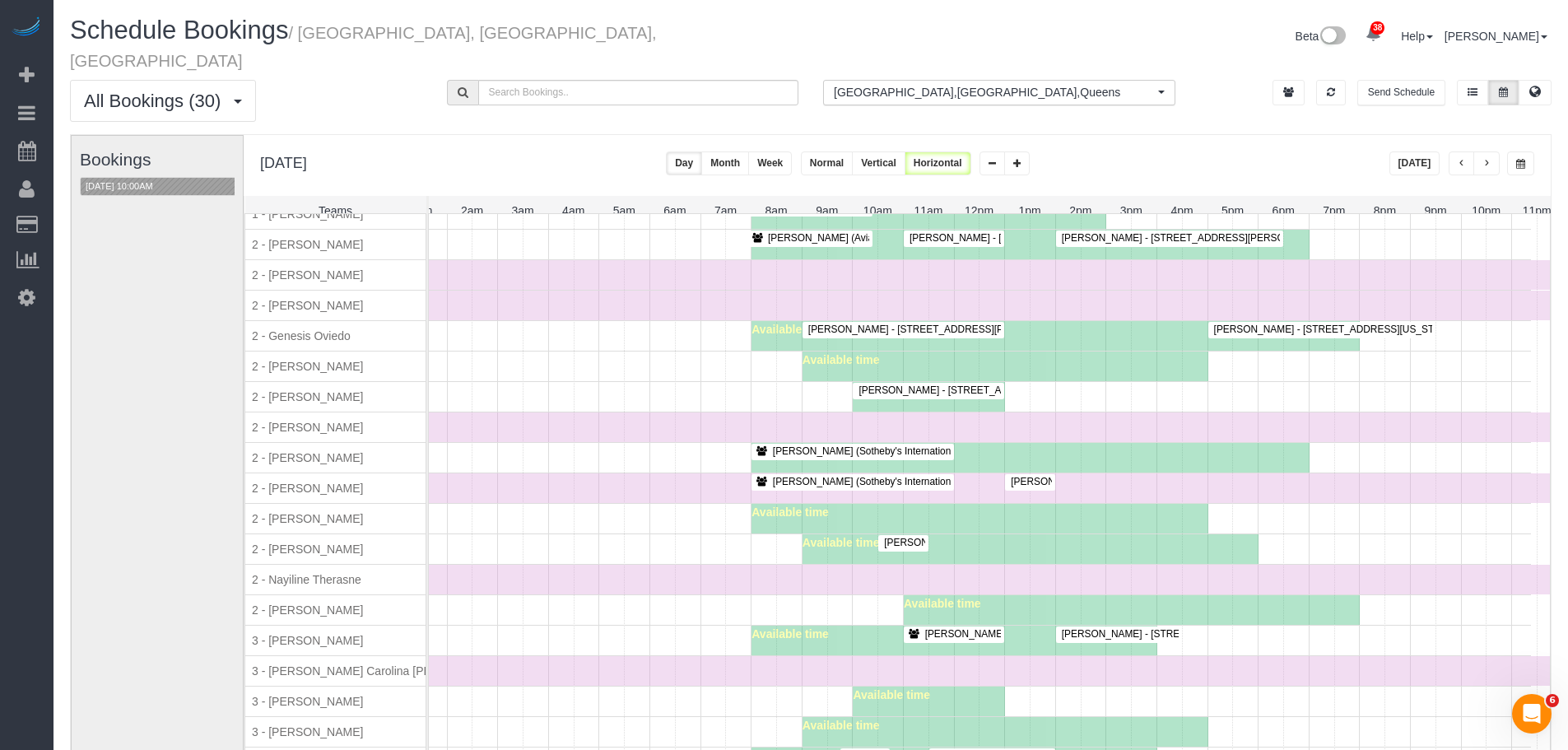
click at [1173, 369] on div "Available time" at bounding box center [1005, 367] width 406 height 30
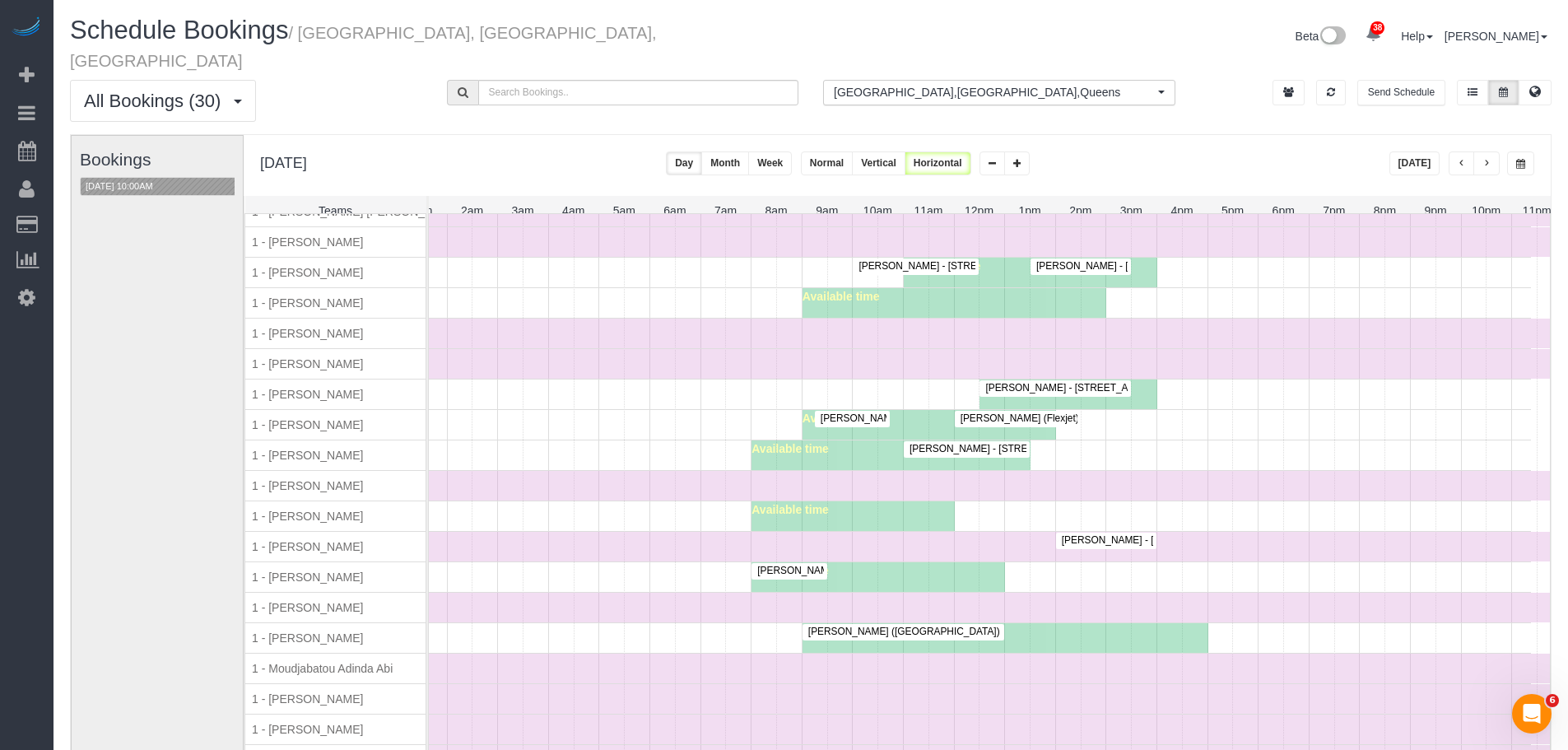
click at [1099, 534] on span "[PERSON_NAME] - [STREET_ADDRESS] [STREET_ADDRESS][US_STATE]" at bounding box center [1228, 540] width 349 height 11
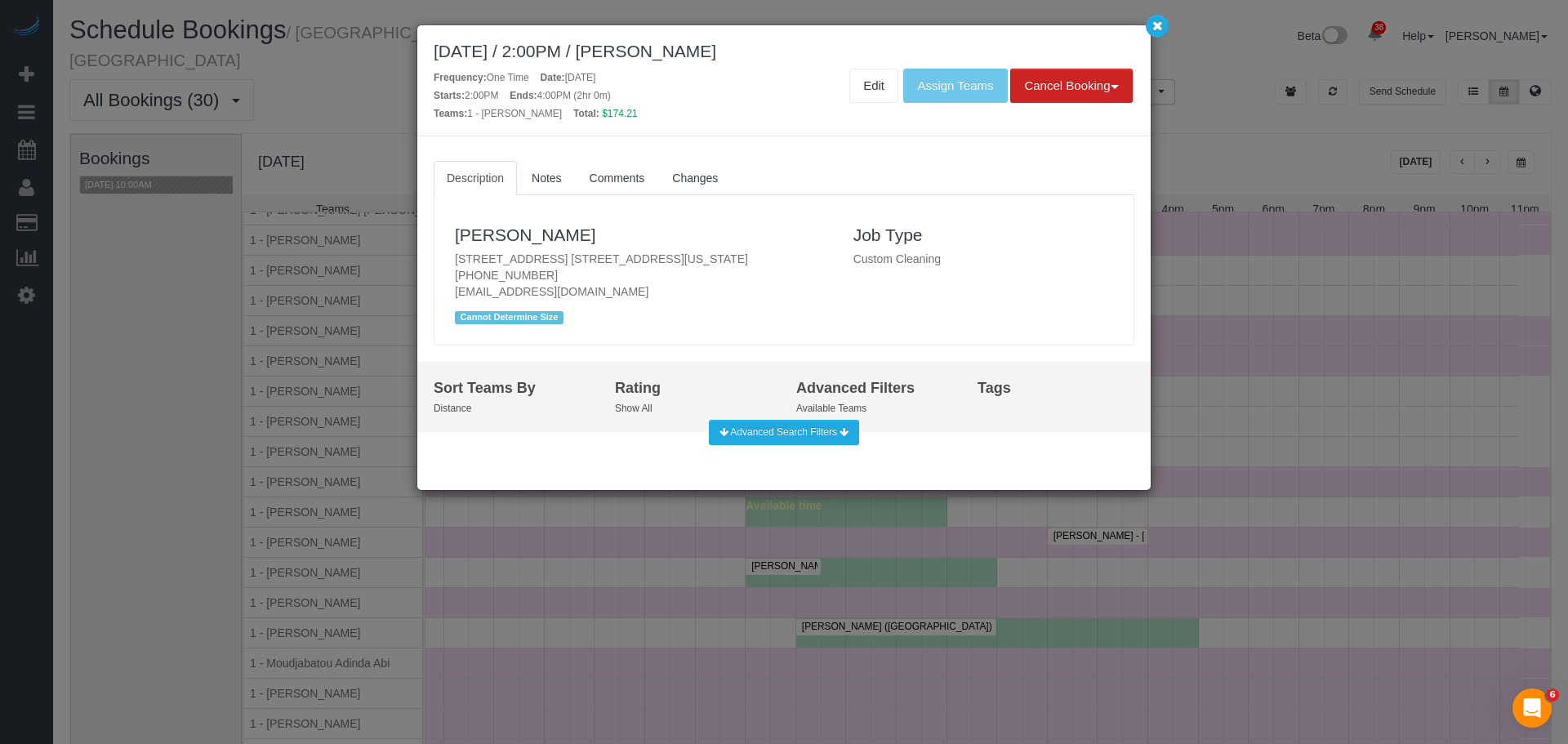
click at [686, 52] on div "[DATE] / 2:00PM / [PERSON_NAME]" at bounding box center [784, 51] width 701 height 19
copy div "[DATE] / 2:00PM / [PERSON_NAME]"
click at [859, 82] on link "Edit" at bounding box center [873, 86] width 49 height 35
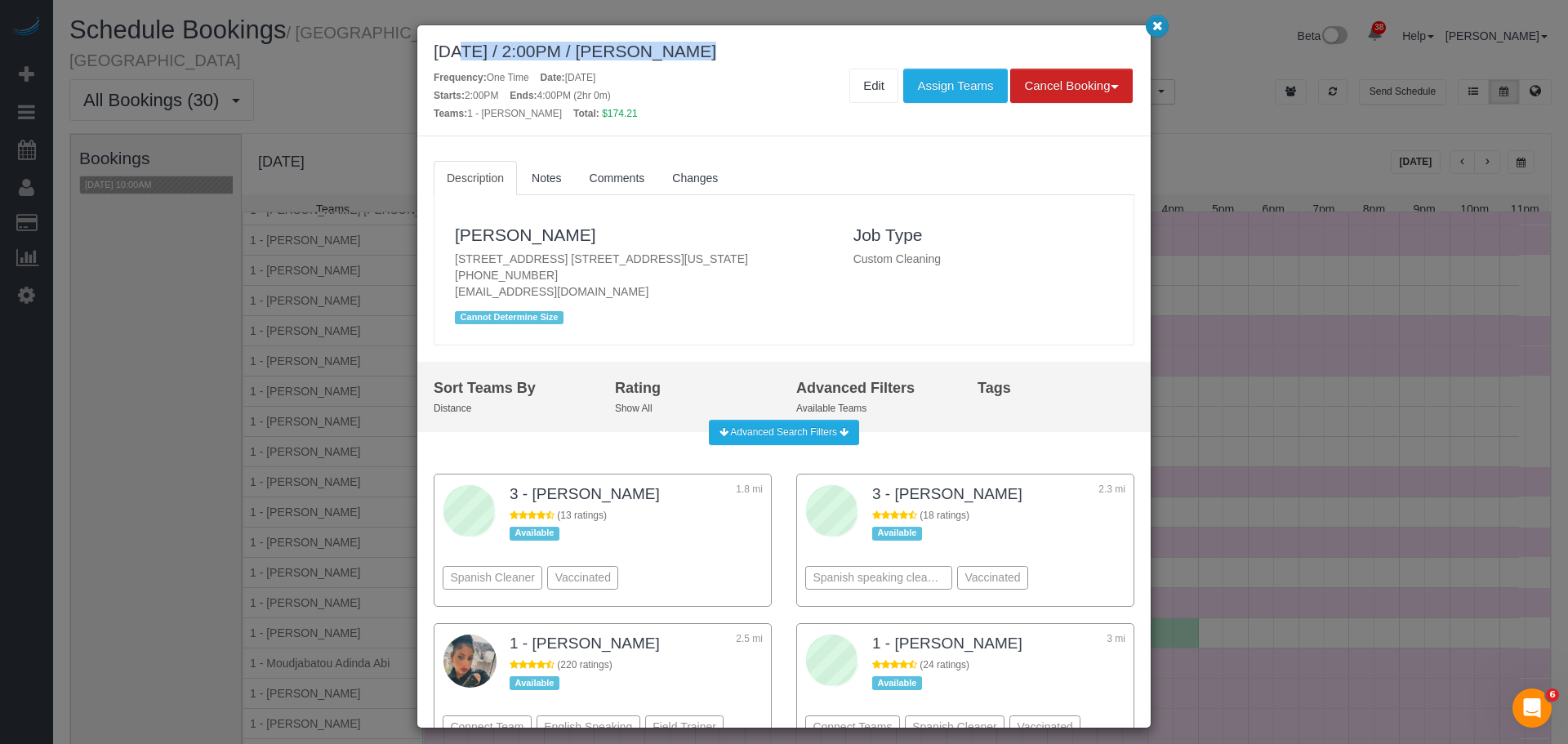
click at [1160, 30] on icon "button" at bounding box center [1157, 25] width 10 height 10
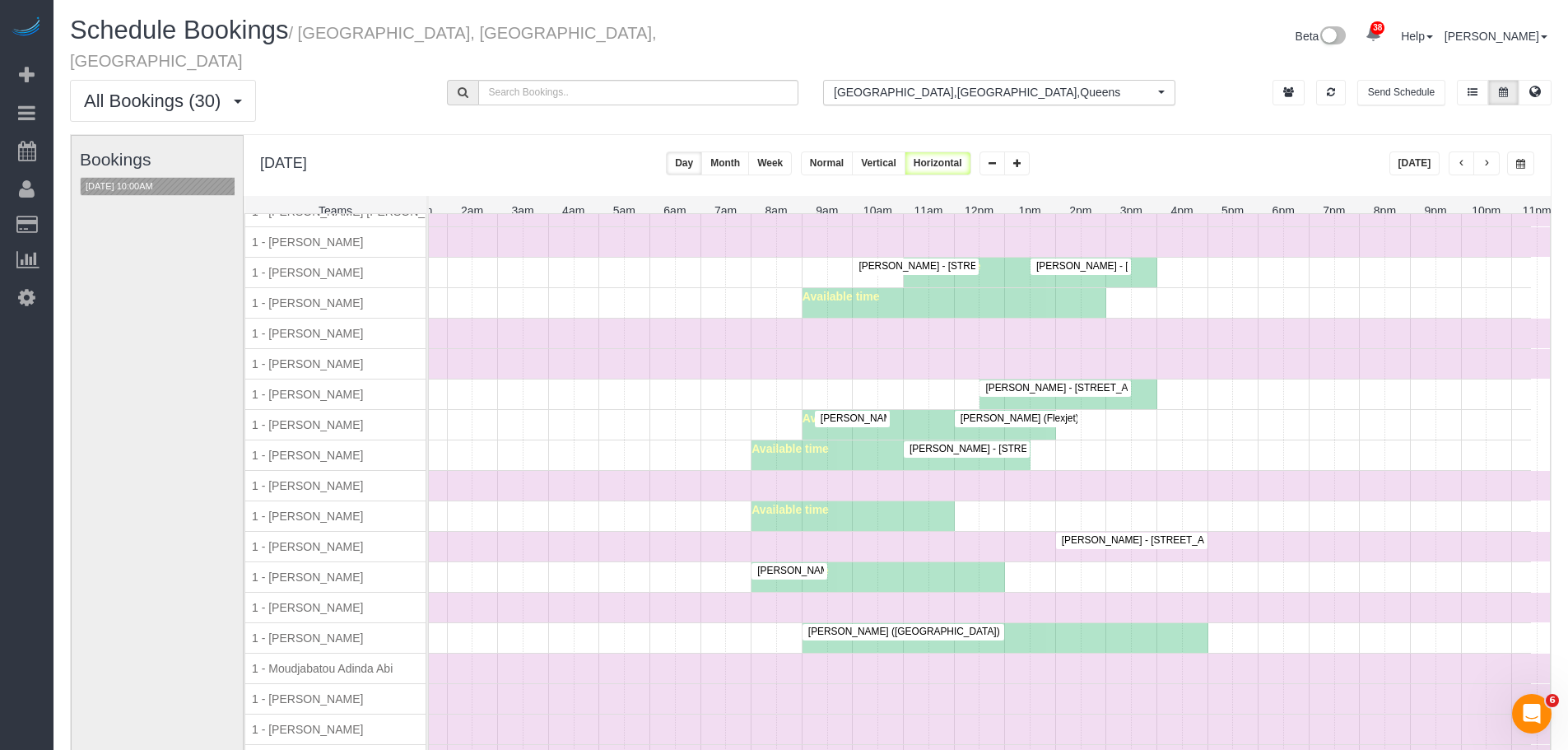
click at [593, 471] on div "Time Off" at bounding box center [953, 485] width 1216 height 30
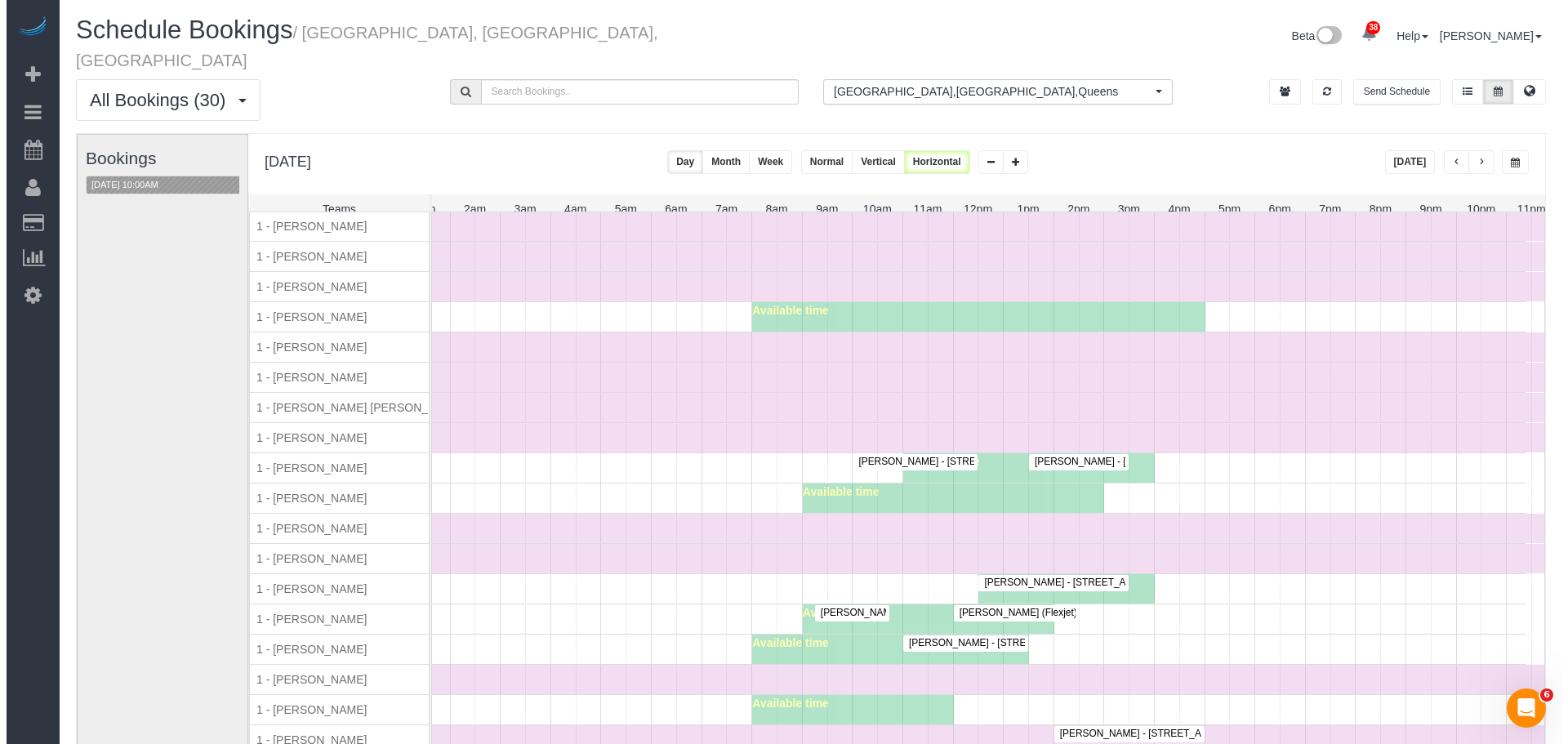
scroll to position [334, 0]
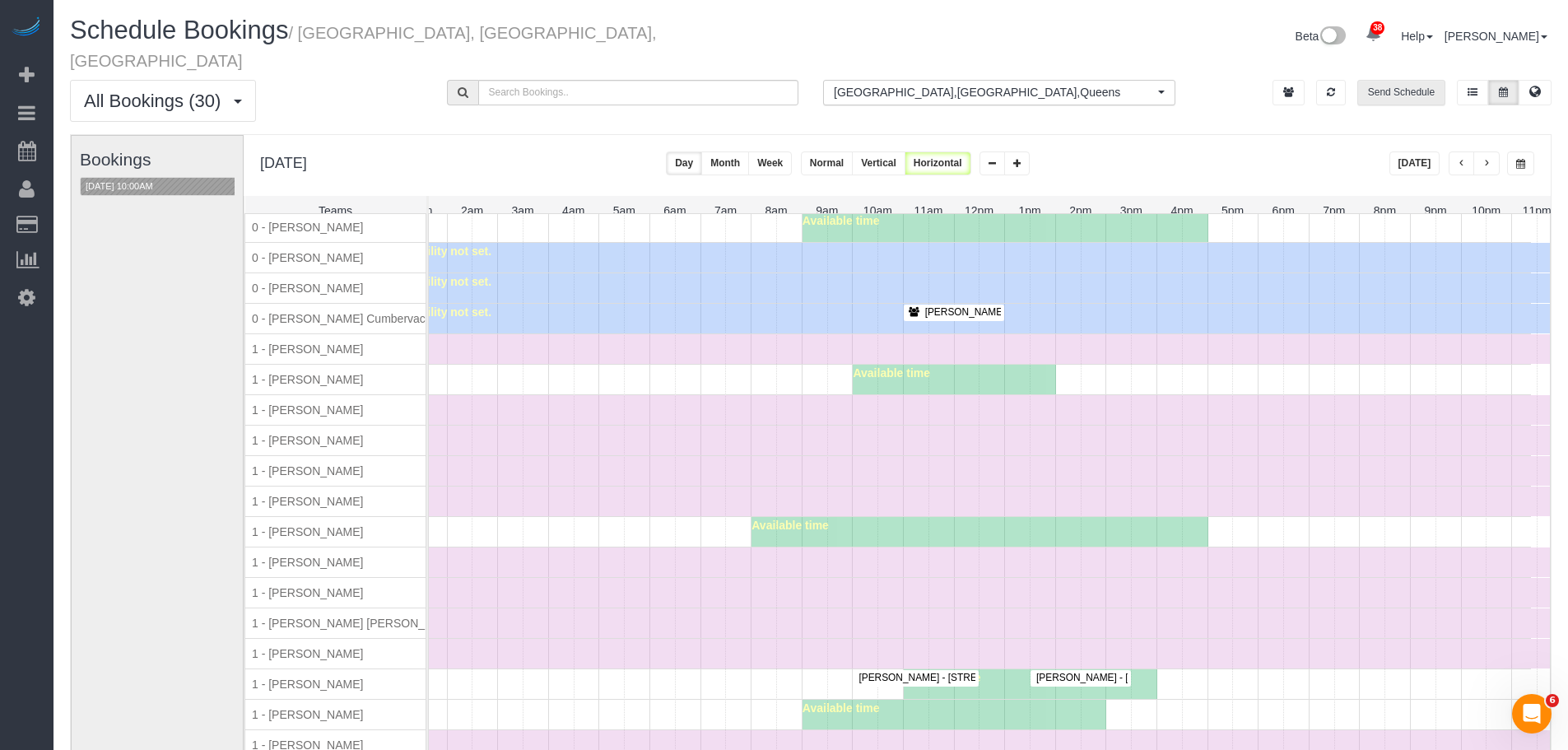
click at [1402, 79] on button "Send Schedule" at bounding box center [1401, 92] width 88 height 25
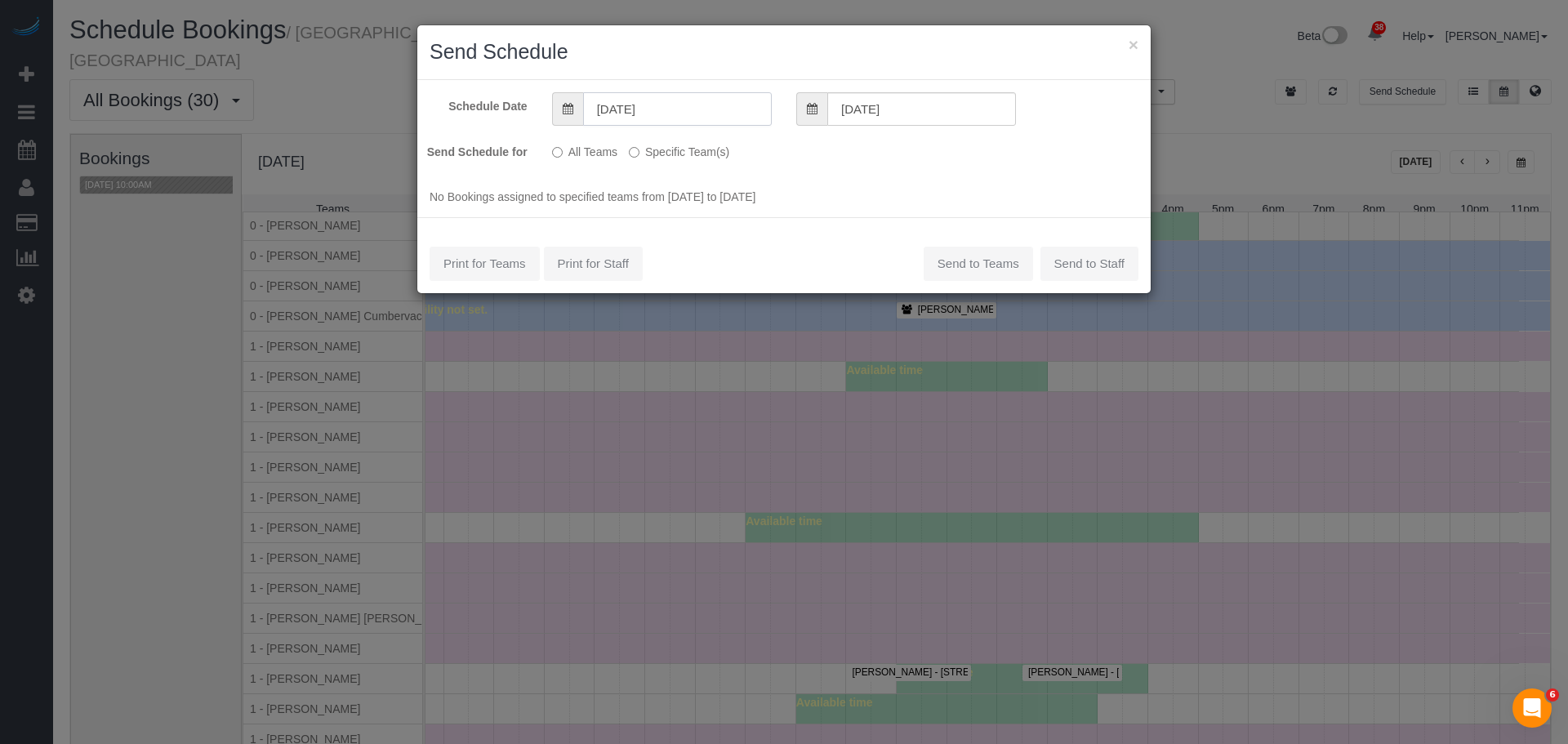
drag, startPoint x: 697, startPoint y: 102, endPoint x: 698, endPoint y: 115, distance: 13.0
click at [698, 101] on input "[DATE]" at bounding box center [677, 109] width 189 height 34
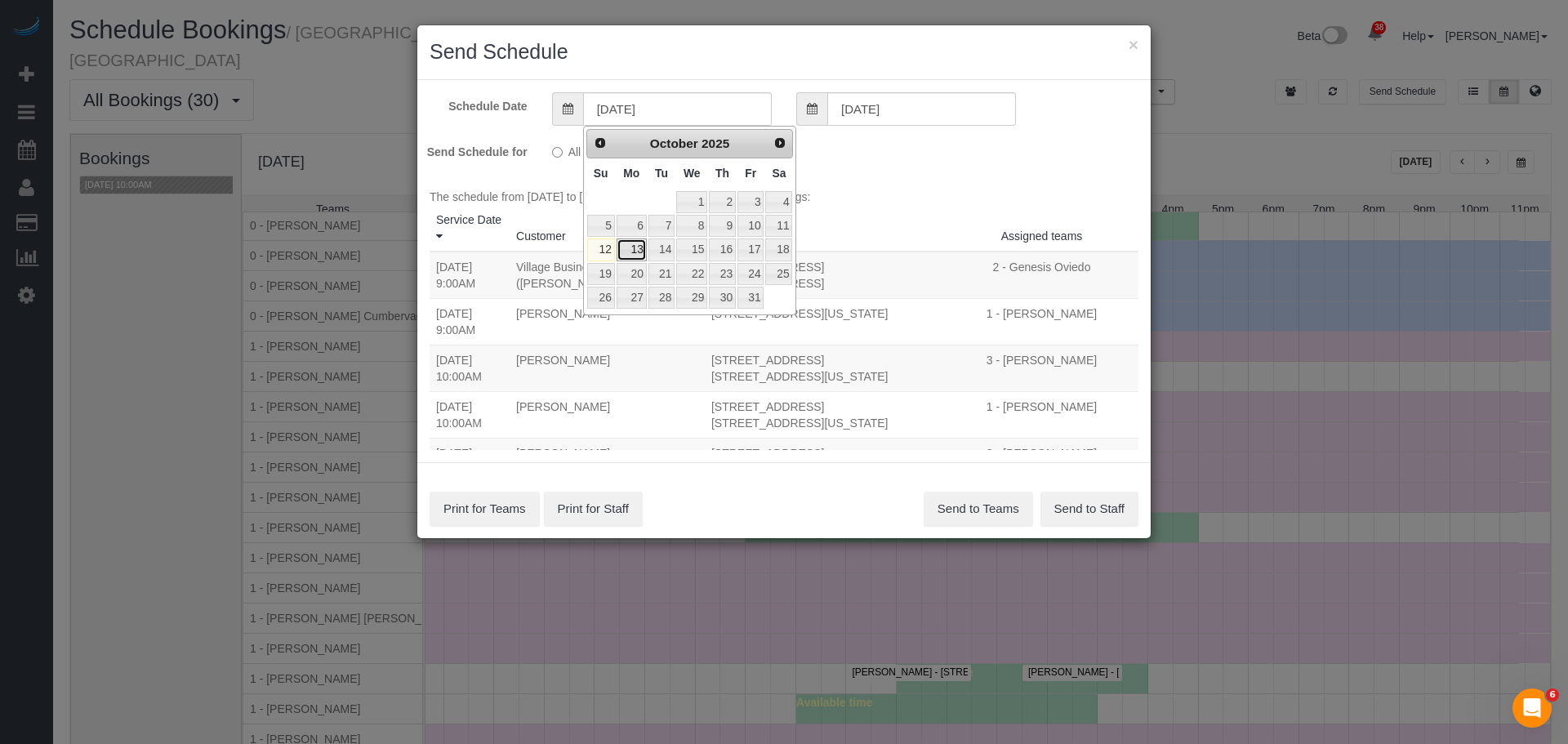
click at [634, 249] on link "13" at bounding box center [632, 249] width 30 height 22
type input "[DATE]"
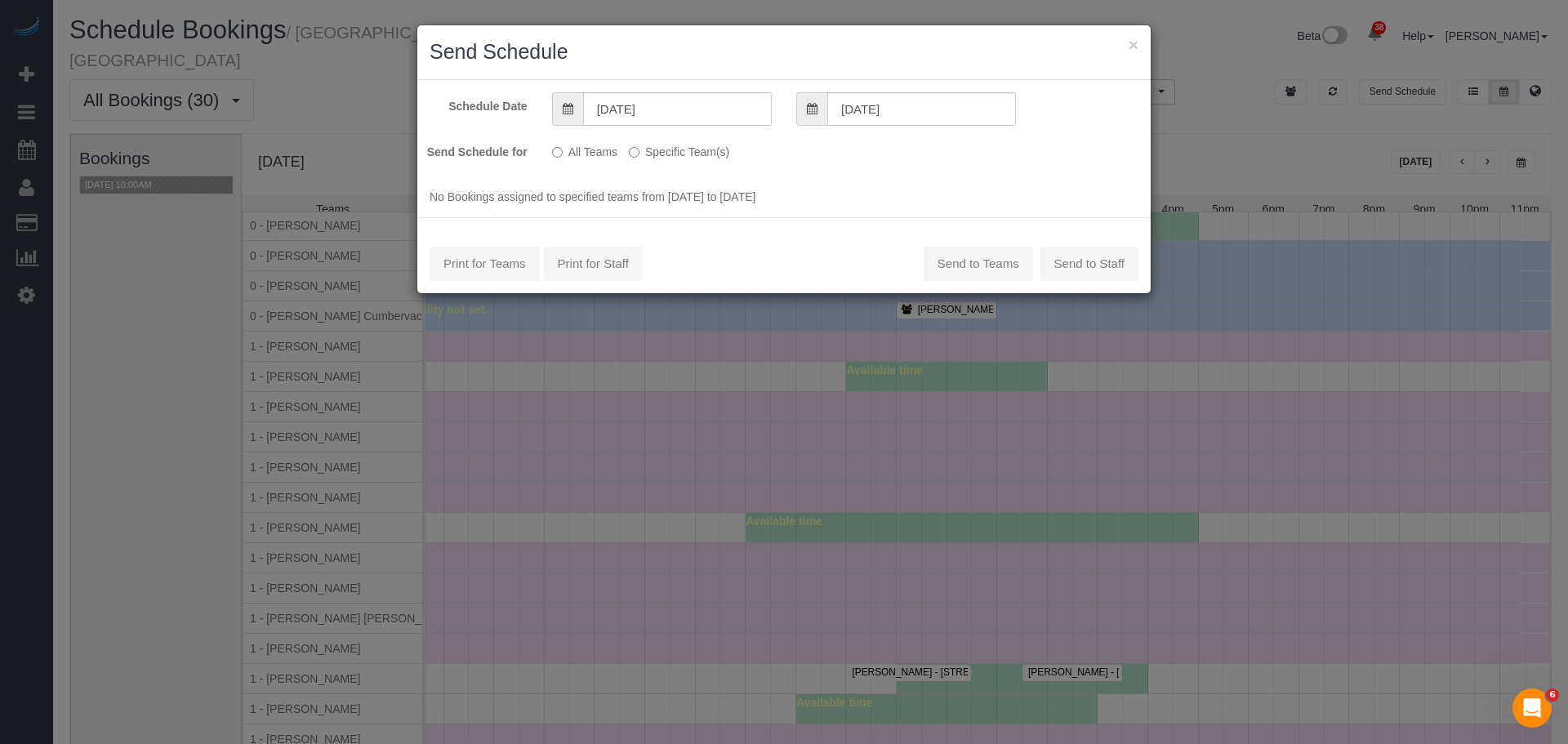
click at [679, 154] on label "Specific Team(s)" at bounding box center [679, 148] width 100 height 22
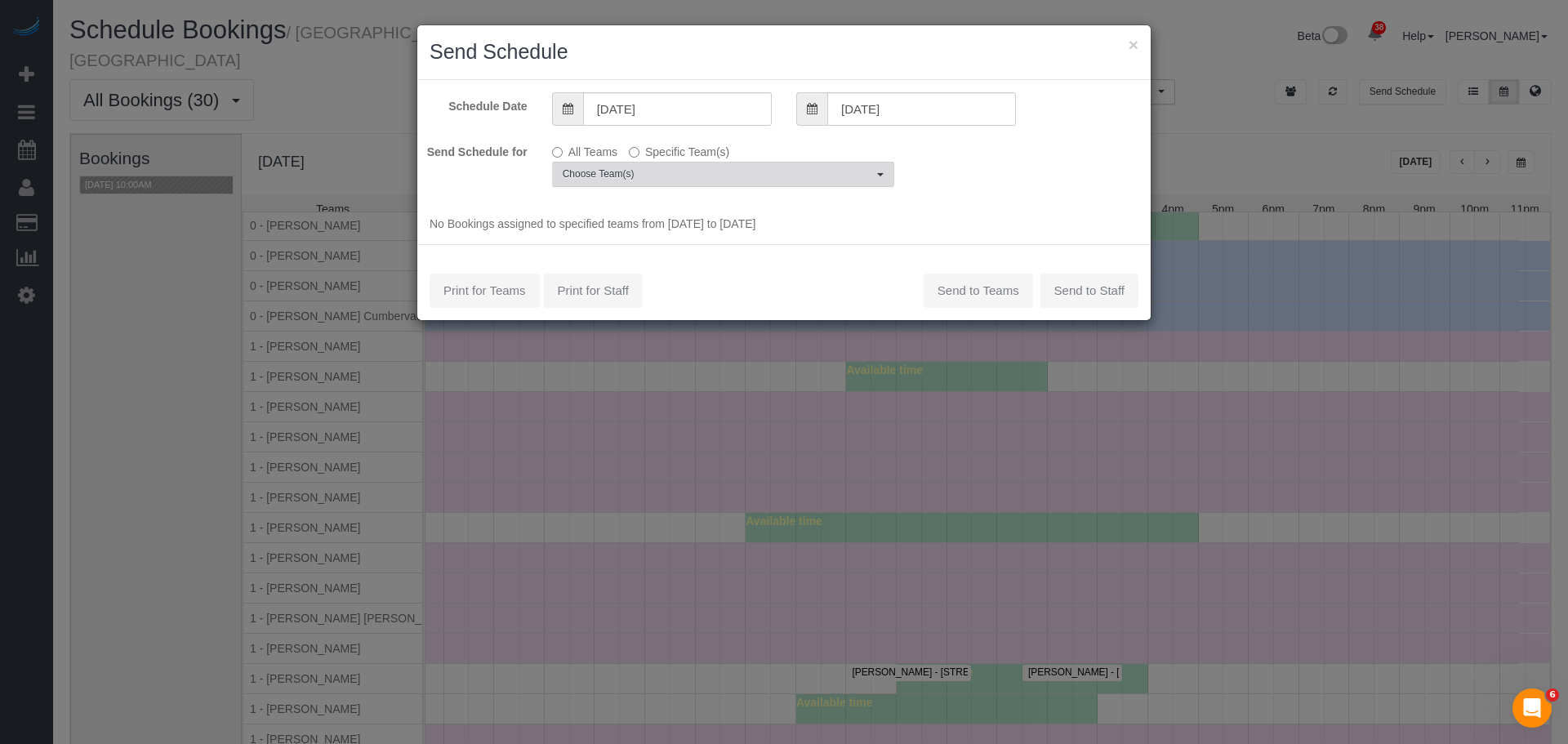
click at [682, 176] on span "Choose Team(s)" at bounding box center [718, 174] width 310 height 14
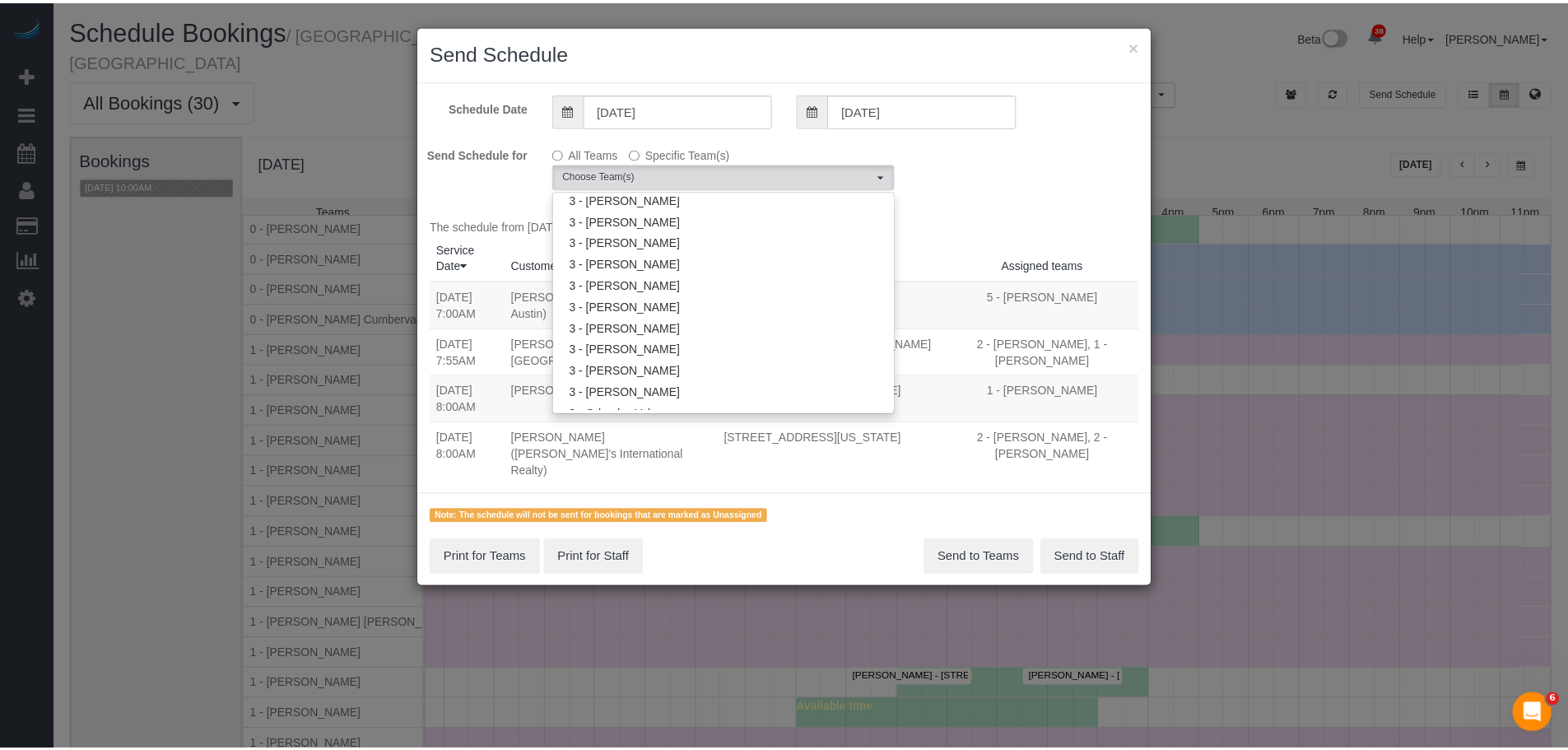
scroll to position [1400, 0]
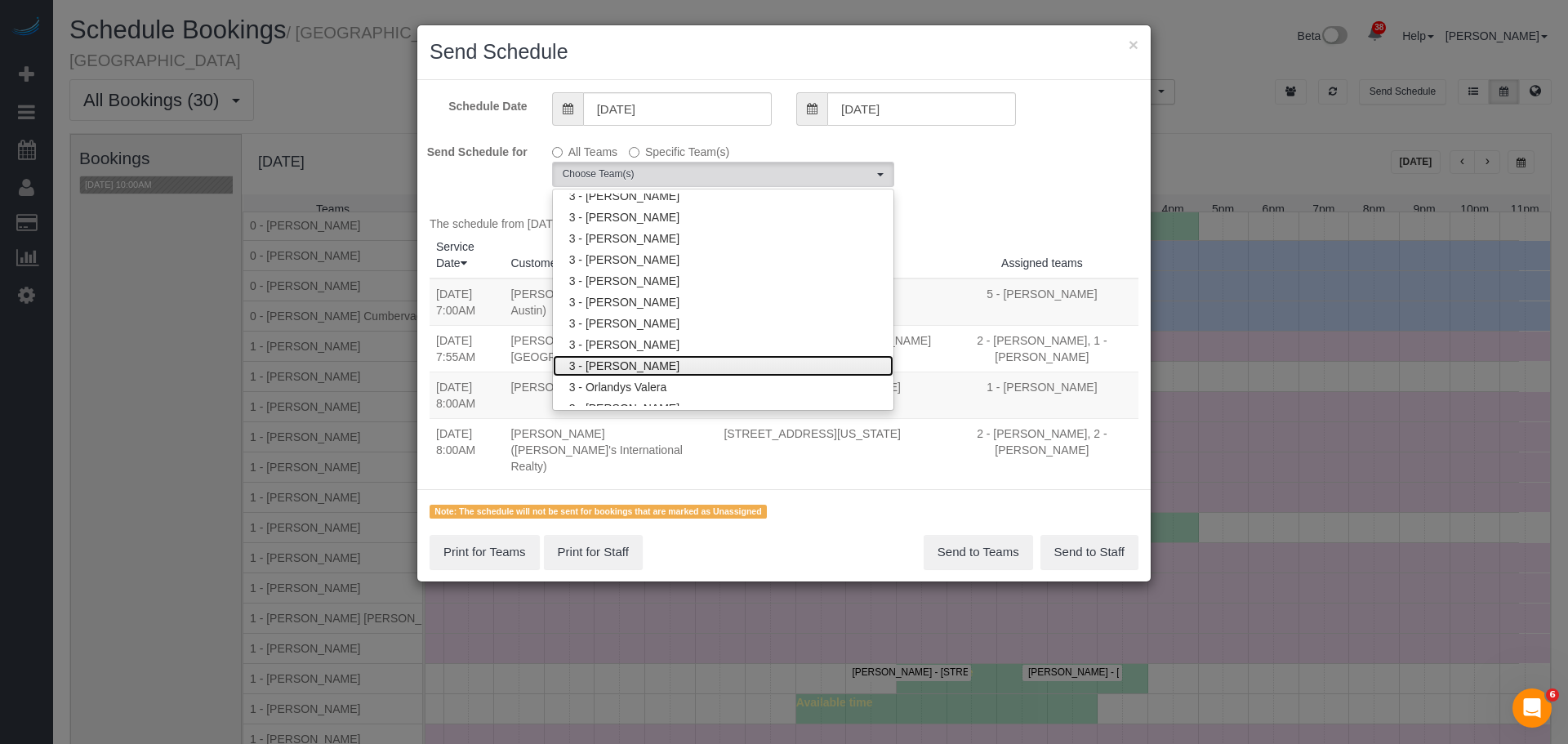
click at [722, 366] on link "3 - [PERSON_NAME]" at bounding box center [722, 366] width 340 height 22
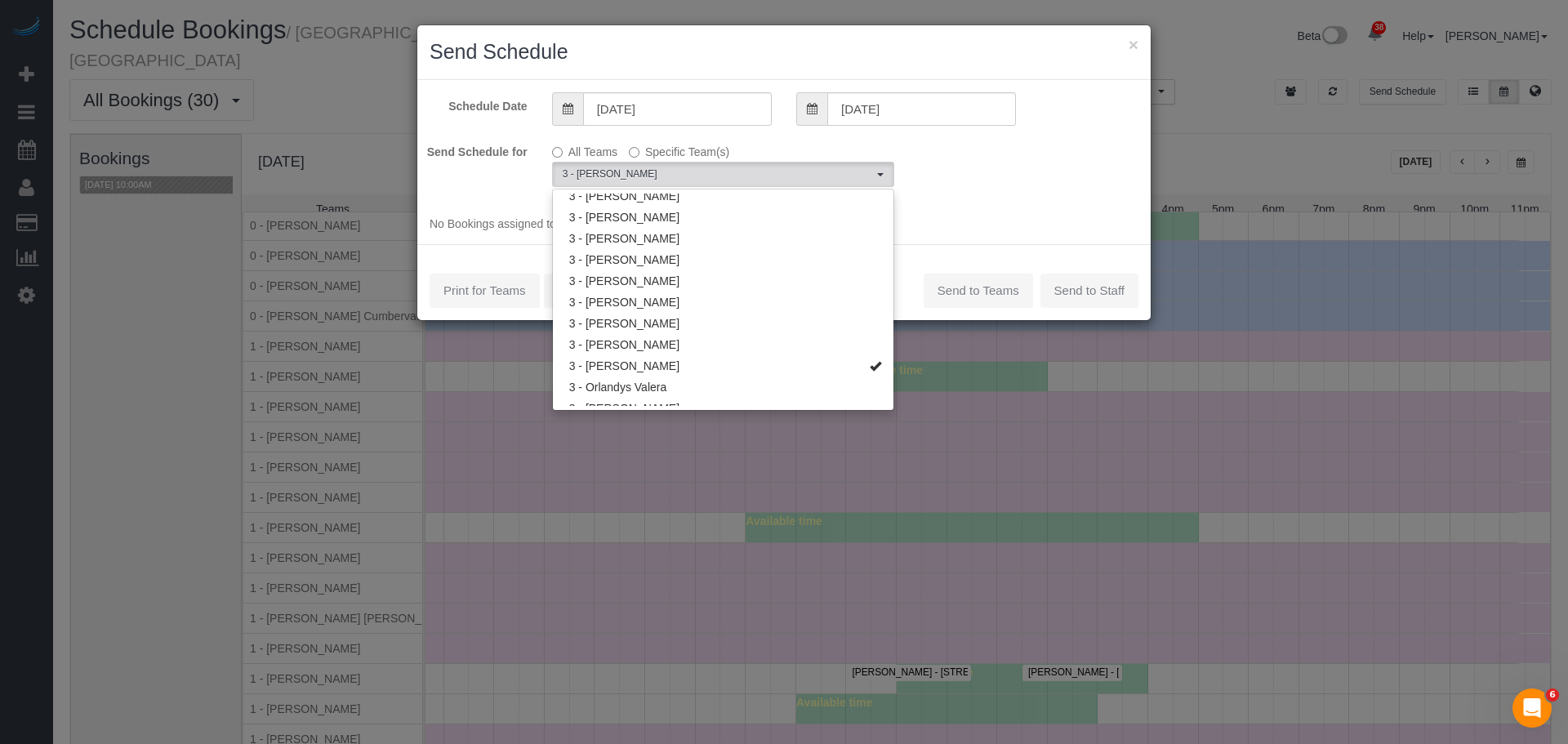
click at [992, 186] on div "Send Schedule for All Teams Specific Team(s) 3 - [PERSON_NAME] Choose Team(s) *…" at bounding box center [784, 163] width 734 height 50
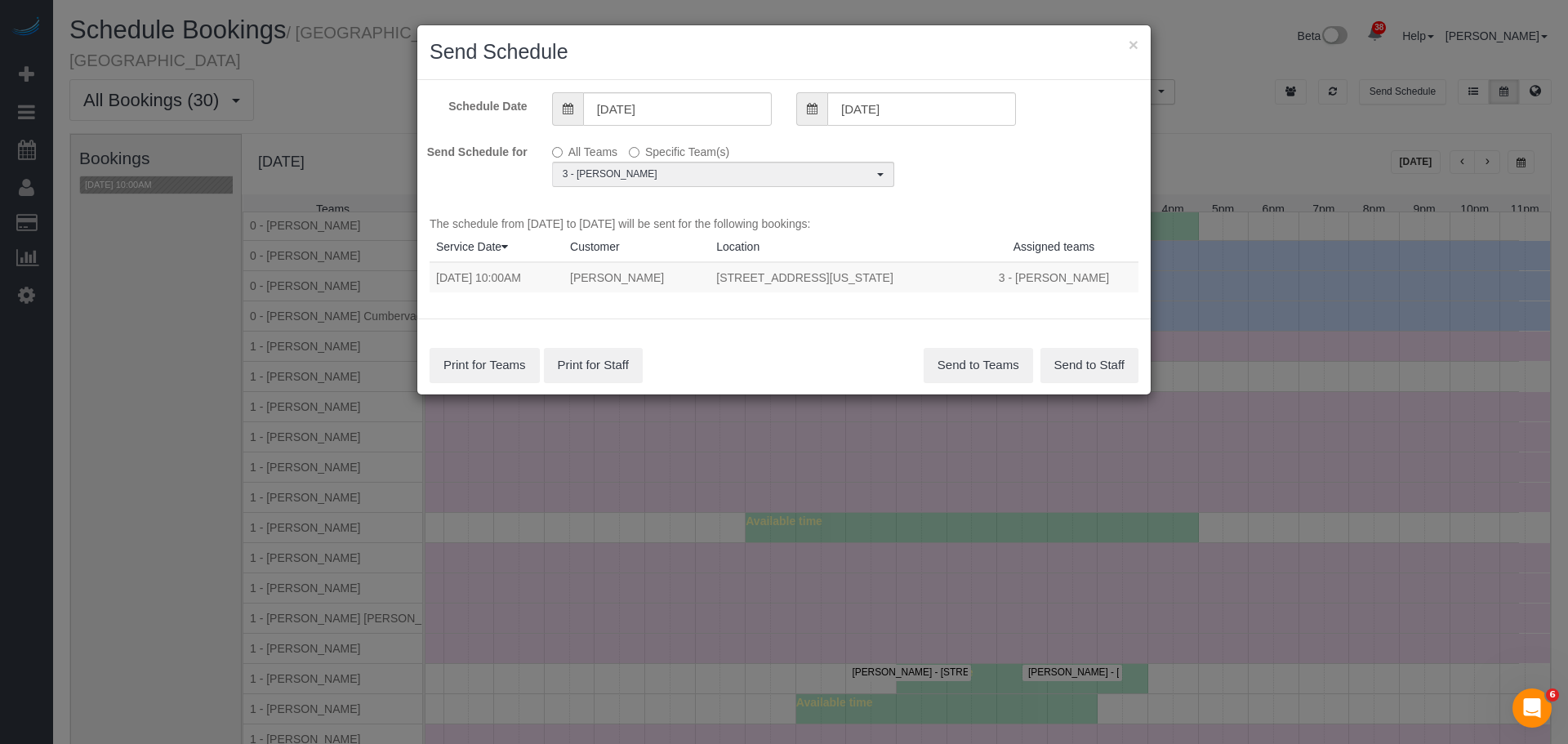
drag, startPoint x: 438, startPoint y: 278, endPoint x: 951, endPoint y: 276, distance: 513.0
click at [951, 276] on tr "[DATE] 10:00AM [PERSON_NAME] [STREET_ADDRESS][US_STATE] 3 - [PERSON_NAME]" at bounding box center [784, 277] width 709 height 30
copy tr "[DATE] 10:00AM [GEOGRAPHIC_DATA] [STREET_ADDRESS][US_STATE]"
click at [977, 363] on button "Send to Teams" at bounding box center [978, 366] width 109 height 35
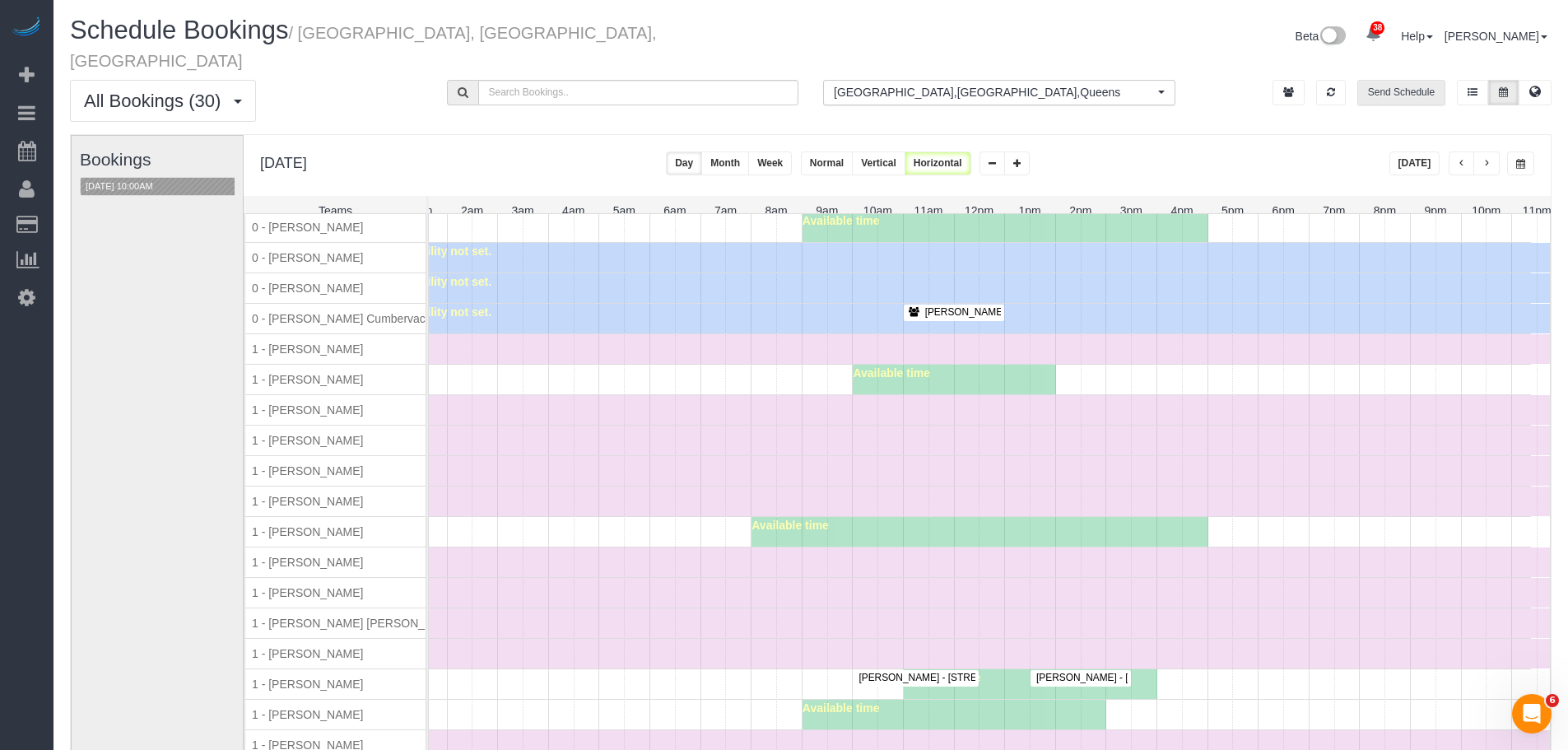
click at [586, 550] on div "Time Off" at bounding box center [953, 562] width 1216 height 30
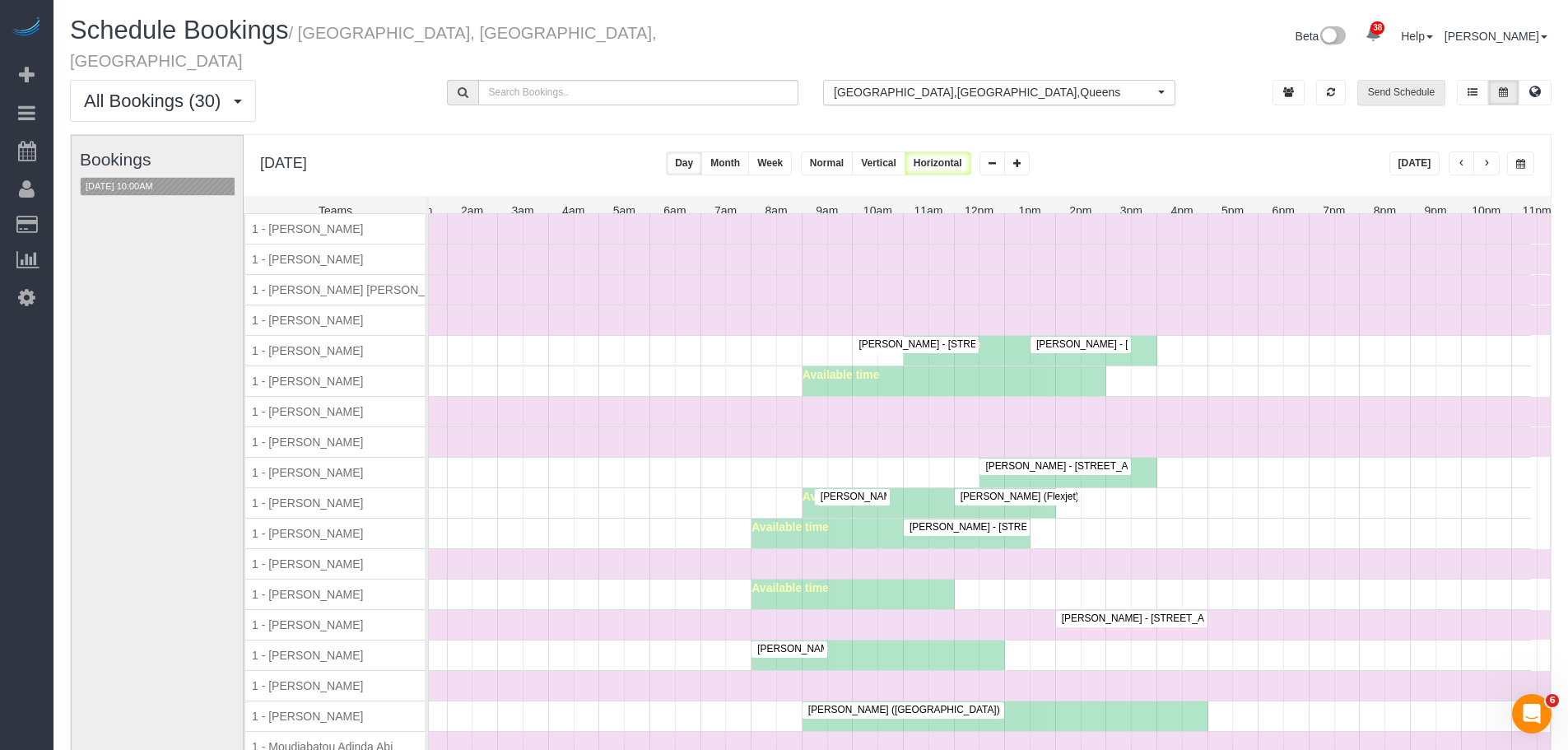
scroll to position [830, 0]
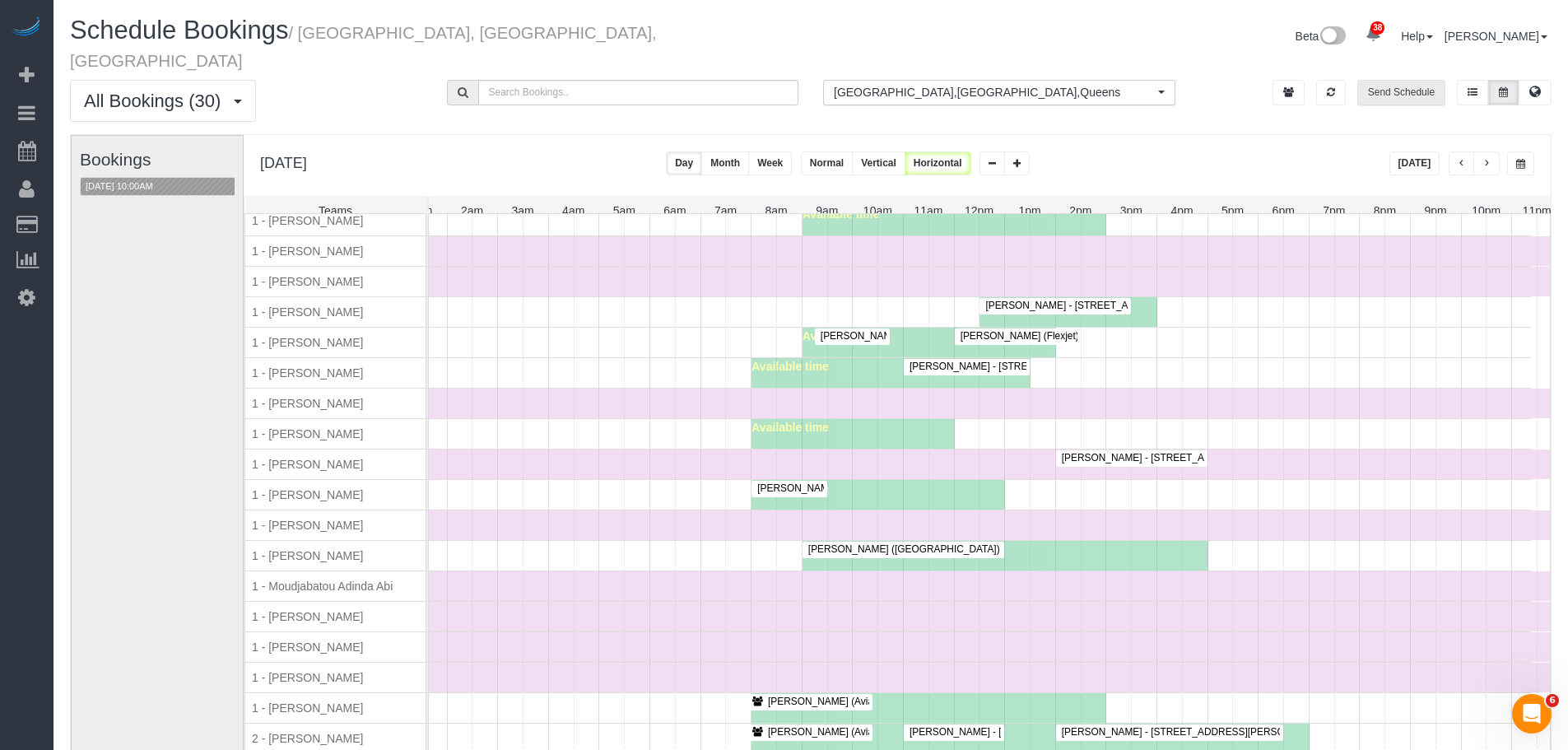
click at [655, 490] on div "[PERSON_NAME] - [STREET_ADDRESS][US_STATE] Available time" at bounding box center [939, 495] width 1186 height 30
click at [622, 480] on div "[PERSON_NAME] - [STREET_ADDRESS][US_STATE] Available time" at bounding box center [939, 495] width 1186 height 30
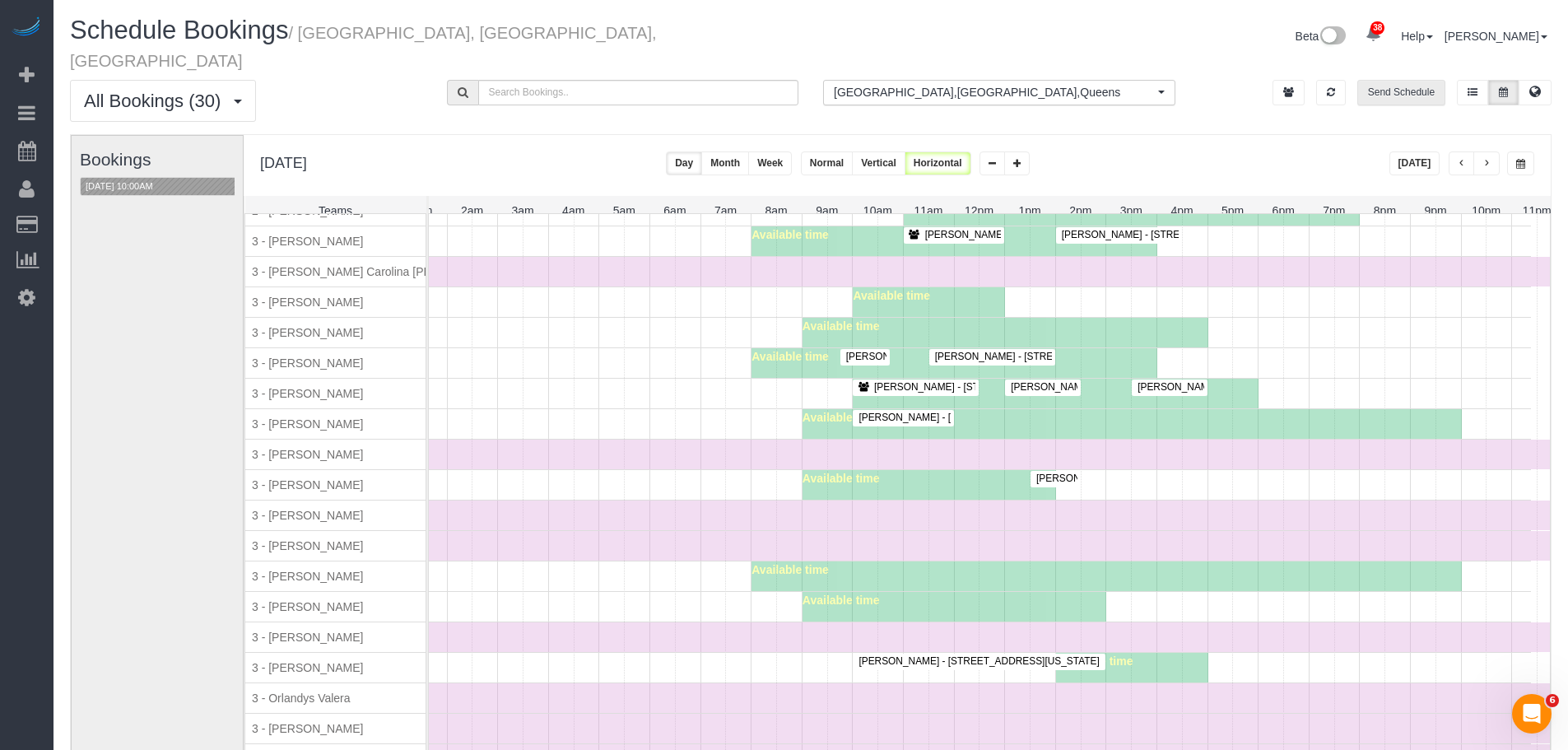
scroll to position [1654, 0]
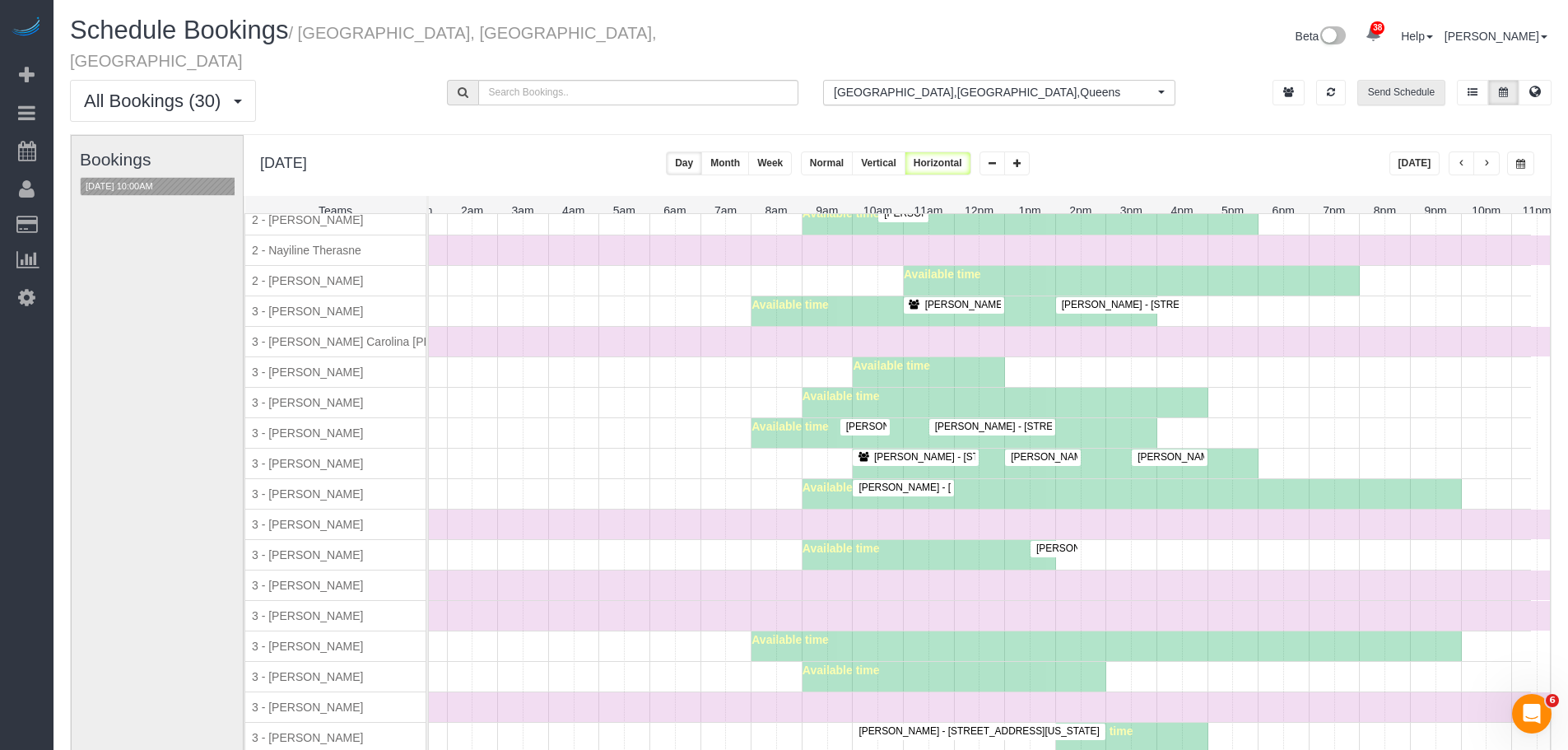
click at [543, 393] on div "Available time" at bounding box center [939, 403] width 1186 height 30
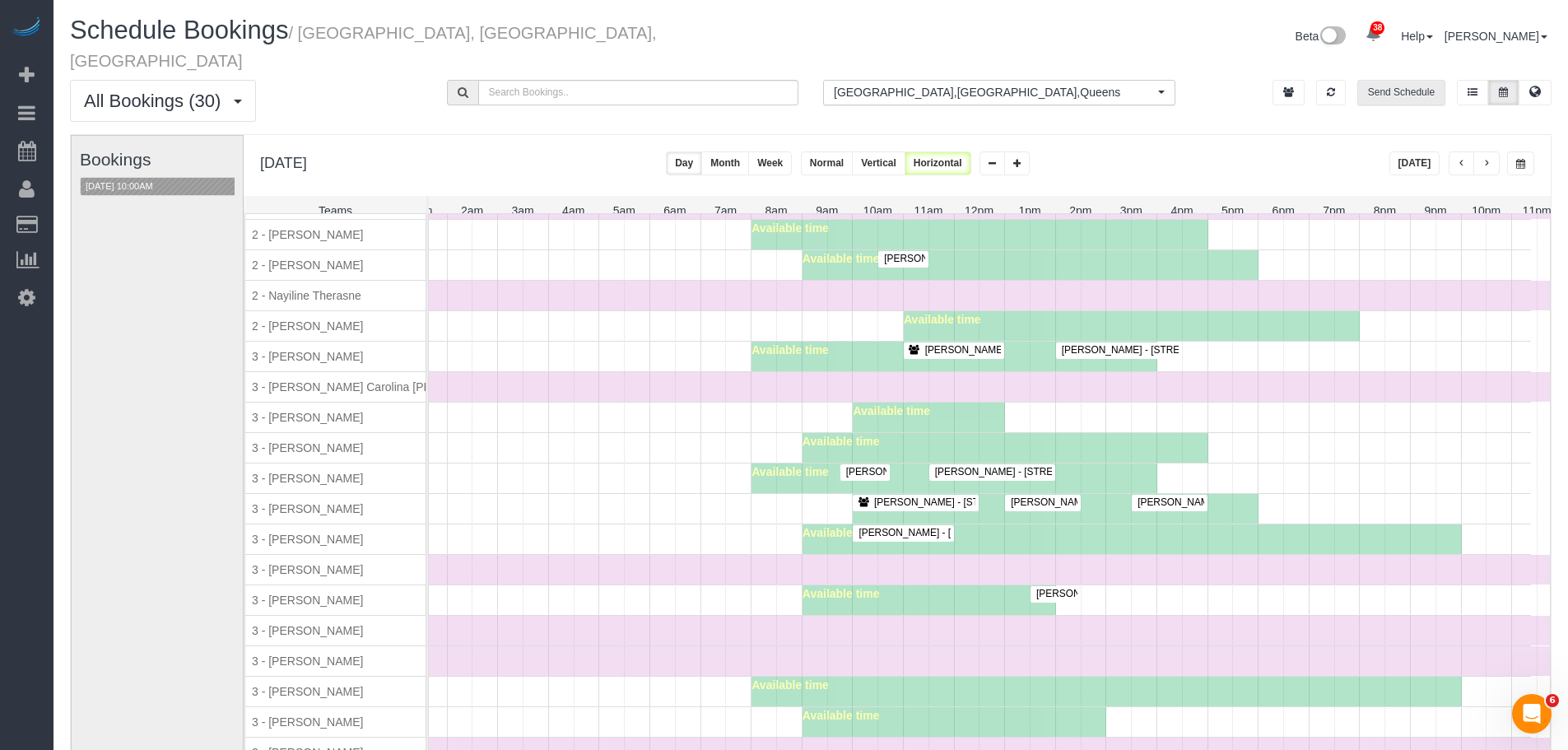
scroll to position [1325, 0]
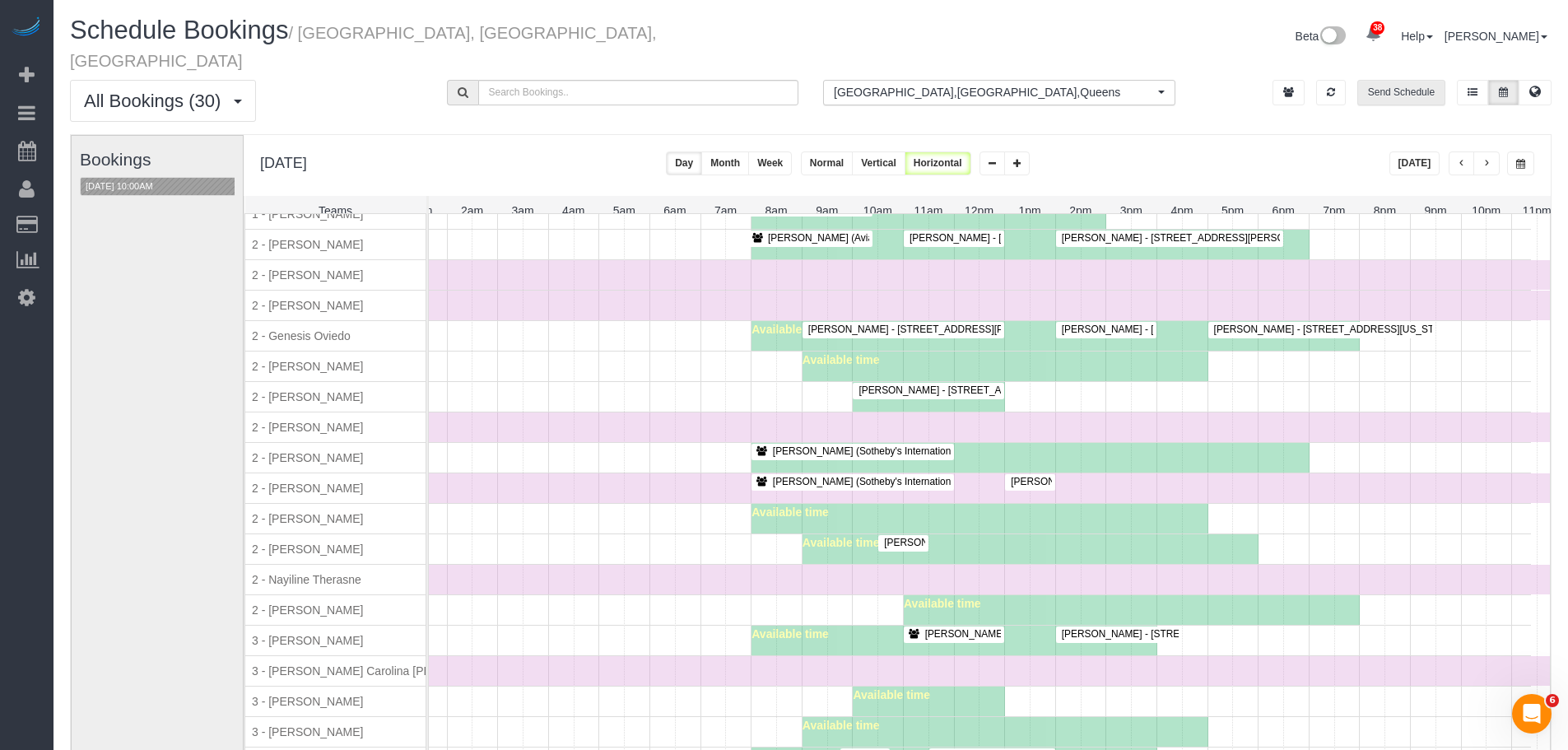
click at [1389, 79] on button "Send Schedule" at bounding box center [1401, 92] width 88 height 25
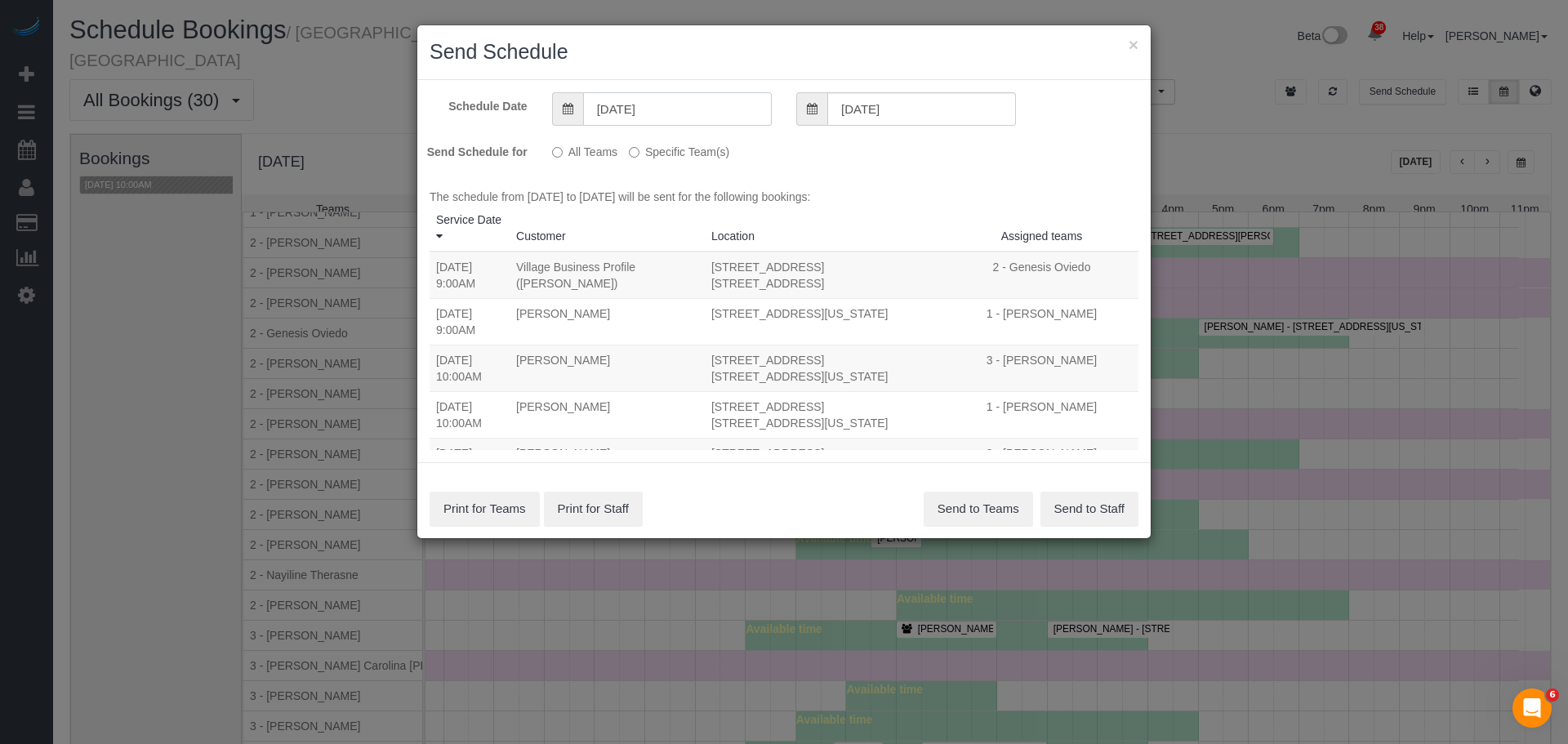
click at [660, 100] on input "[DATE]" at bounding box center [677, 109] width 189 height 34
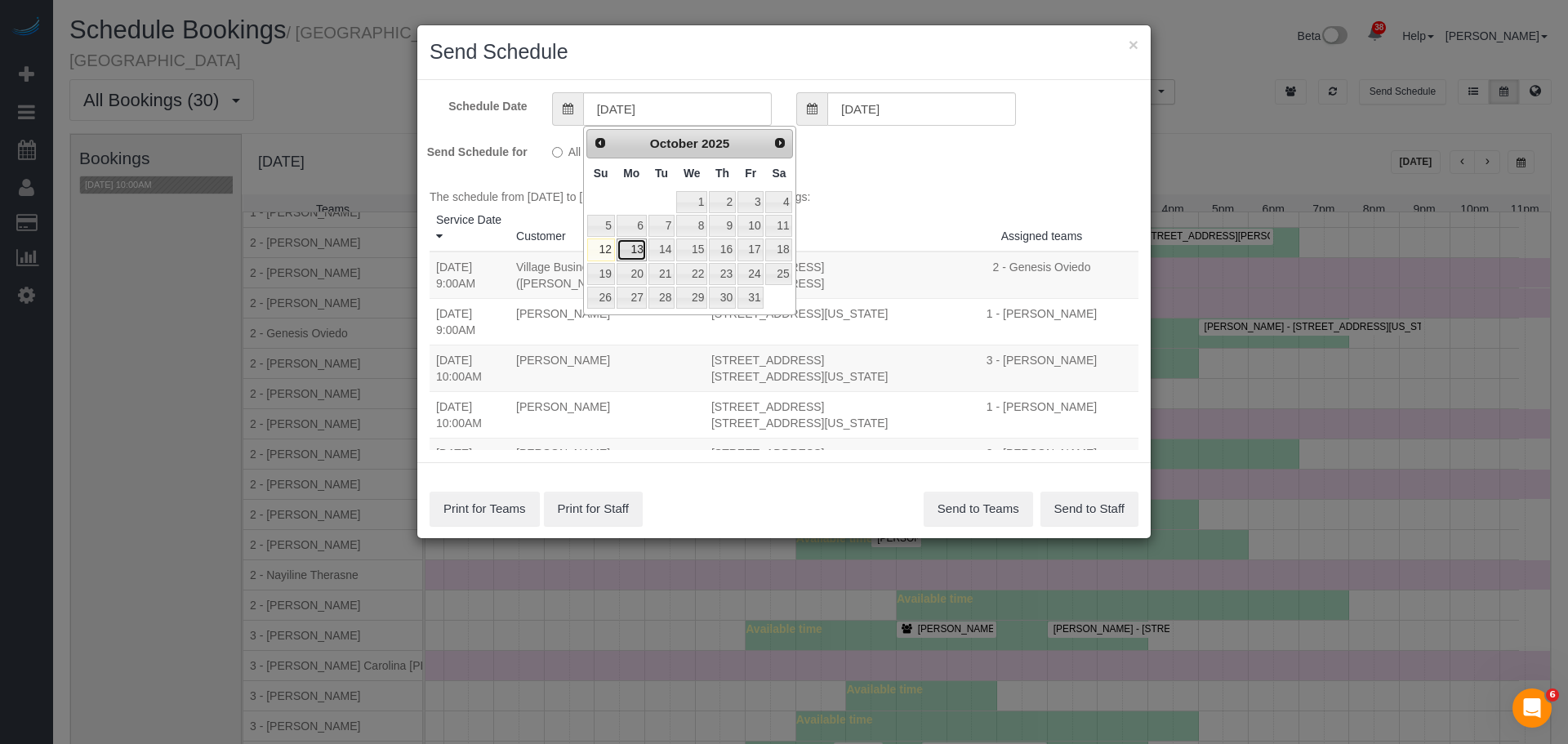
click at [636, 252] on link "13" at bounding box center [632, 249] width 30 height 22
type input "[DATE]"
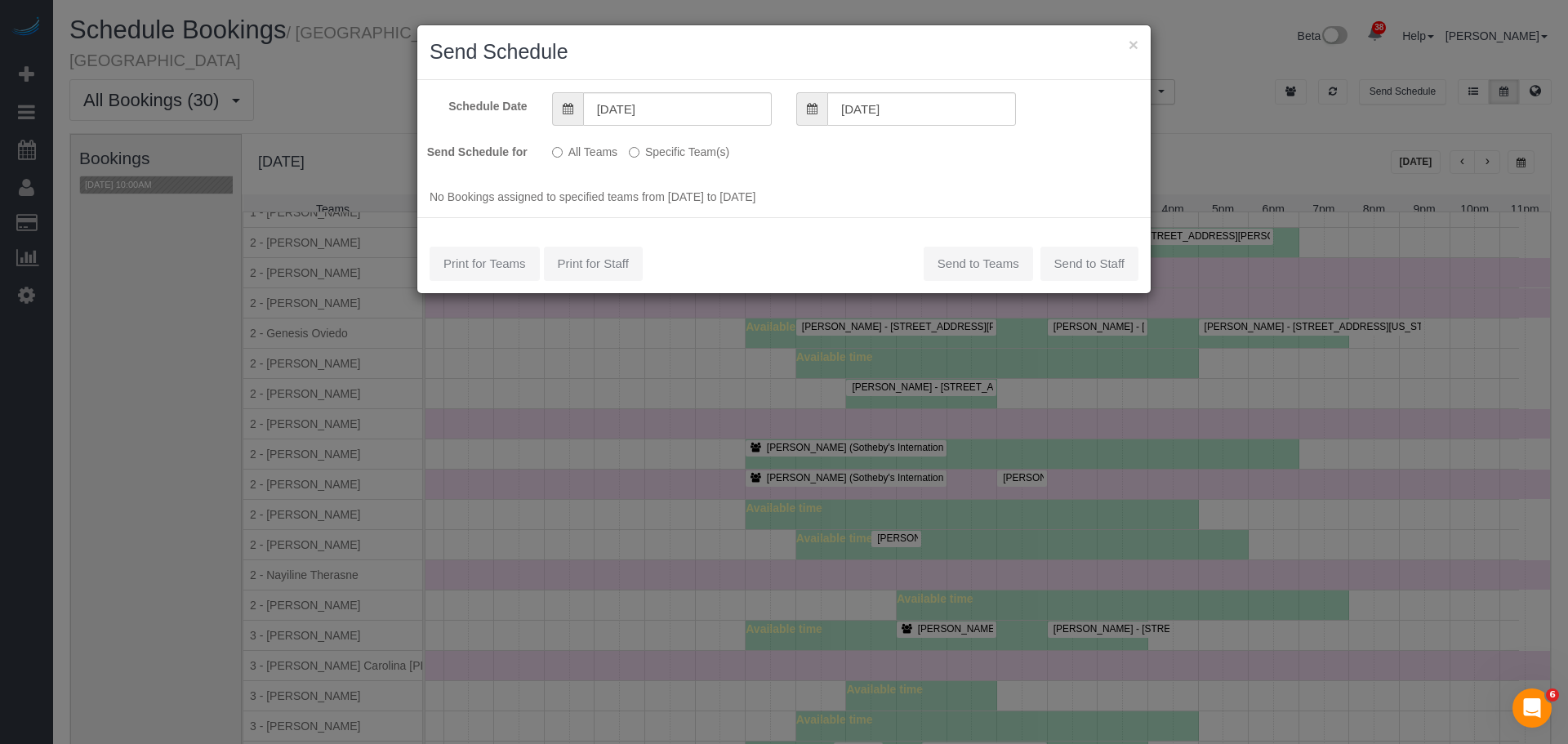
click at [664, 151] on label "Specific Team(s)" at bounding box center [679, 148] width 100 height 22
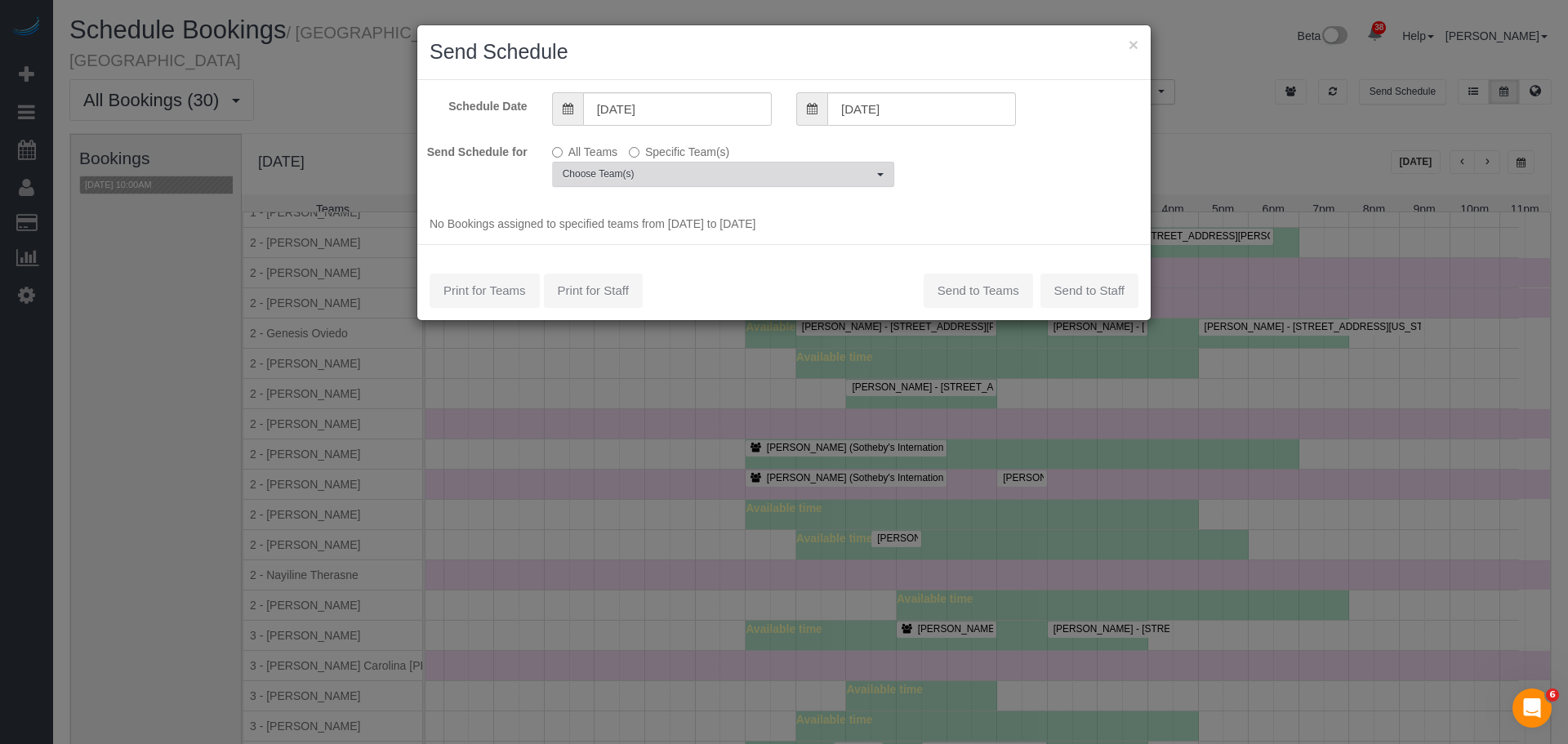
click at [681, 166] on button "Choose Team(s)" at bounding box center [722, 174] width 342 height 25
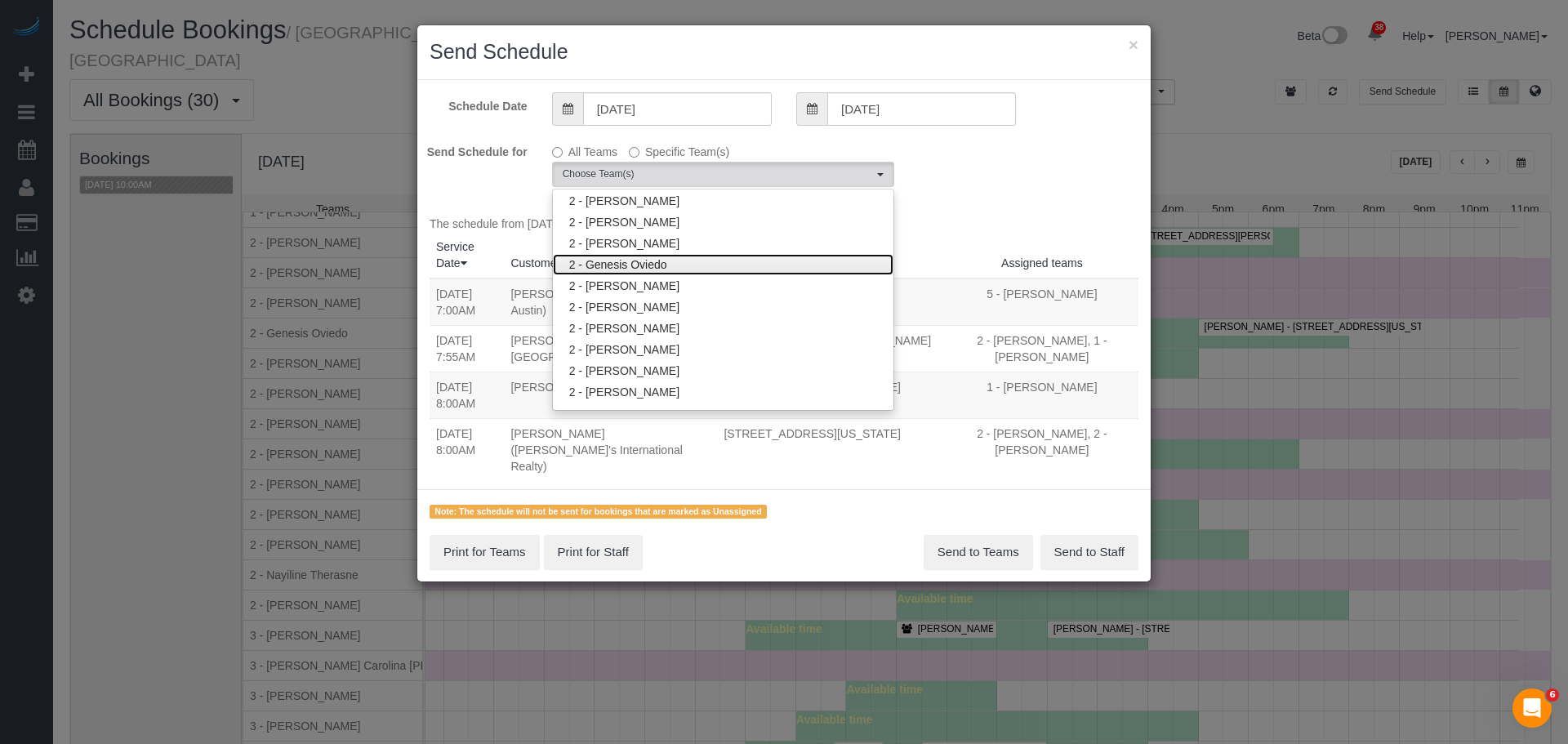
click at [704, 268] on link "2 - Genesis Oviedo" at bounding box center [722, 264] width 340 height 22
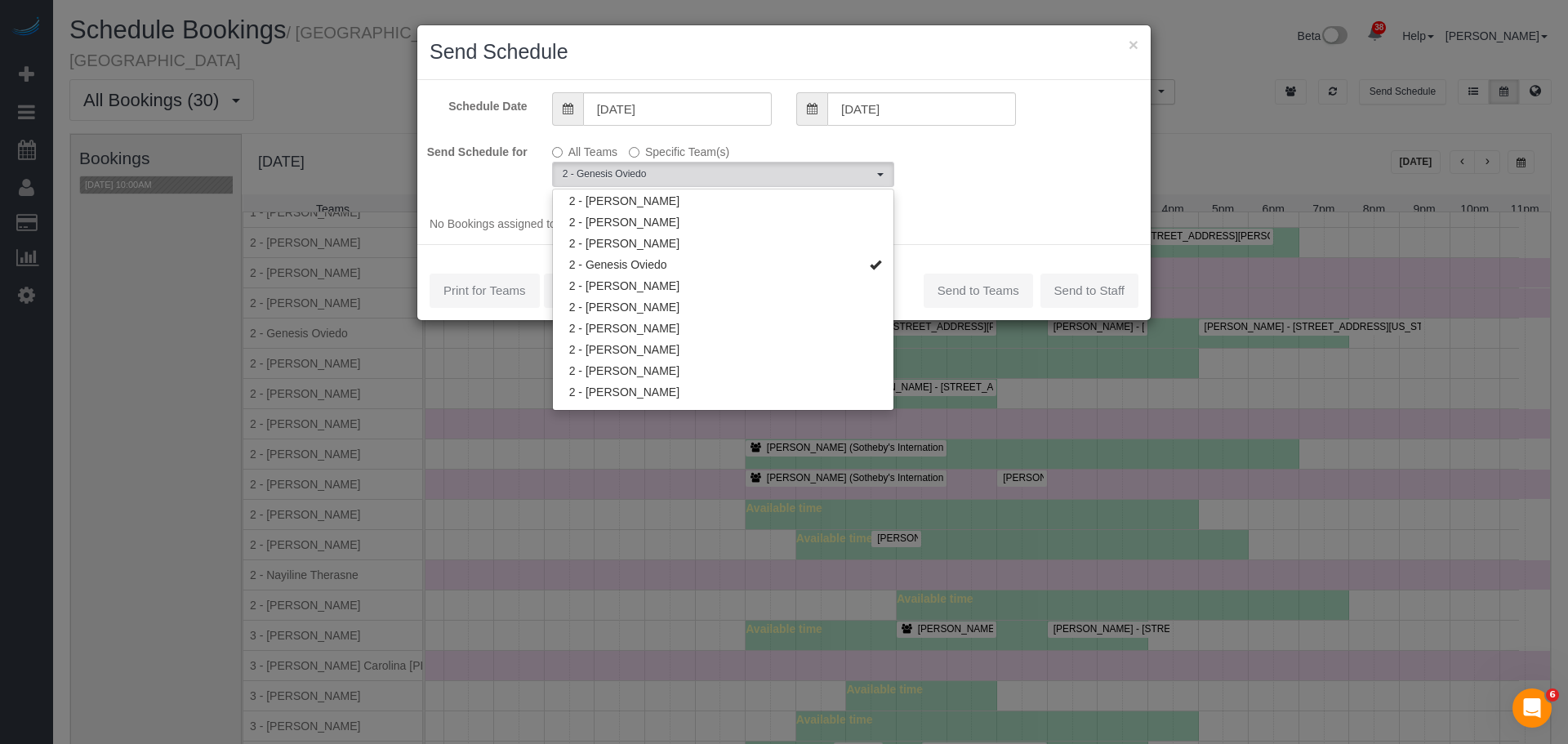
click at [1001, 191] on div "Schedule Date [DATE] [DATE] Send Schedule for All Teams Specific Team(s) 2 - Ge…" at bounding box center [784, 162] width 734 height 165
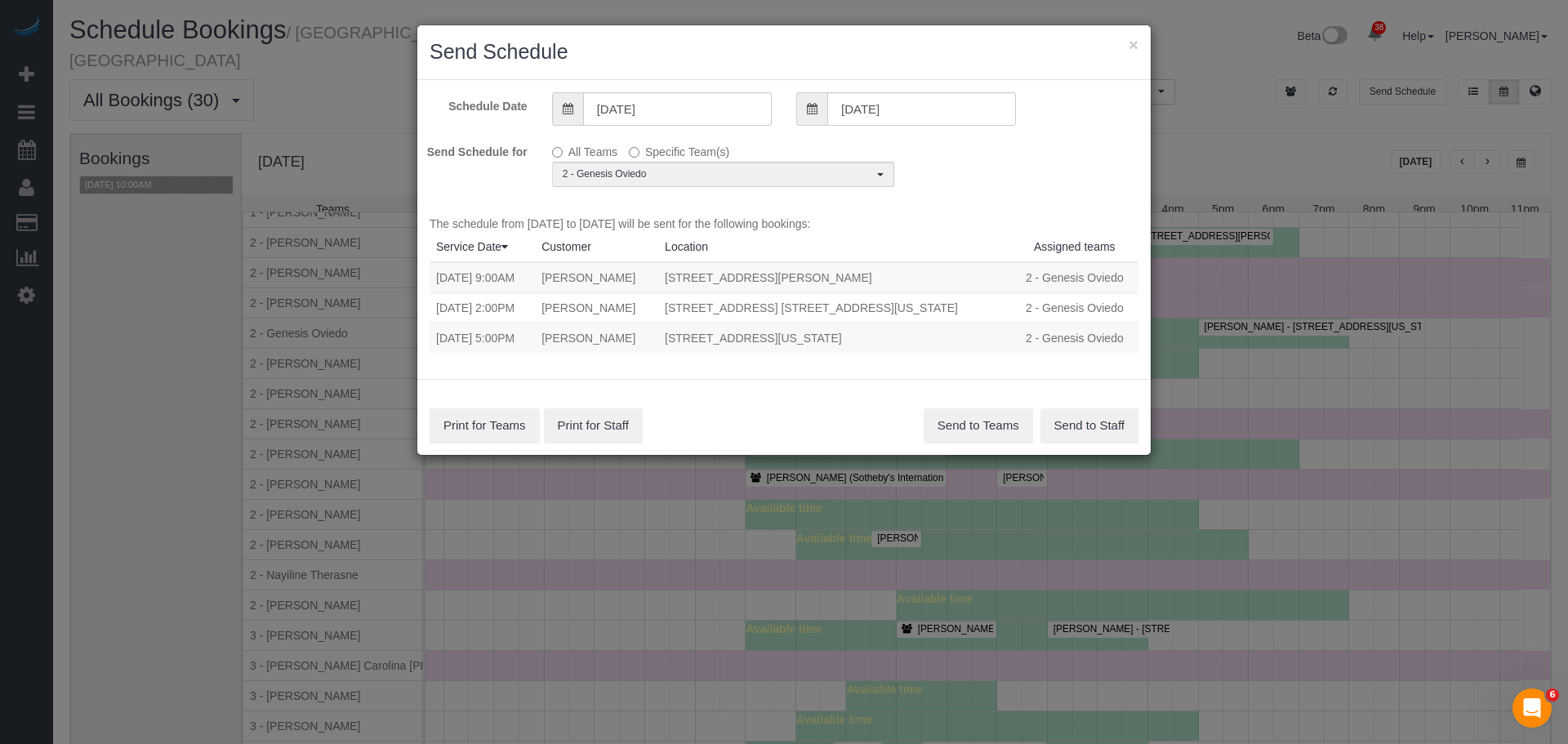
drag, startPoint x: 435, startPoint y: 278, endPoint x: 963, endPoint y: 348, distance: 532.6
click at [963, 348] on tbody "[DATE] 9:00AM [PERSON_NAME] [STREET_ADDRESS][PERSON_NAME] 2 - Genesis [GEOGRAPH…" at bounding box center [784, 307] width 709 height 91
copy tbody "[DATE] 9:00AM Arjun Kannan [STREET_ADDRESS][PERSON_NAME] 2 - Genesis [GEOGRAPHI…"
click at [982, 410] on button "Send to Teams" at bounding box center [978, 425] width 109 height 35
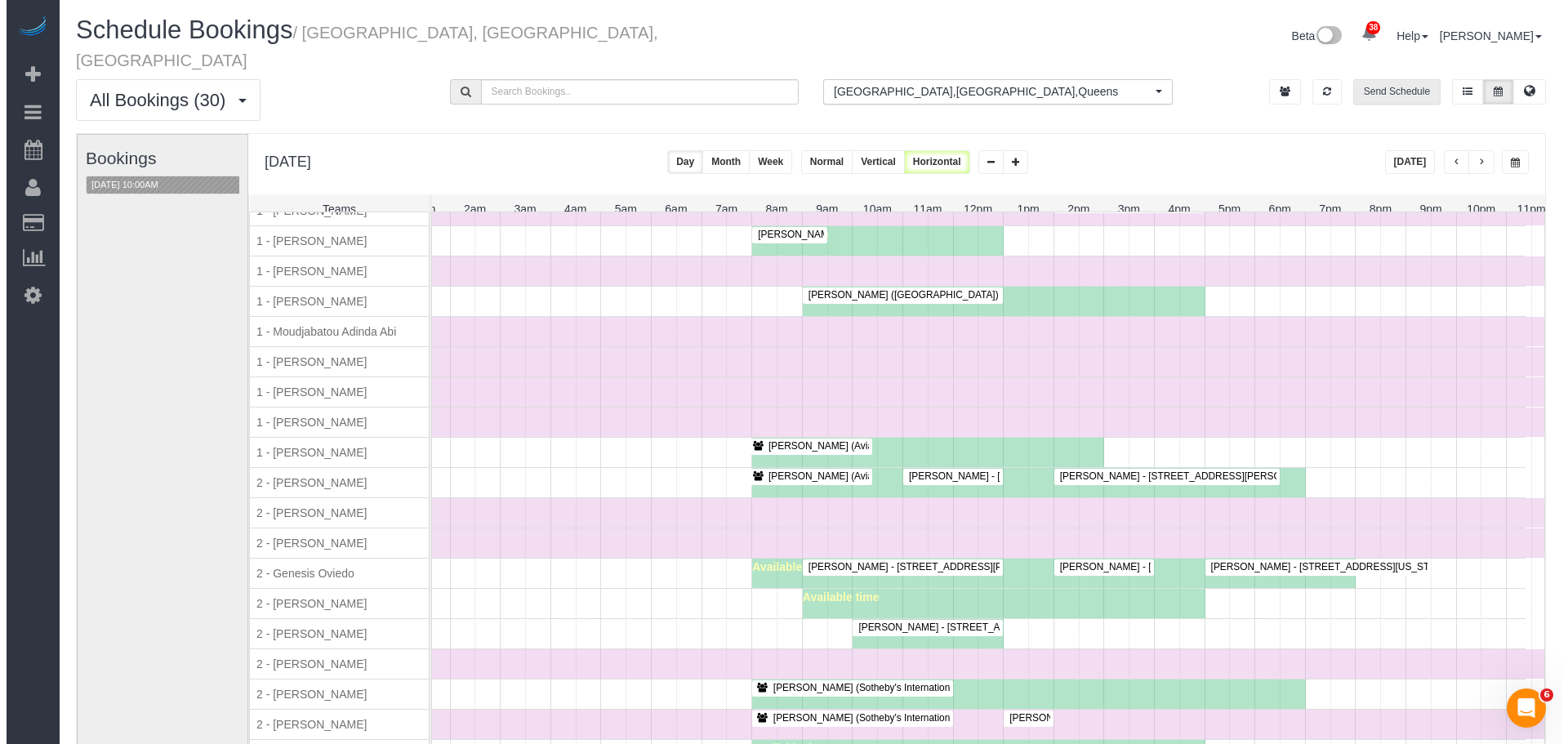
scroll to position [1069, 0]
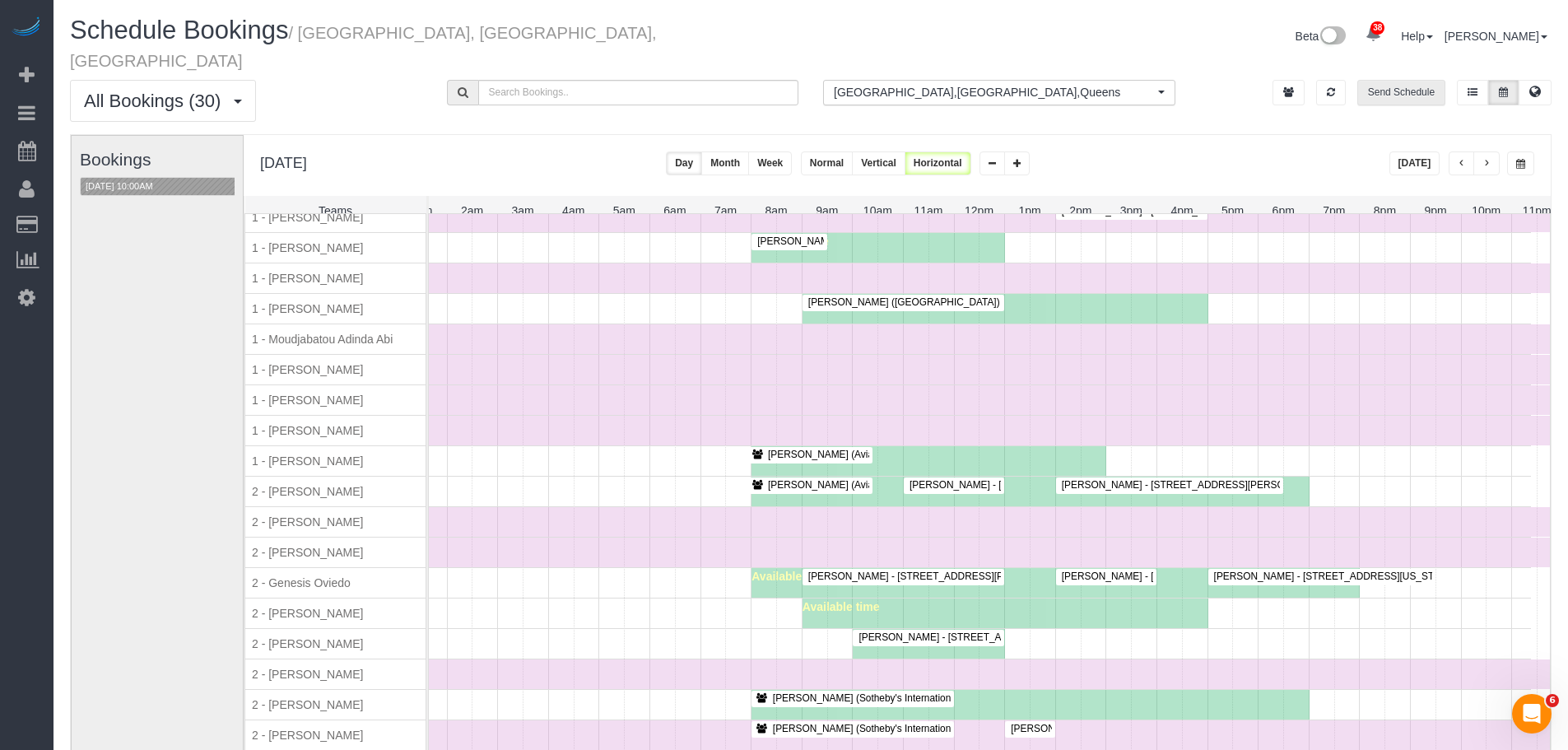
click at [1402, 79] on button "Send Schedule" at bounding box center [1401, 92] width 88 height 25
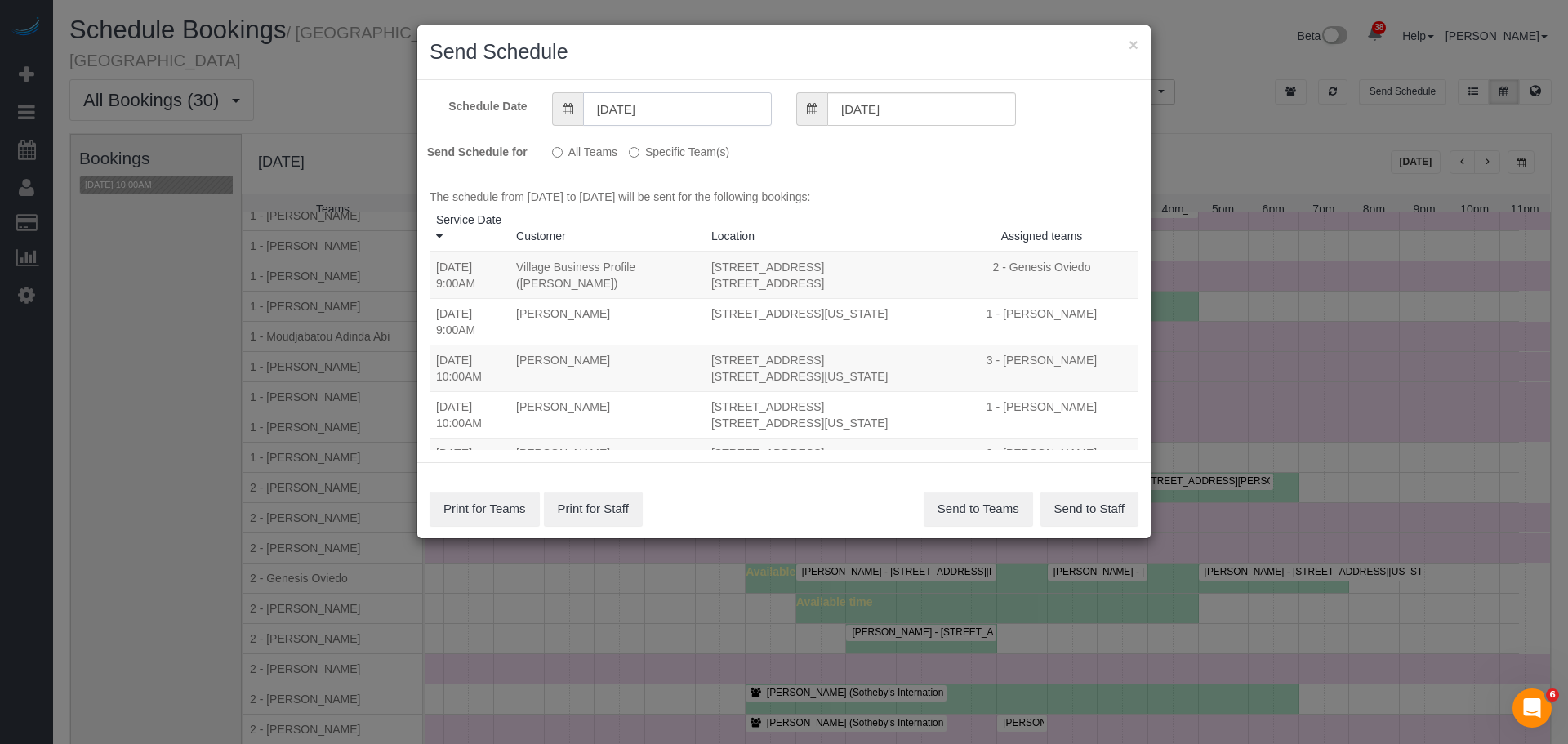
click at [610, 106] on input "[DATE]" at bounding box center [677, 109] width 189 height 34
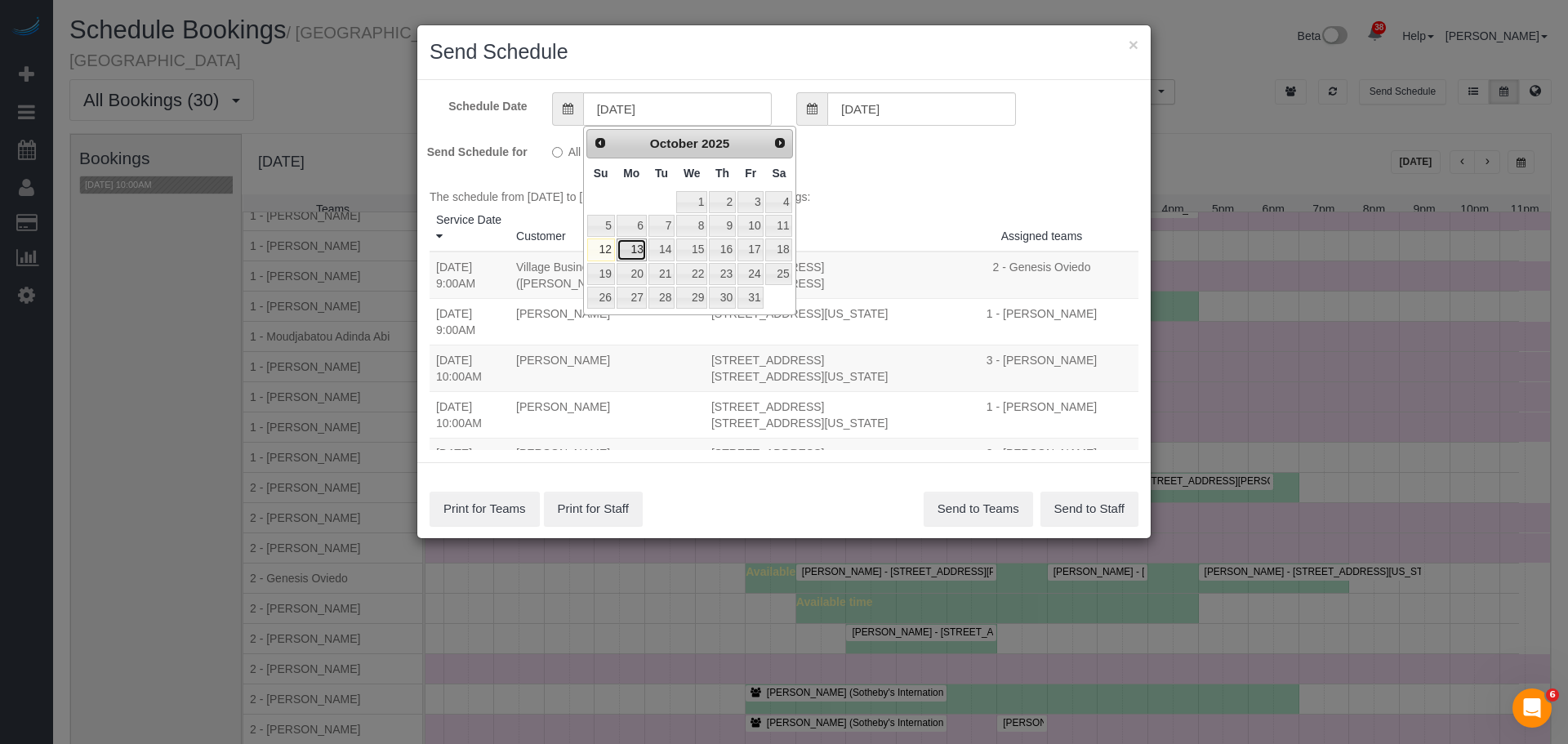
click at [640, 245] on link "13" at bounding box center [632, 249] width 30 height 22
type input "[DATE]"
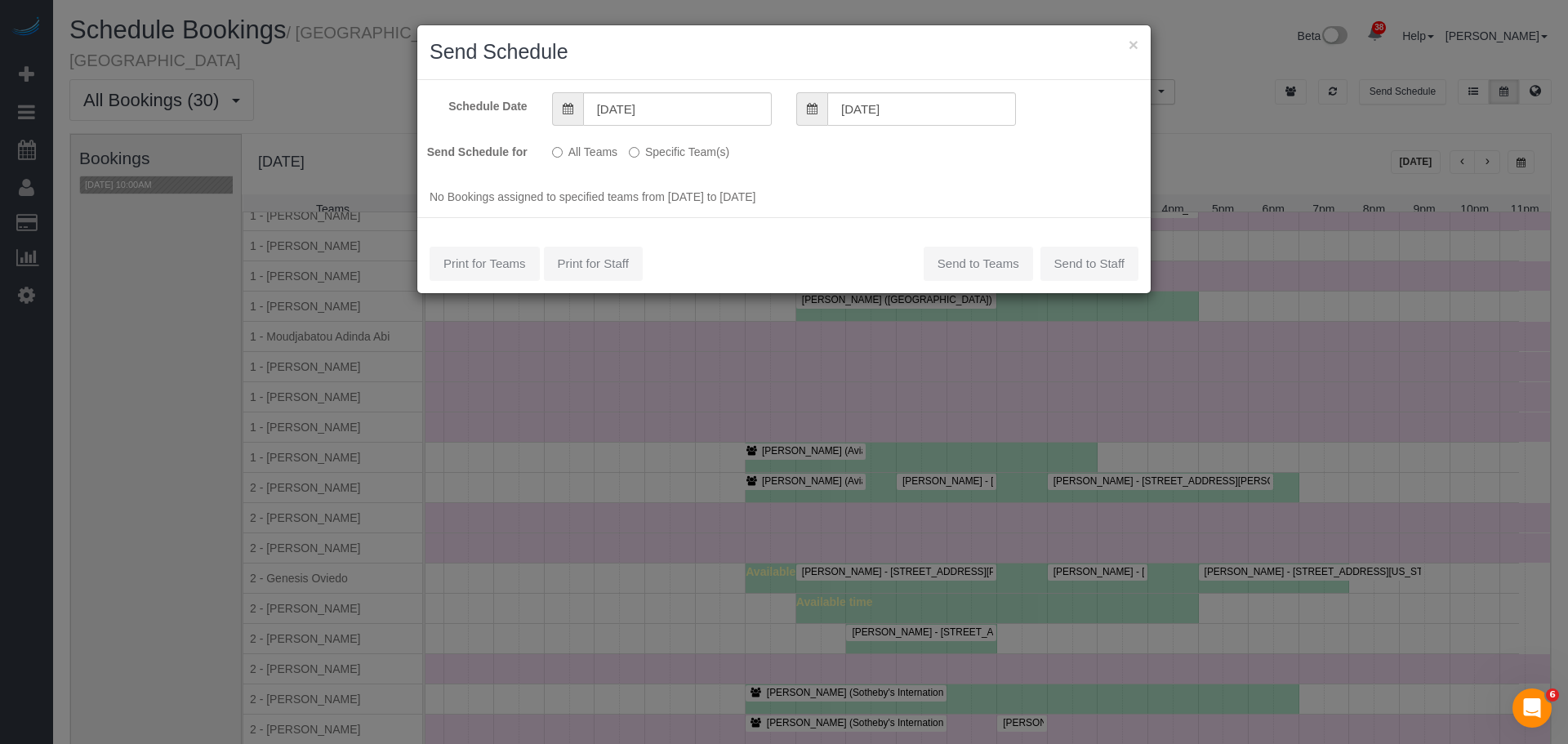
click at [692, 156] on label "Specific Team(s)" at bounding box center [679, 148] width 100 height 22
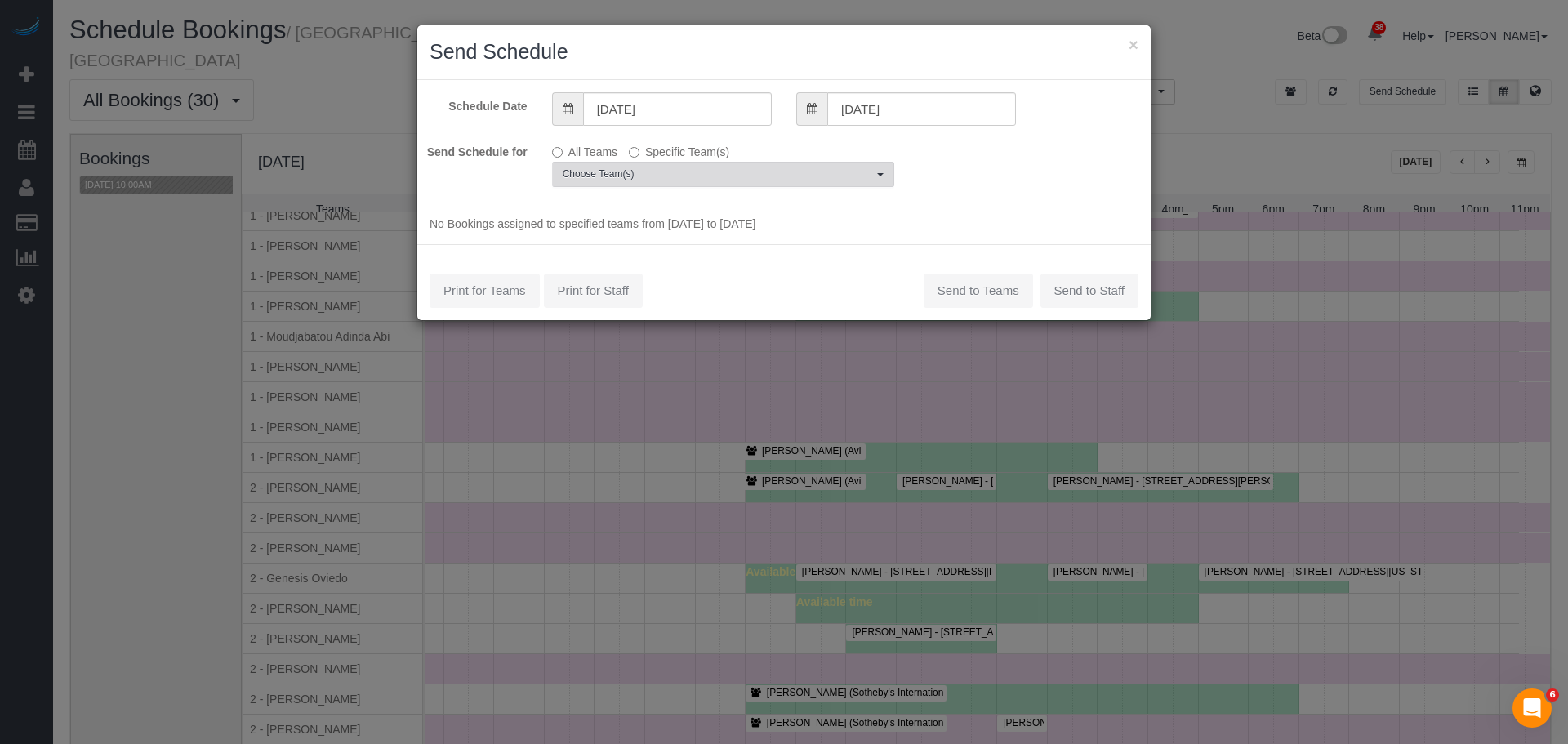
click at [704, 178] on span "Choose Team(s)" at bounding box center [718, 174] width 310 height 14
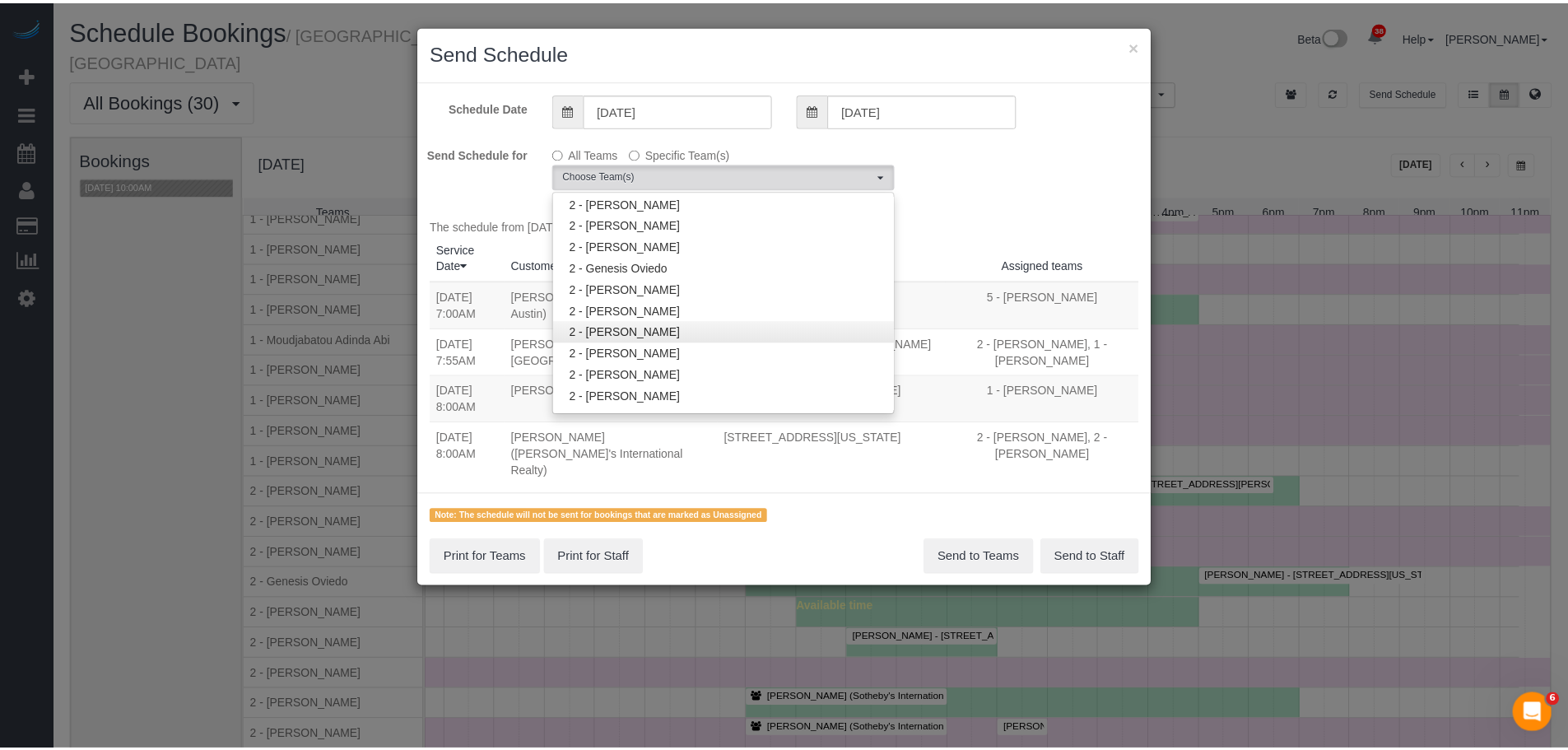
scroll to position [740, 0]
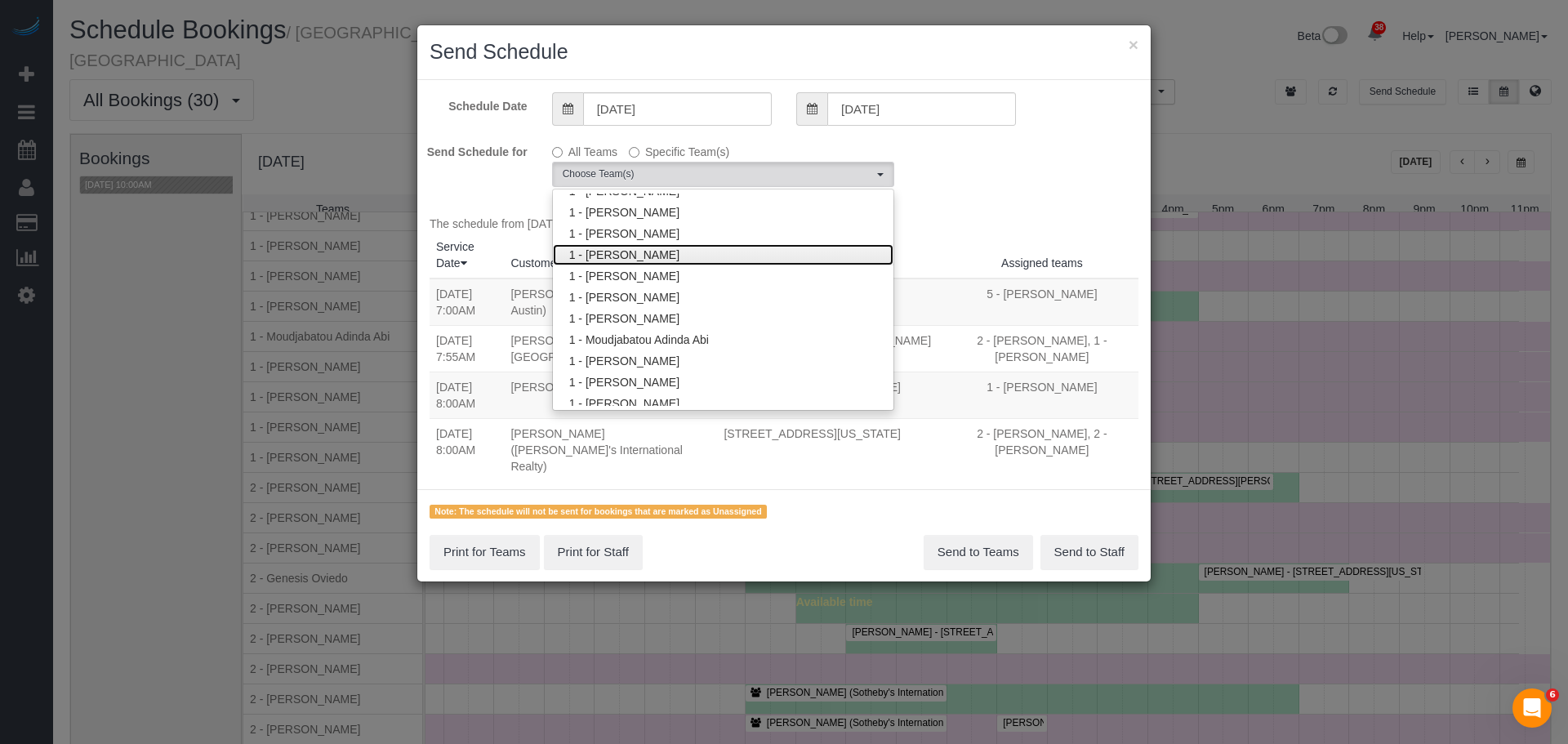
click at [773, 249] on link "1 - [PERSON_NAME]" at bounding box center [722, 255] width 340 height 22
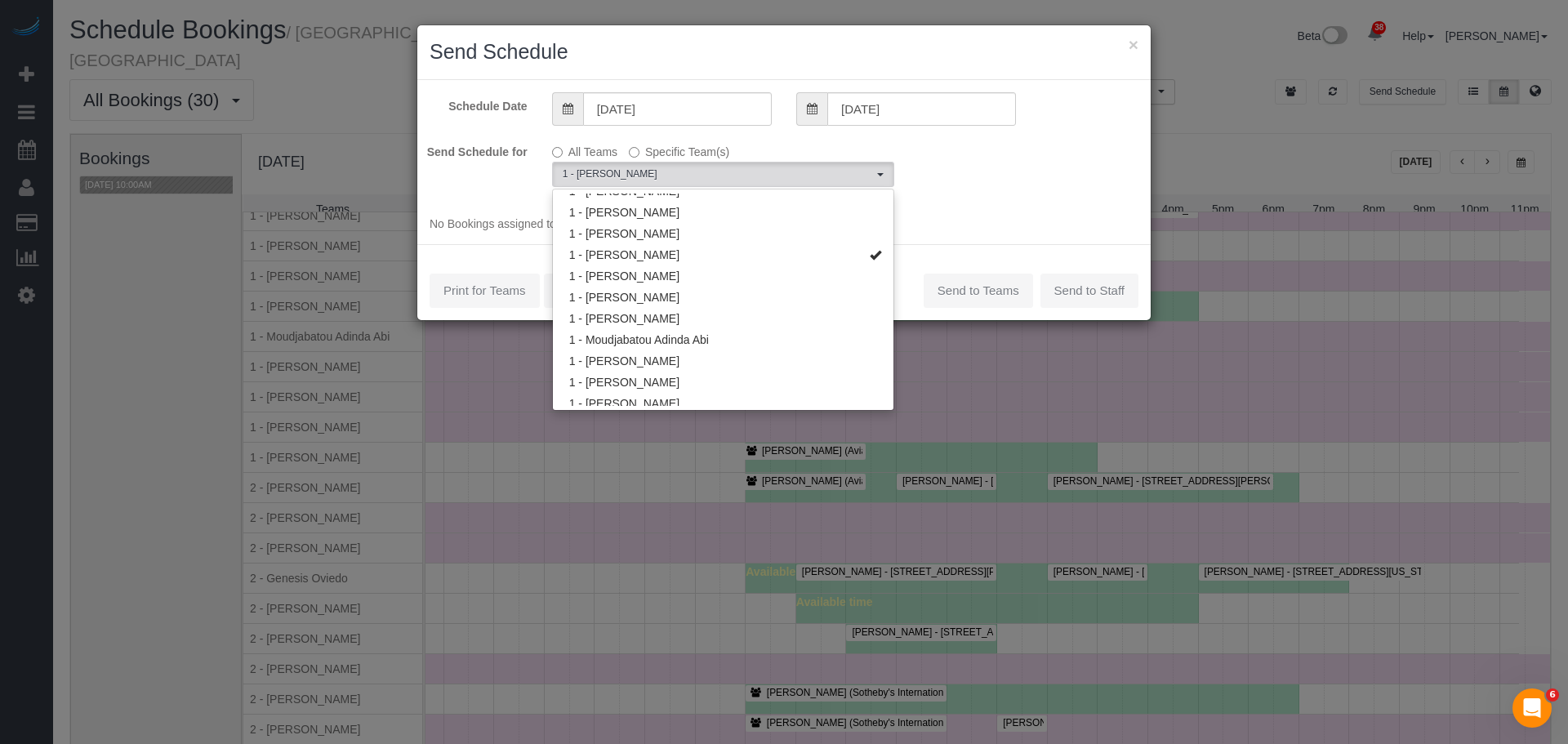
click at [992, 203] on div "Schedule Date [DATE] [DATE] Send Schedule for All Teams Specific Team(s) 1 - [P…" at bounding box center [784, 162] width 734 height 165
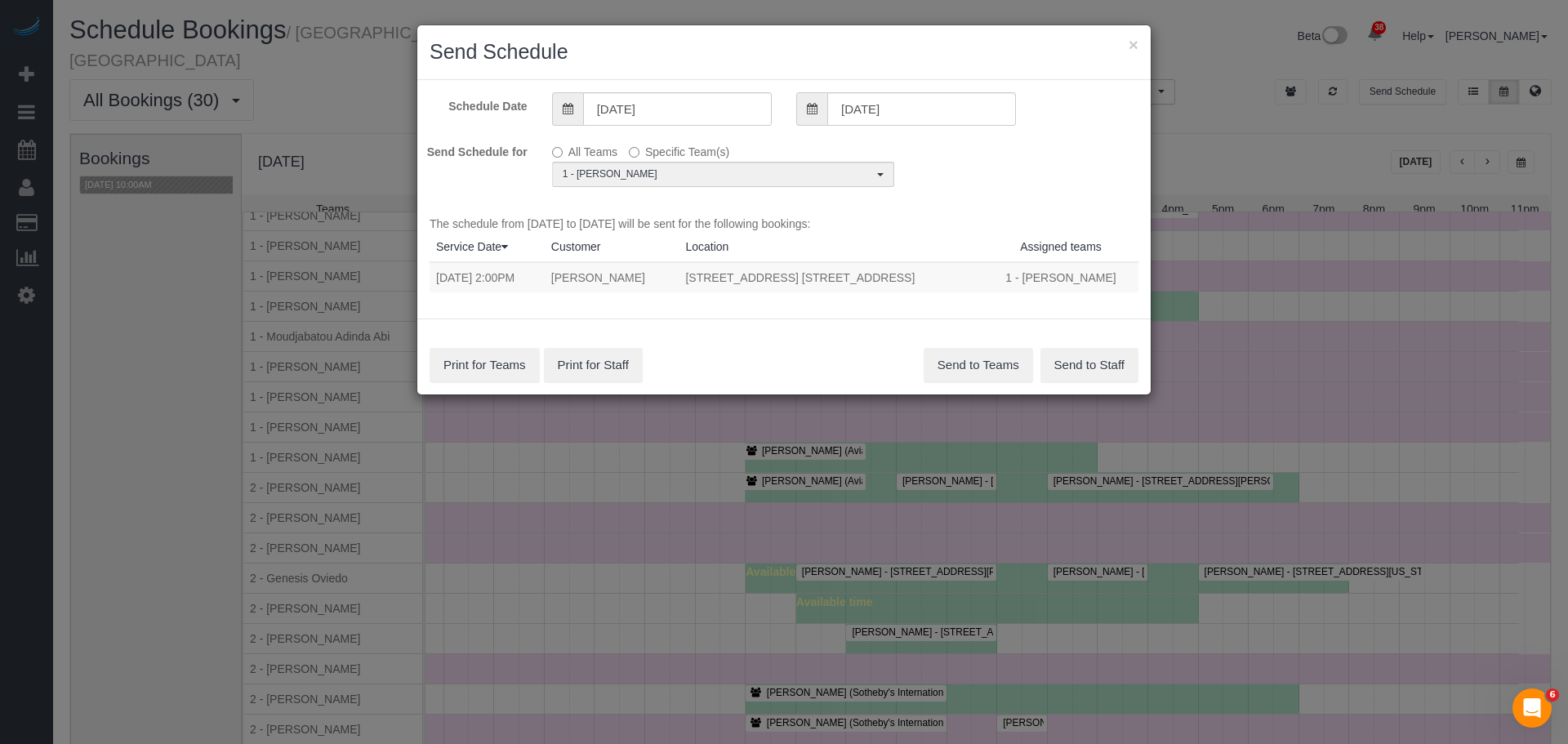
drag, startPoint x: 438, startPoint y: 277, endPoint x: 947, endPoint y: 280, distance: 509.0
click at [947, 280] on tr "[DATE] 2:00PM [PERSON_NAME] [STREET_ADDRESS] [STREET_ADDRESS] 1 - [PERSON_NAME]" at bounding box center [784, 277] width 709 height 30
copy tr "[DATE] 2:00PM [PERSON_NAME] [STREET_ADDRESS]. [STREET_ADDRESS]"
click at [999, 359] on button "Send to Teams" at bounding box center [978, 366] width 109 height 35
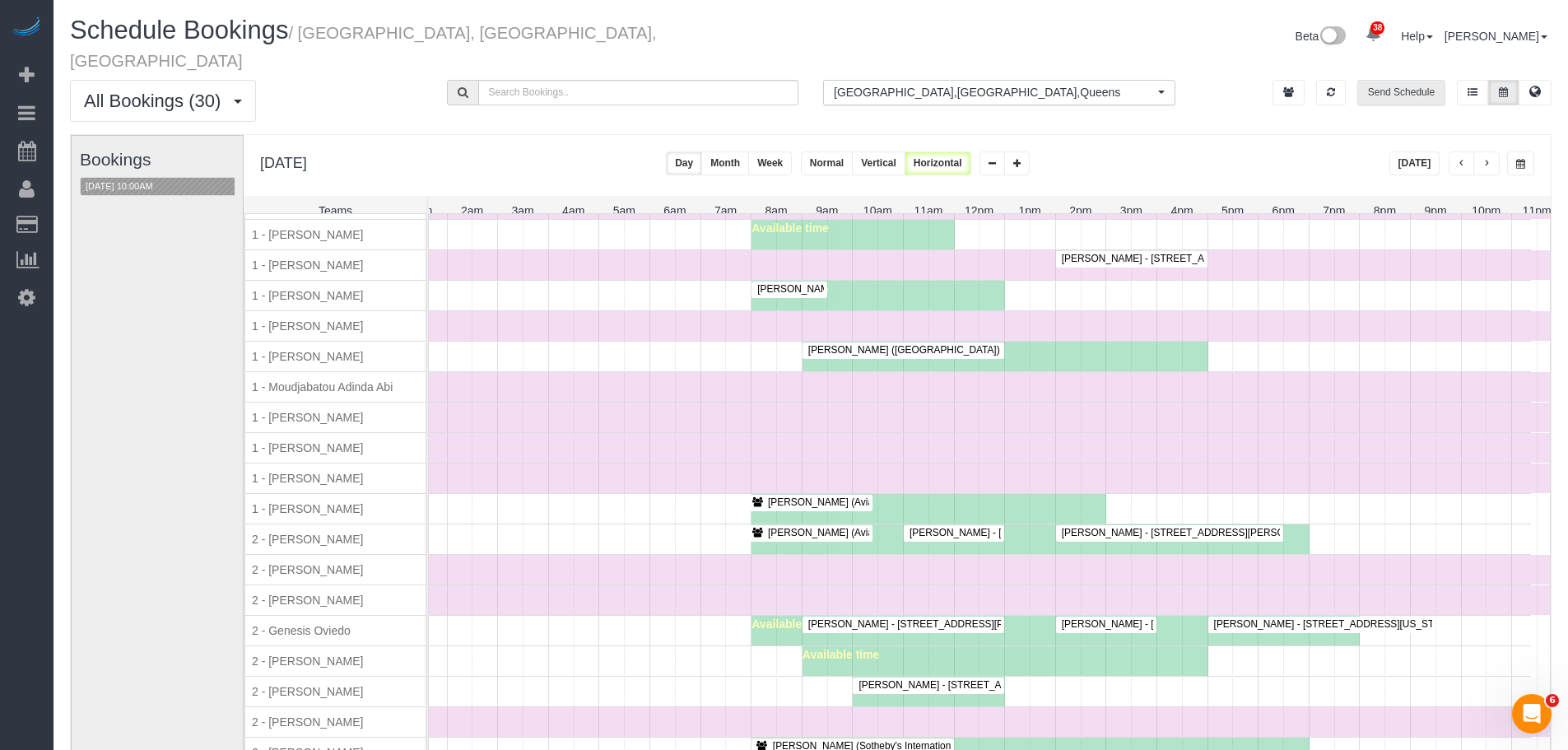
scroll to position [995, 0]
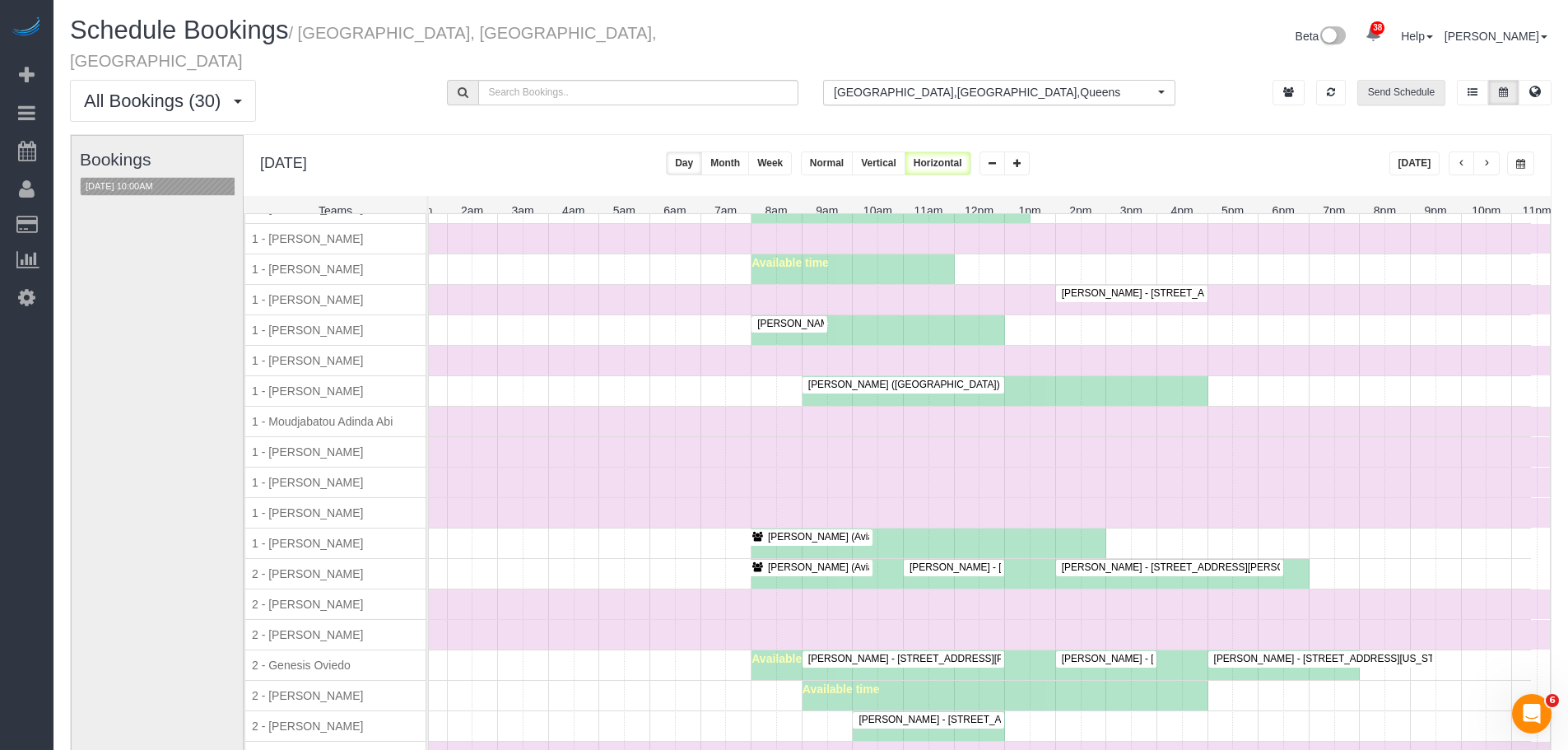
click at [457, 560] on div "[PERSON_NAME] - [STREET_ADDRESS][US_STATE] [PERSON_NAME] (Aviator Nation - [GEO…" at bounding box center [939, 574] width 1186 height 30
click at [535, 423] on div "Time Off" at bounding box center [953, 422] width 1216 height 30
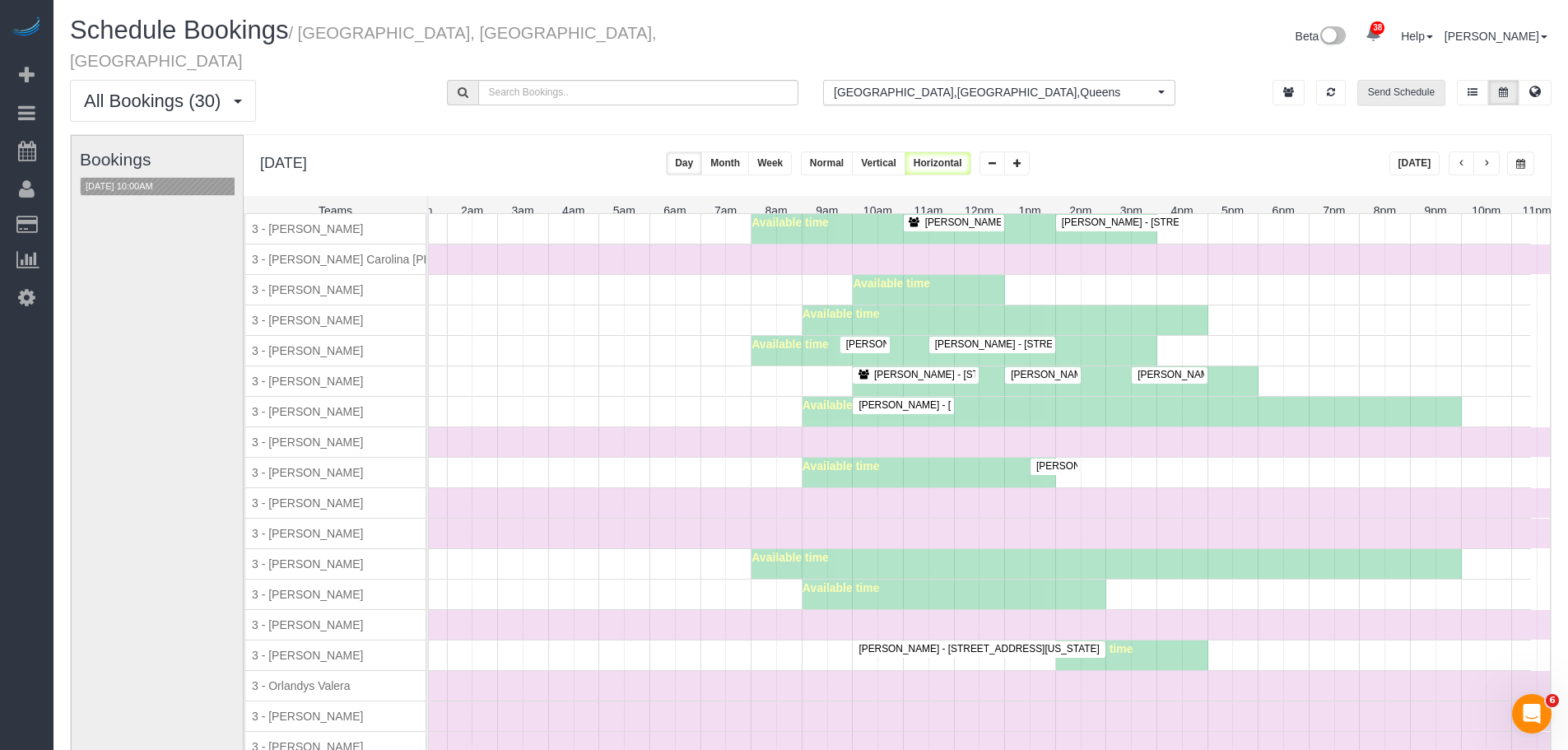
scroll to position [1819, 0]
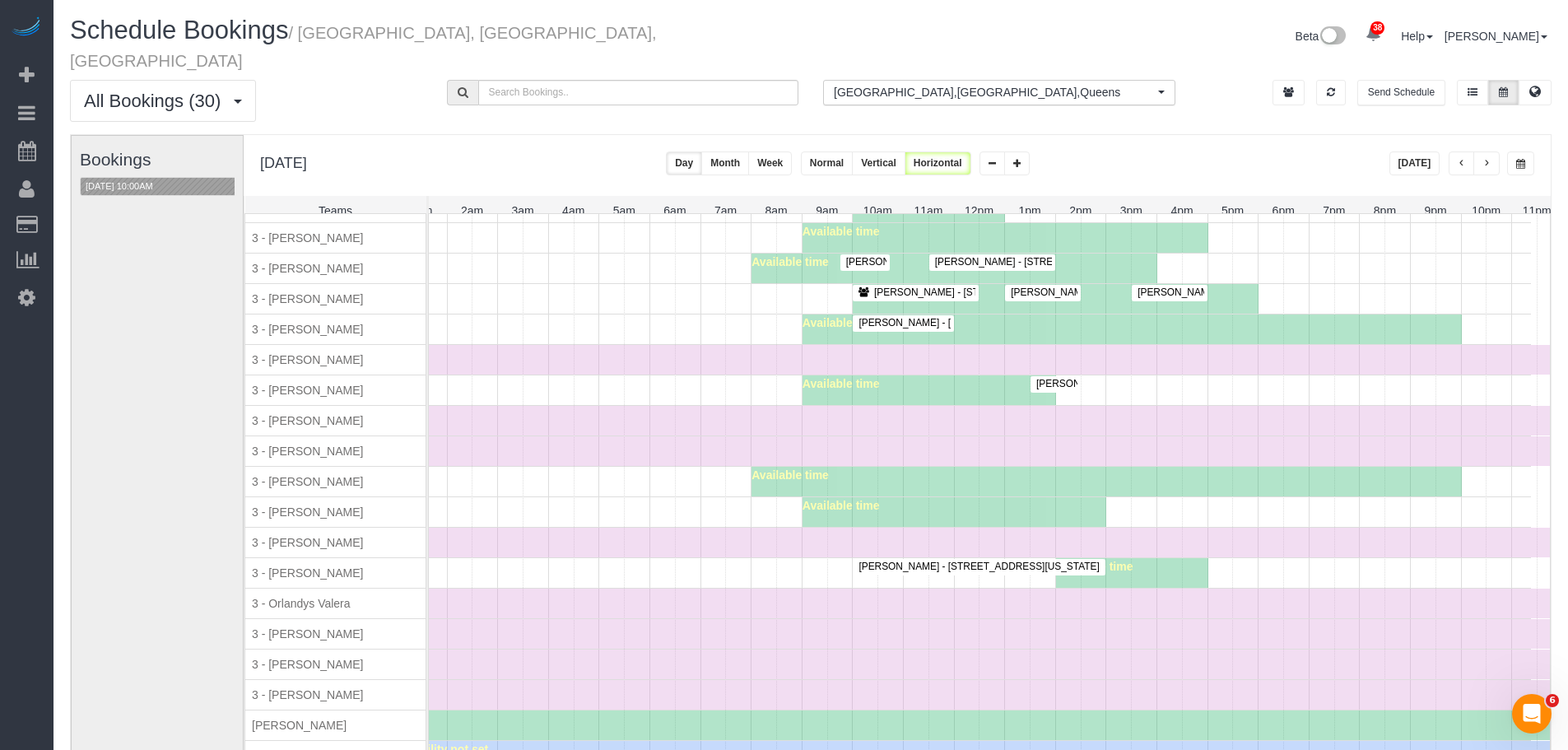
click at [122, 177] on div "[DATE] 10:00AM" at bounding box center [162, 187] width 167 height 19
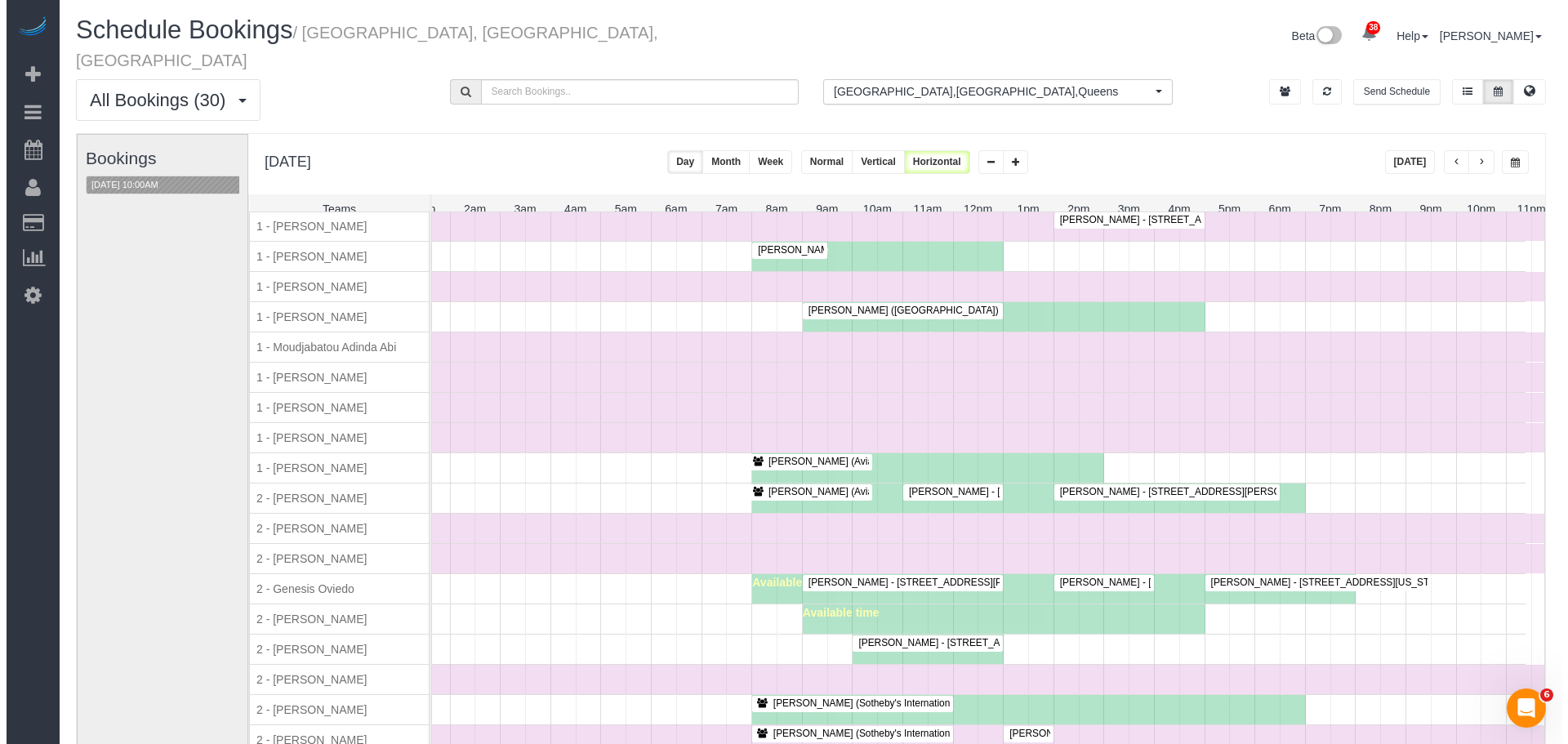
scroll to position [987, 0]
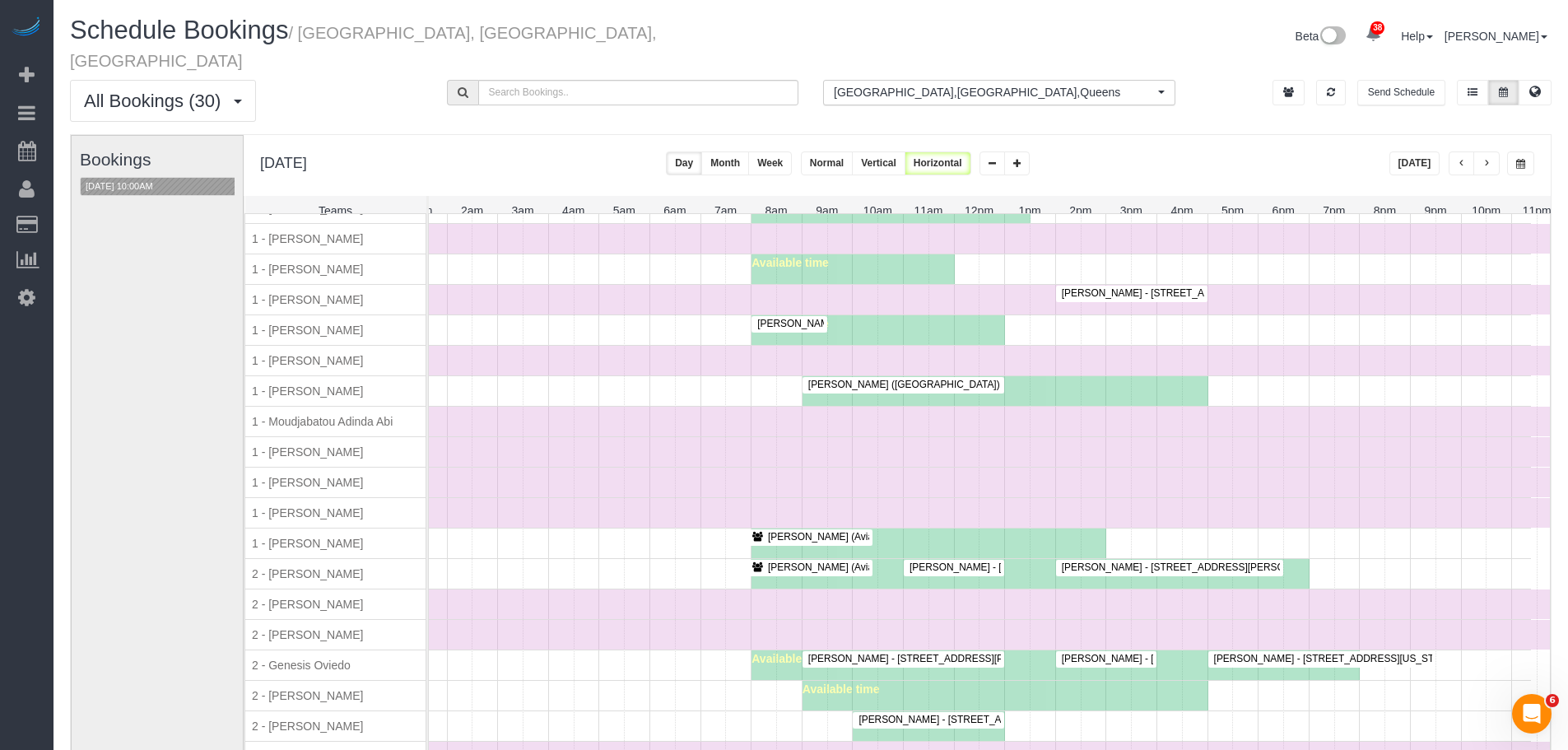
click at [942, 383] on div "[PERSON_NAME] ([GEOGRAPHIC_DATA]) - [STREET_ADDRESS][US_STATE] [STREET_ADDRESS]…" at bounding box center [903, 385] width 195 height 12
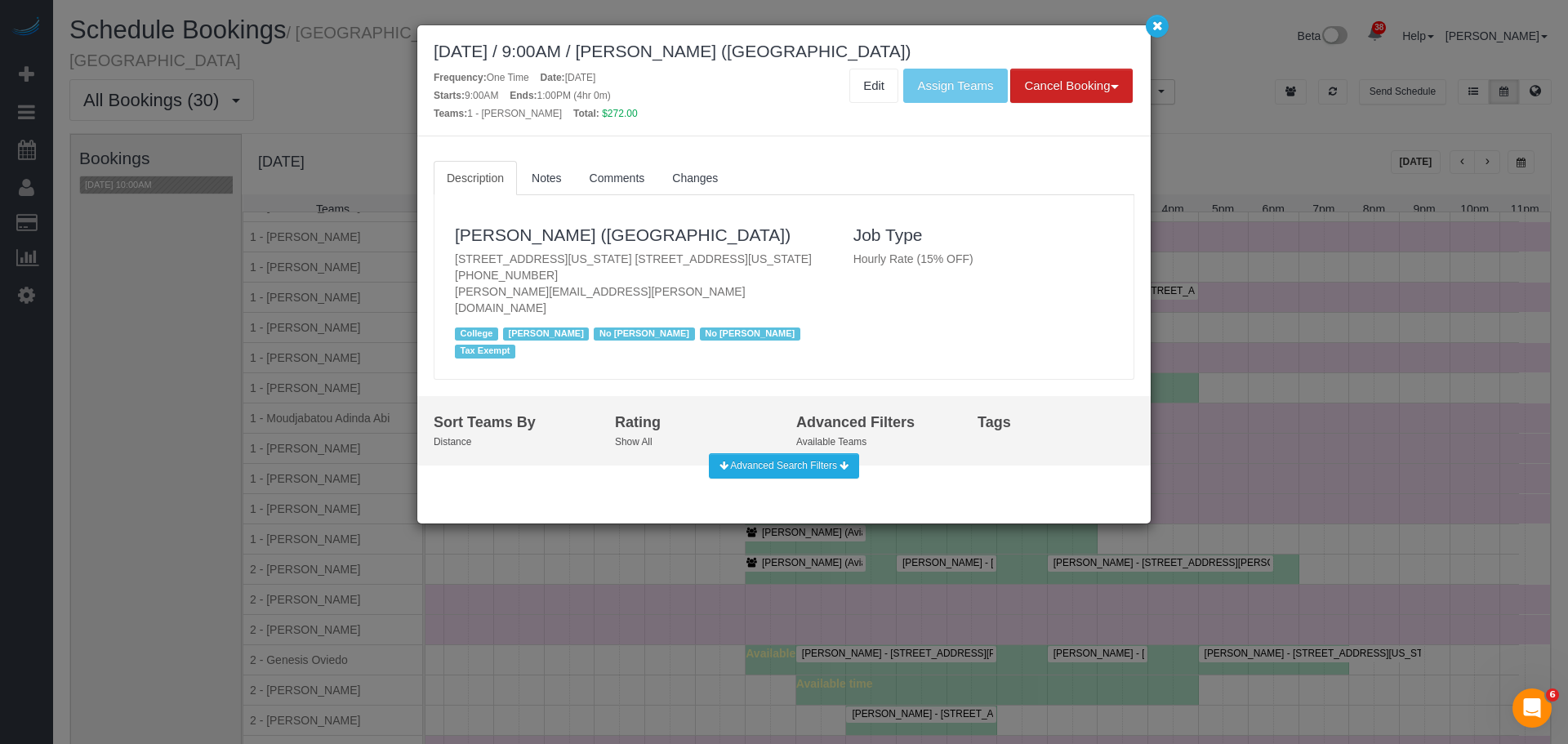
click at [672, 266] on p "[STREET_ADDRESS][US_STATE] [STREET_ADDRESS][US_STATE] [PHONE_NUMBER] [PERSON_NA…" at bounding box center [642, 282] width 374 height 65
copy p "[STREET_ADDRESS][US_STATE] [STREET_ADDRESS][US_STATE]"
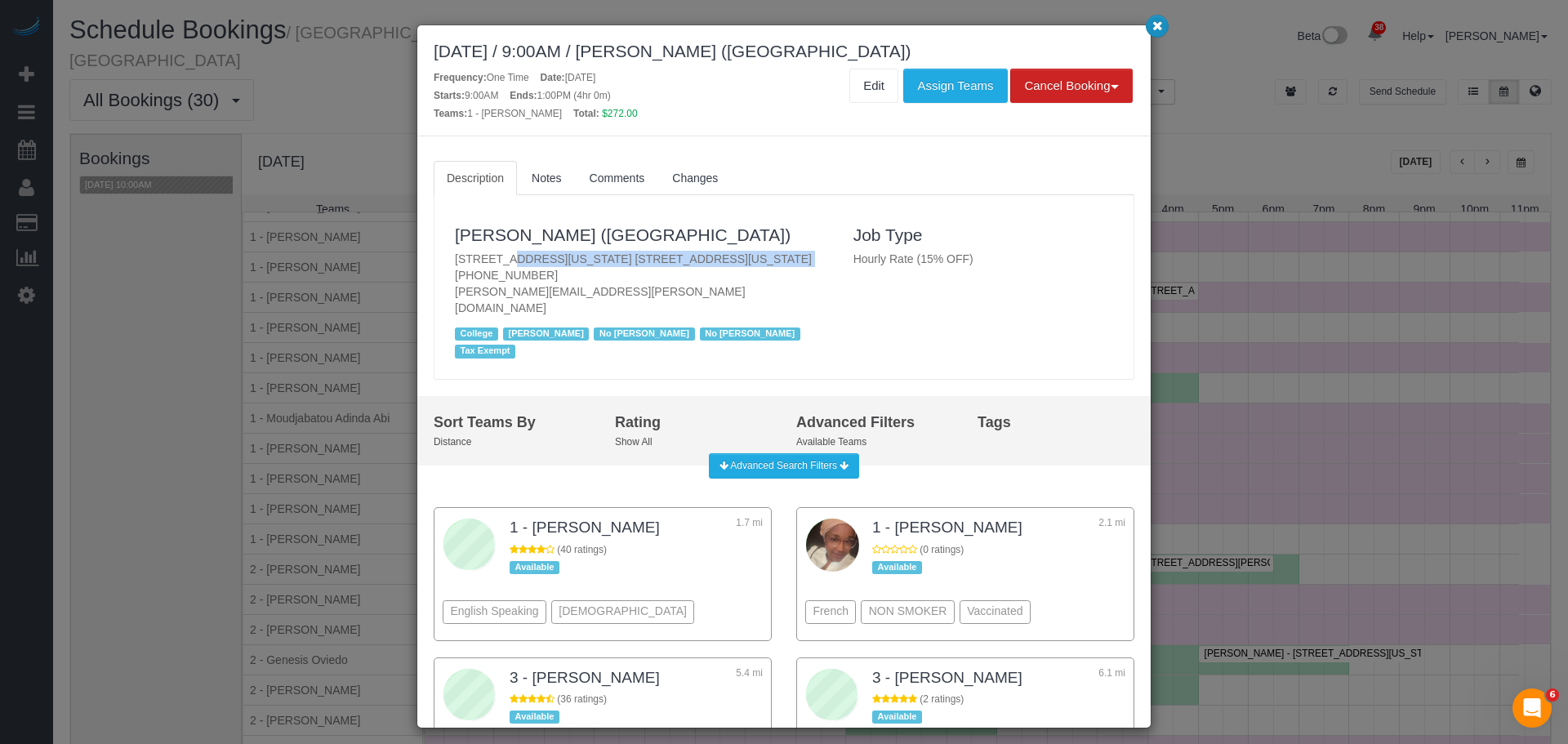
click at [1161, 29] on icon "button" at bounding box center [1157, 25] width 10 height 10
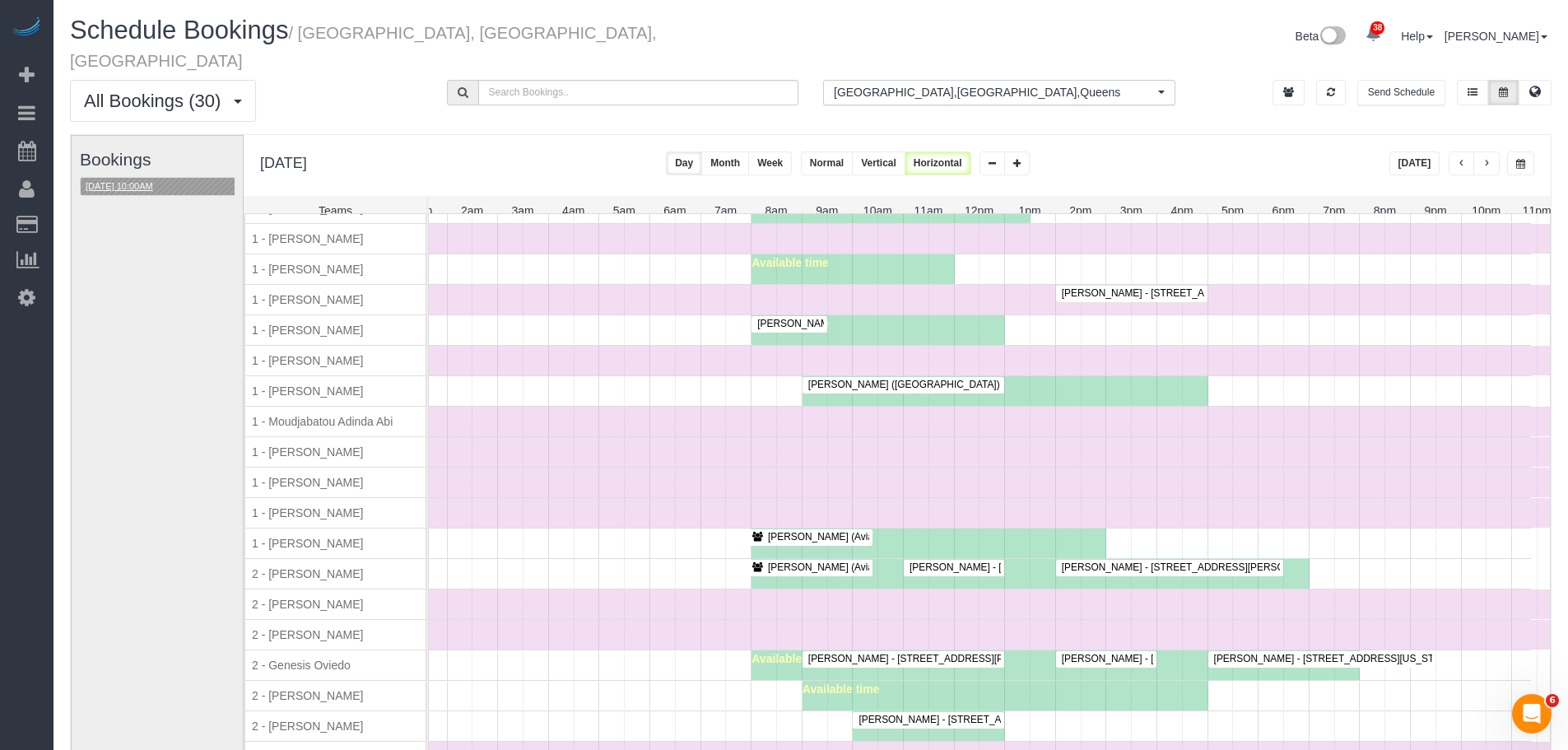
click at [141, 178] on button "[DATE] 10:00AM" at bounding box center [119, 187] width 78 height 17
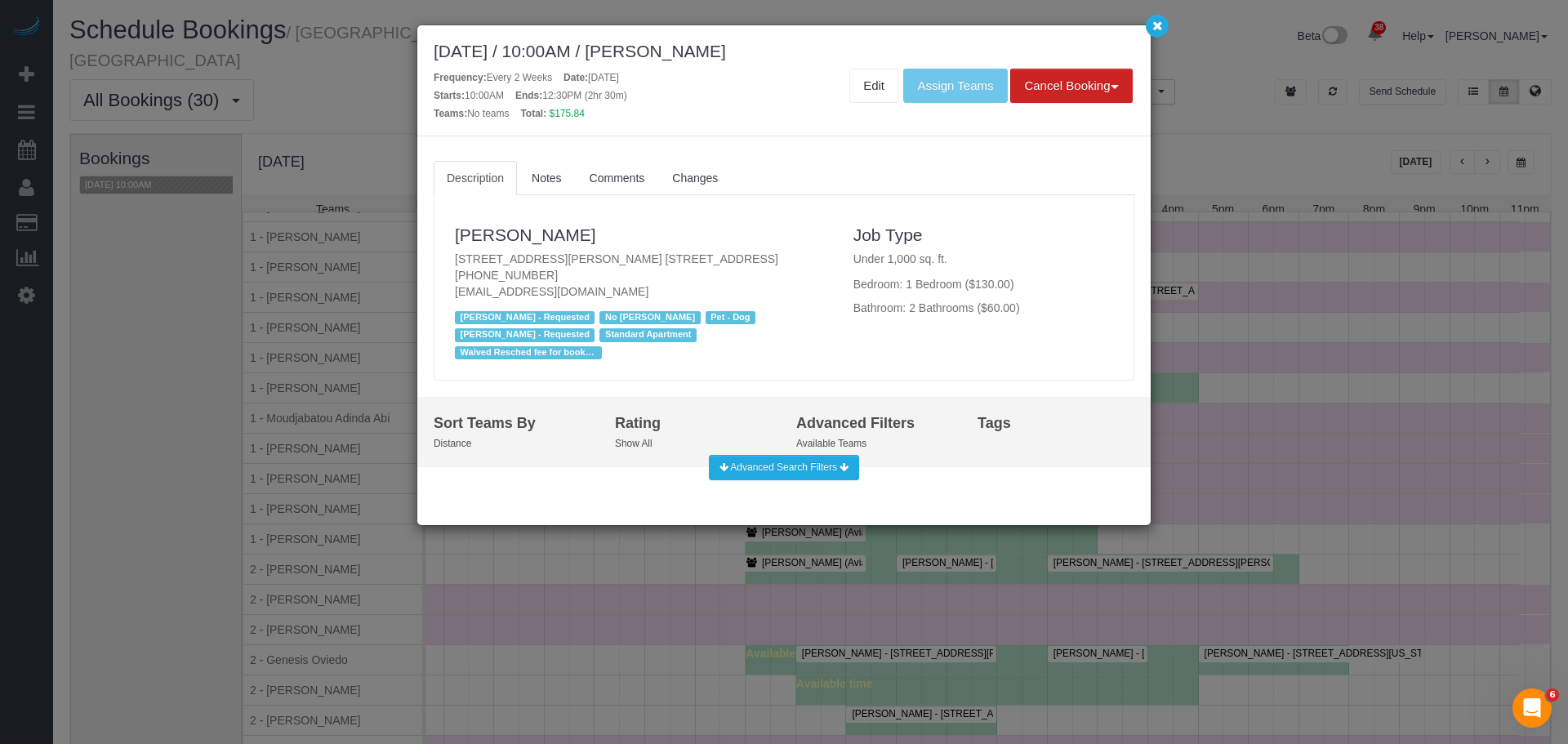
click at [659, 252] on p "[STREET_ADDRESS][PERSON_NAME] [STREET_ADDRESS] [PHONE_NUMBER] [EMAIL_ADDRESS][D…" at bounding box center [642, 275] width 374 height 49
copy p "[STREET_ADDRESS][PERSON_NAME] [STREET_ADDRESS]"
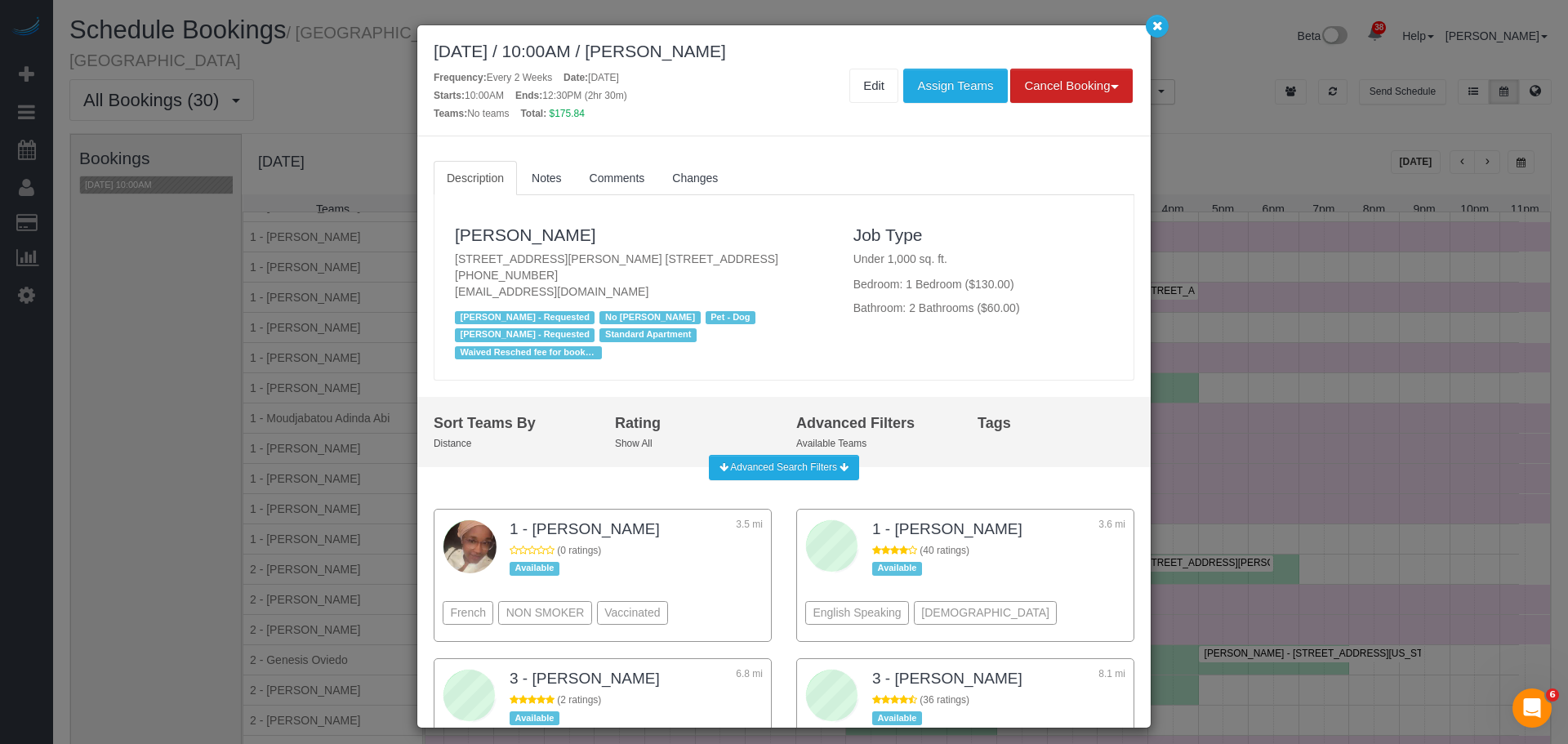
click at [810, 287] on p "[STREET_ADDRESS][PERSON_NAME] [STREET_ADDRESS] [PHONE_NUMBER] [EMAIL_ADDRESS][D…" at bounding box center [642, 275] width 374 height 49
click at [626, 250] on p "[STREET_ADDRESS][PERSON_NAME] [STREET_ADDRESS] [PHONE_NUMBER] [EMAIL_ADDRESS][D…" at bounding box center [642, 275] width 374 height 49
click at [620, 258] on p "[STREET_ADDRESS][PERSON_NAME] [STREET_ADDRESS] [PHONE_NUMBER] [EMAIL_ADDRESS][D…" at bounding box center [642, 275] width 374 height 49
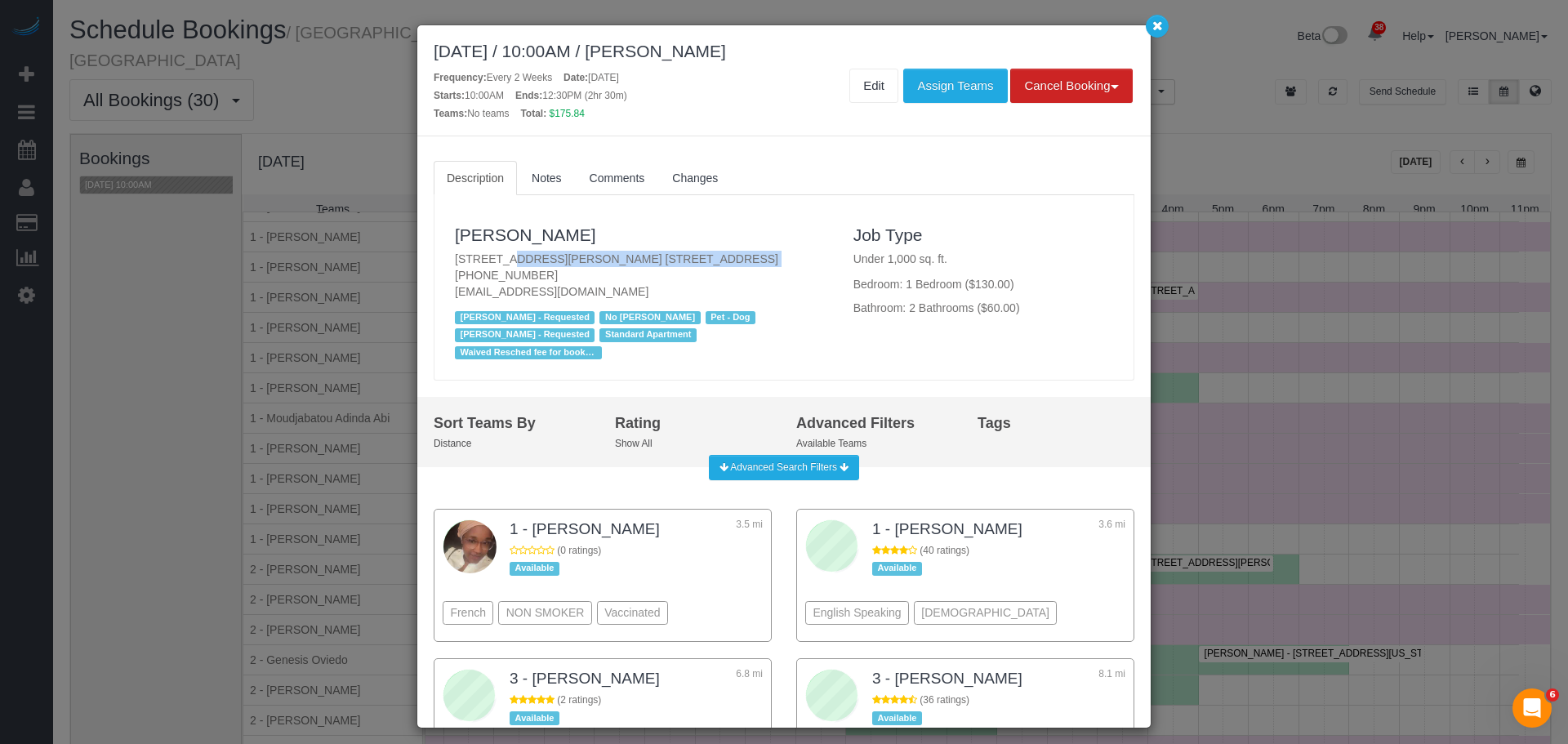
copy p "[STREET_ADDRESS][PERSON_NAME] [STREET_ADDRESS]"
click at [1159, 29] on icon "button" at bounding box center [1157, 25] width 10 height 10
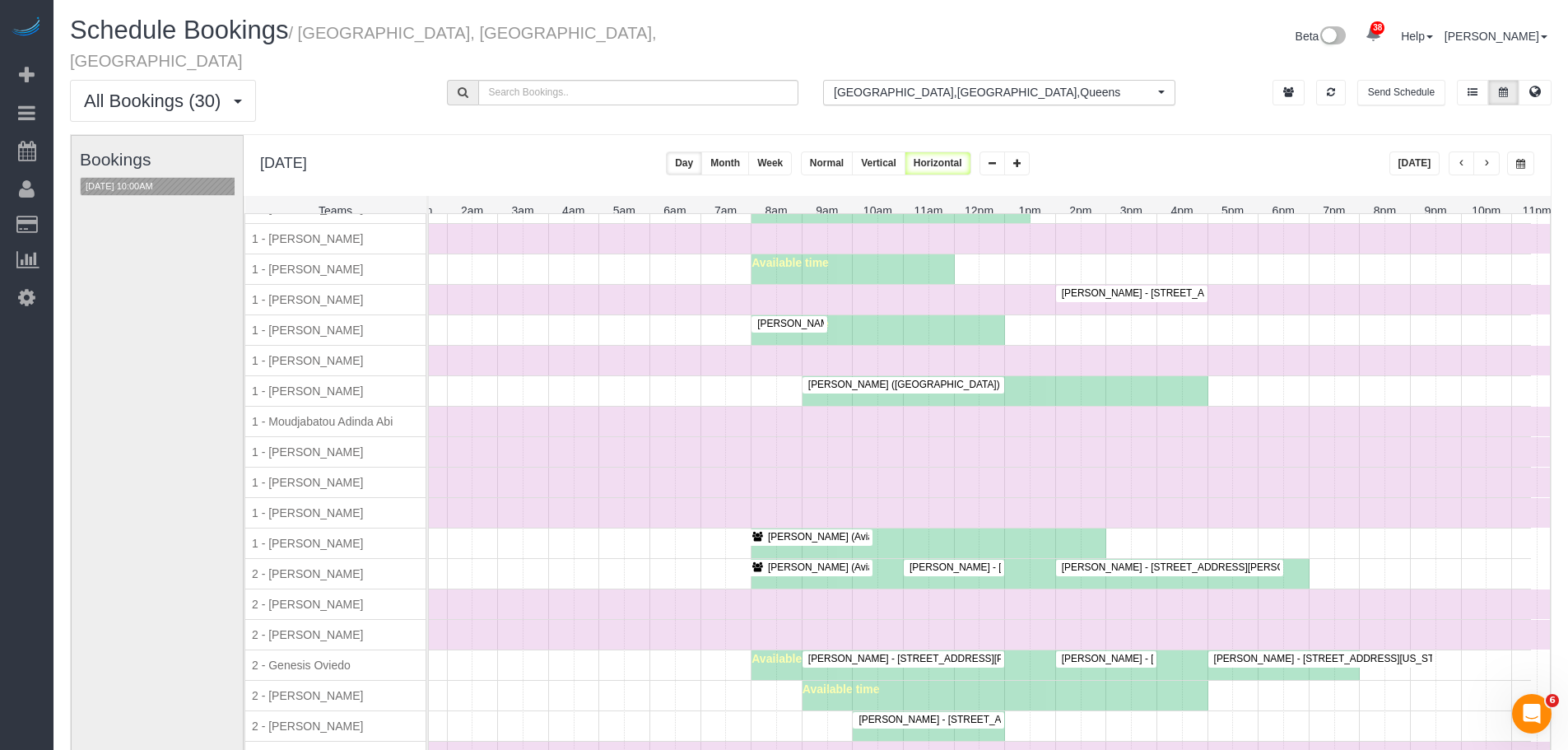
click at [136, 155] on div "Bookings [DATE] 10:00AM" at bounding box center [162, 464] width 167 height 657
click at [117, 178] on button "[DATE] 10:00AM" at bounding box center [119, 187] width 78 height 17
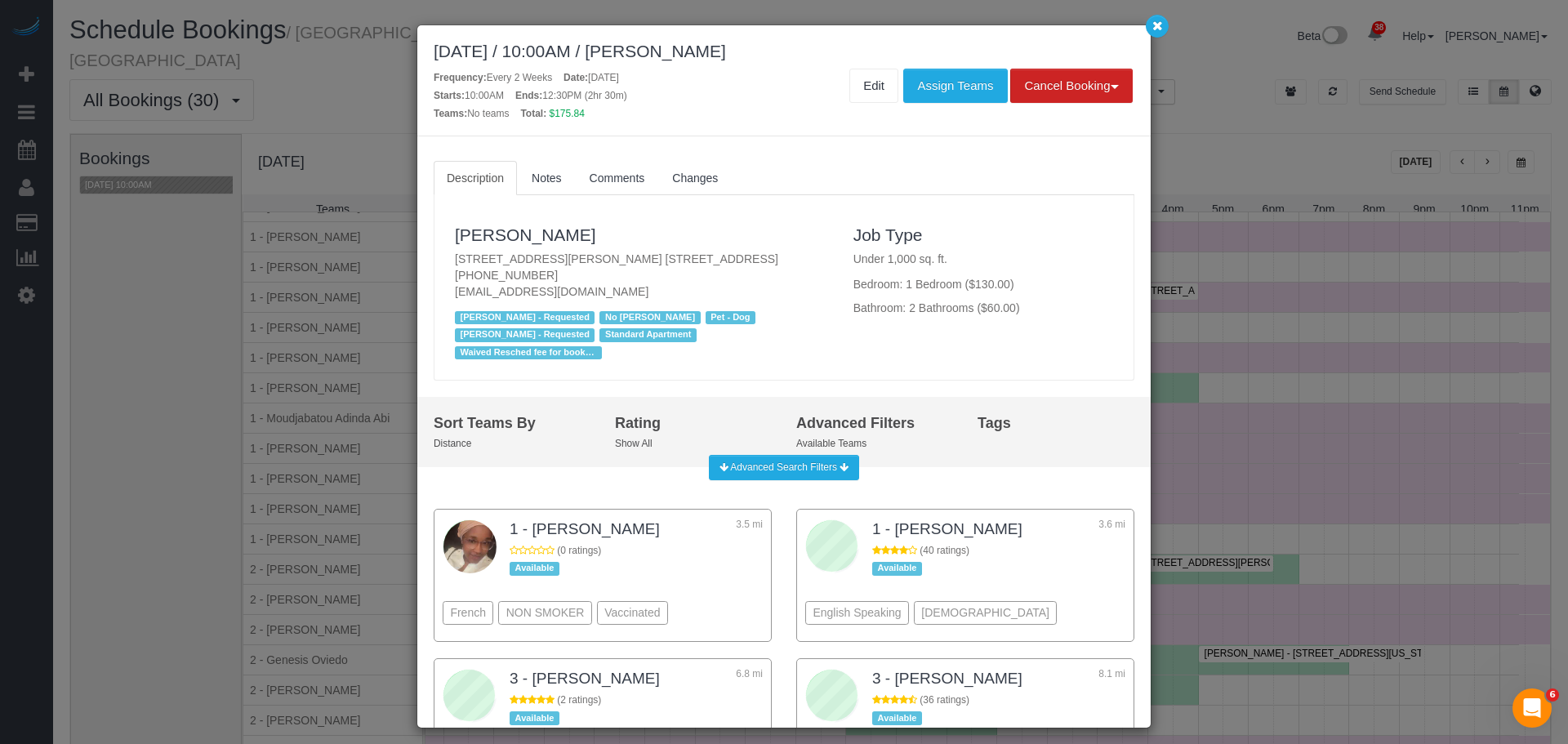
click at [645, 261] on p "[STREET_ADDRESS][PERSON_NAME] [STREET_ADDRESS] [PHONE_NUMBER] [EMAIL_ADDRESS][D…" at bounding box center [642, 275] width 374 height 49
copy p "[STREET_ADDRESS][PERSON_NAME] [STREET_ADDRESS]"
click at [852, 90] on link "Edit" at bounding box center [873, 86] width 49 height 35
